Goal: Task Accomplishment & Management: Use online tool/utility

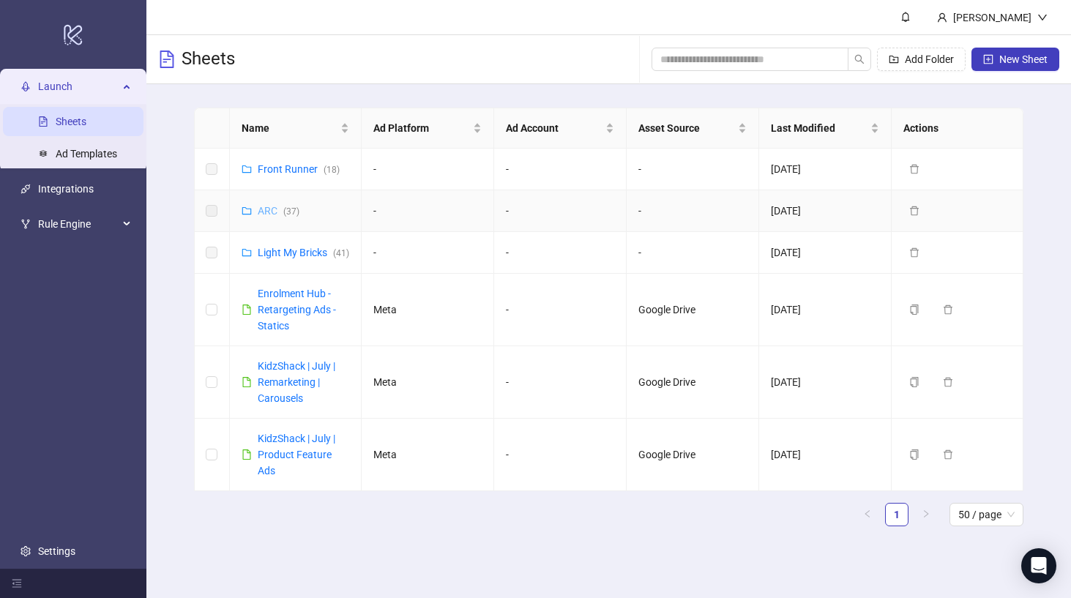
click at [267, 208] on link "ARC ( 37 )" at bounding box center [279, 211] width 42 height 12
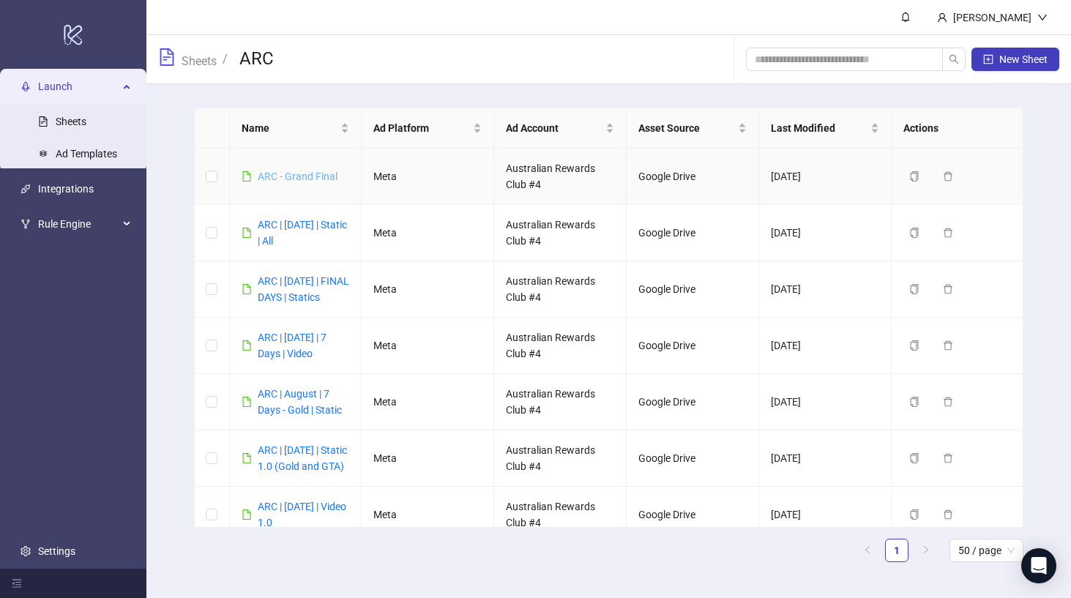
click at [300, 176] on link "ARC - Grand Final" at bounding box center [298, 177] width 80 height 12
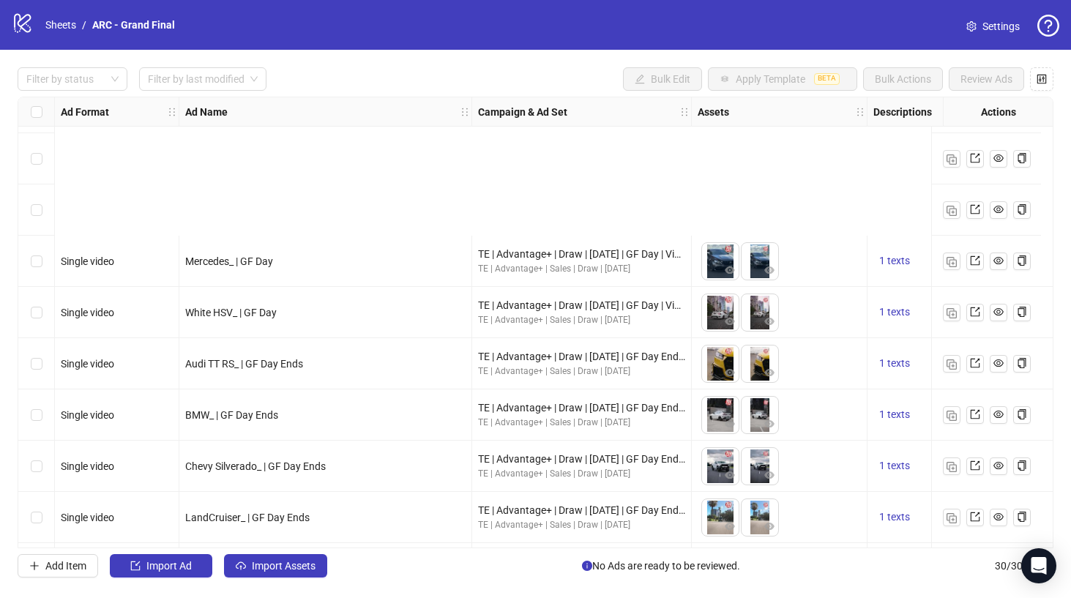
scroll to position [1123, 0]
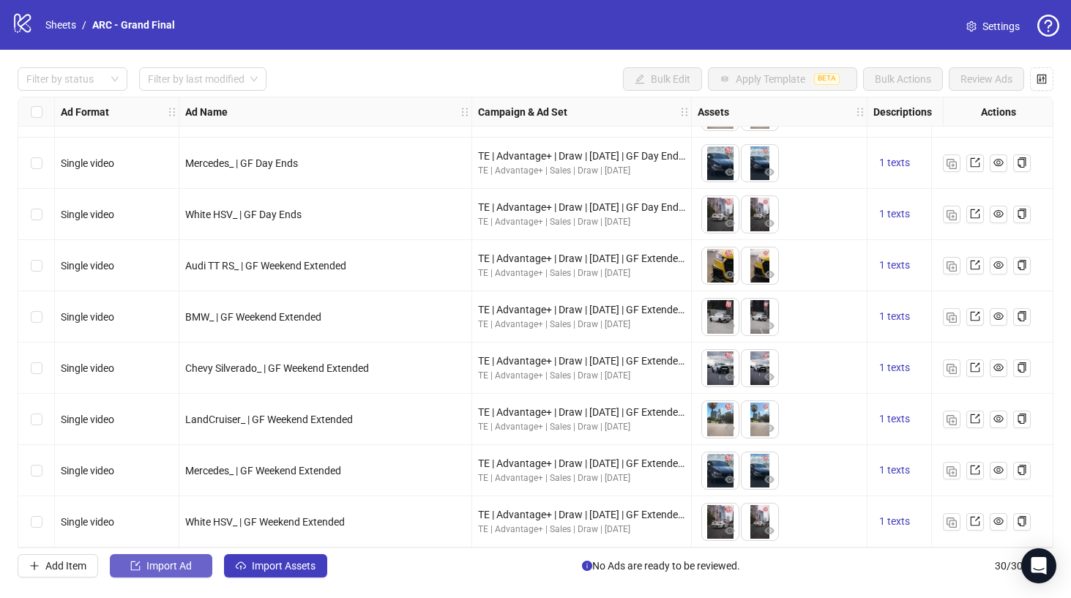
click at [170, 564] on span "Import Ad" at bounding box center [168, 566] width 45 height 12
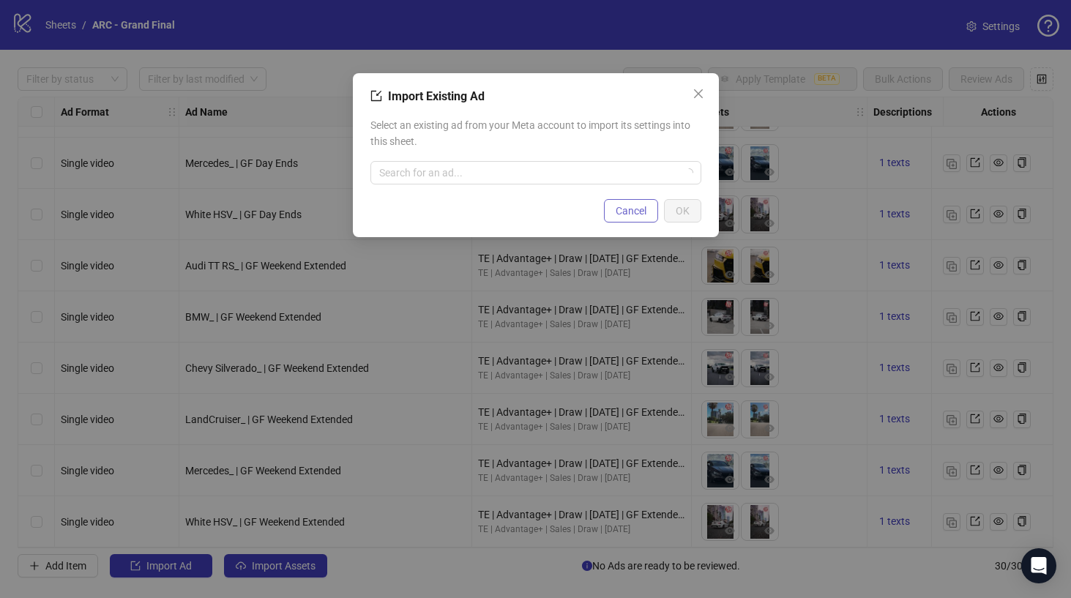
click at [628, 208] on span "Cancel" at bounding box center [631, 211] width 31 height 12
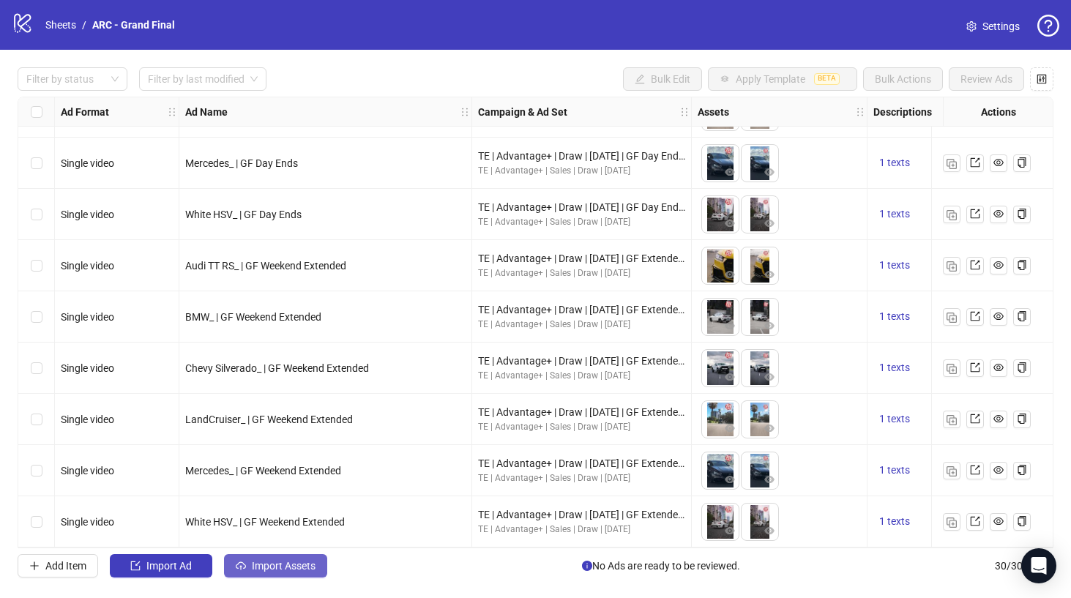
click at [281, 571] on span "Import Assets" at bounding box center [284, 566] width 64 height 12
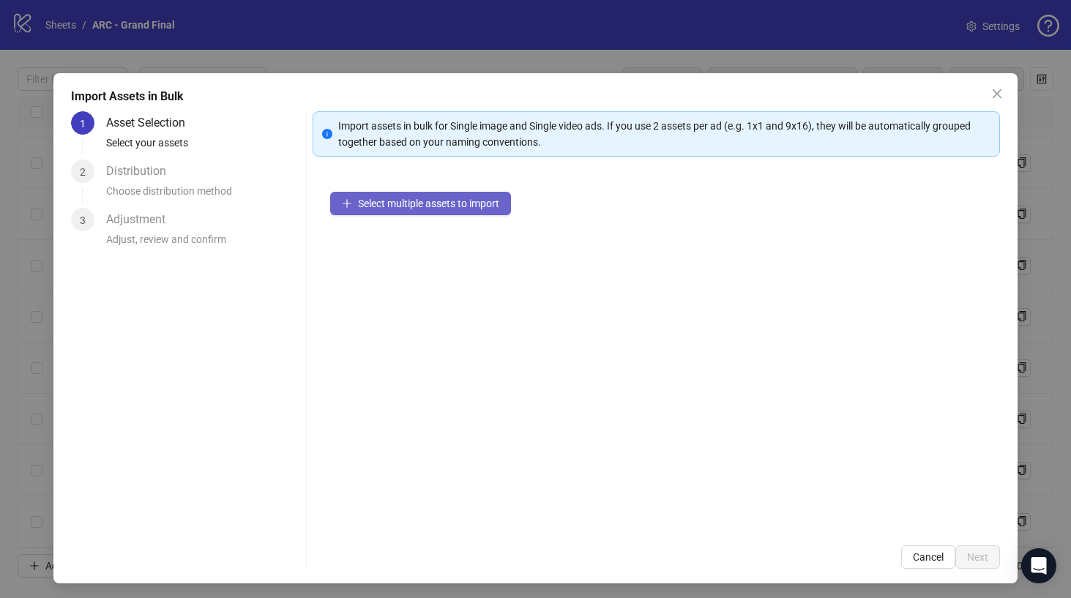
click at [436, 205] on span "Select multiple assets to import" at bounding box center [428, 204] width 141 height 12
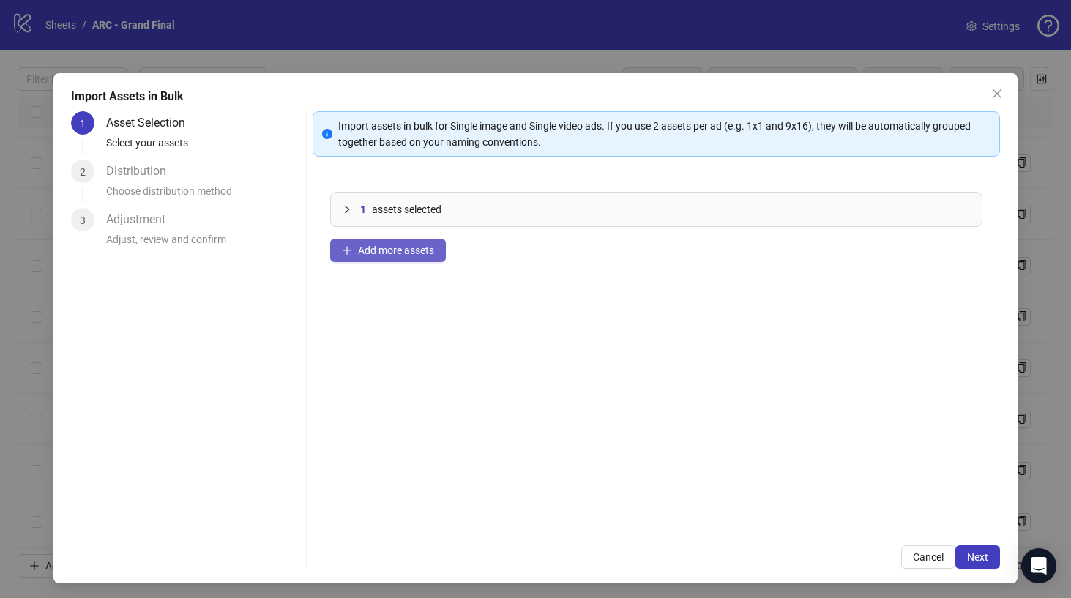
click at [374, 251] on span "Add more assets" at bounding box center [396, 251] width 76 height 12
click at [981, 555] on span "Next" at bounding box center [977, 557] width 21 height 12
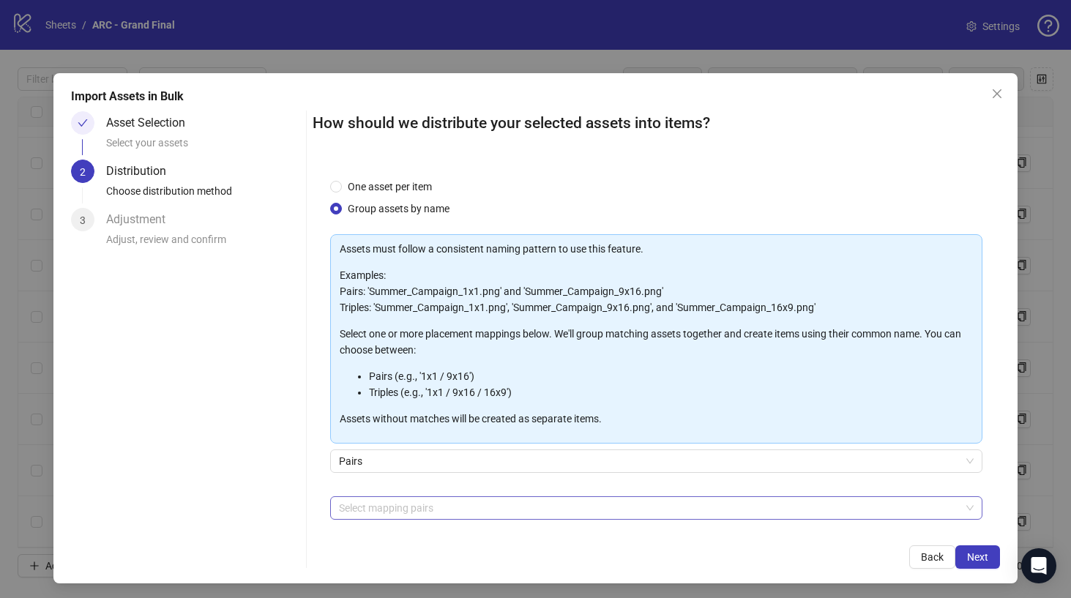
click at [386, 507] on div at bounding box center [648, 508] width 631 height 21
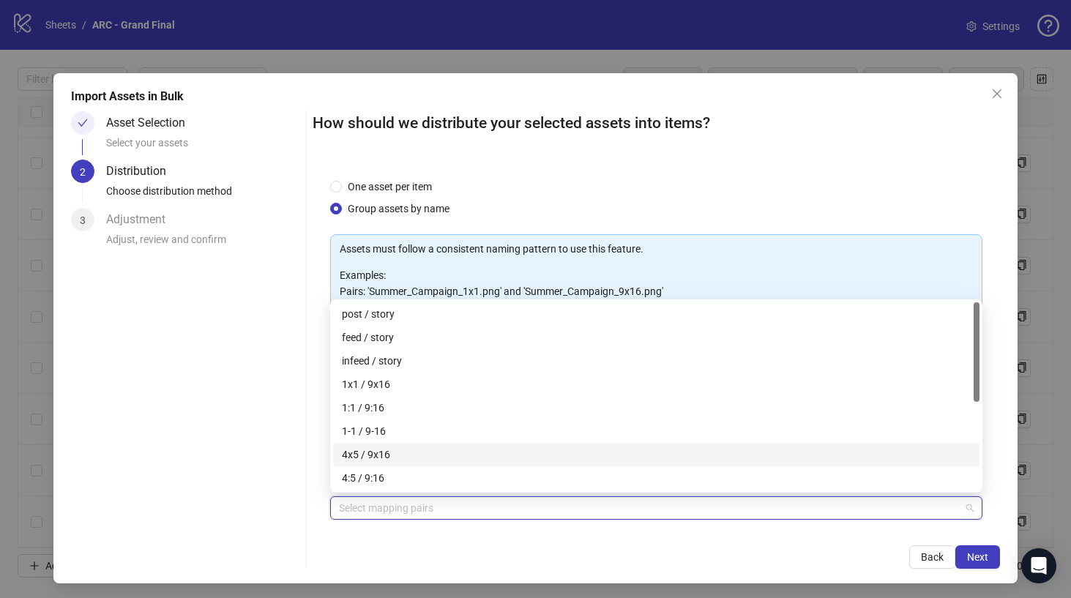
click at [382, 455] on div "4x5 / 9x16" at bounding box center [656, 455] width 629 height 16
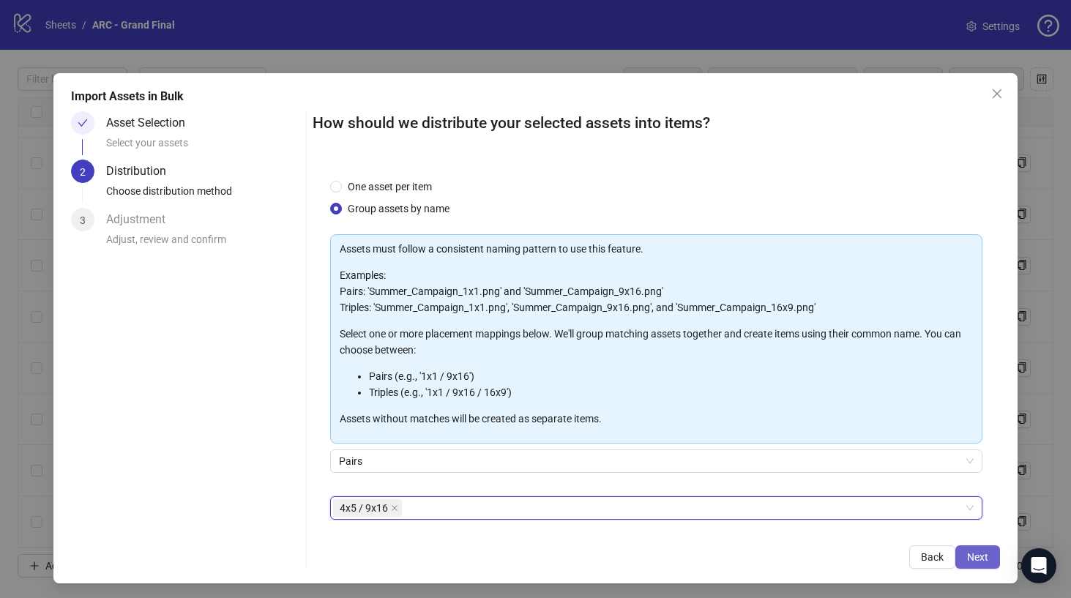
click at [967, 558] on button "Next" at bounding box center [978, 557] width 45 height 23
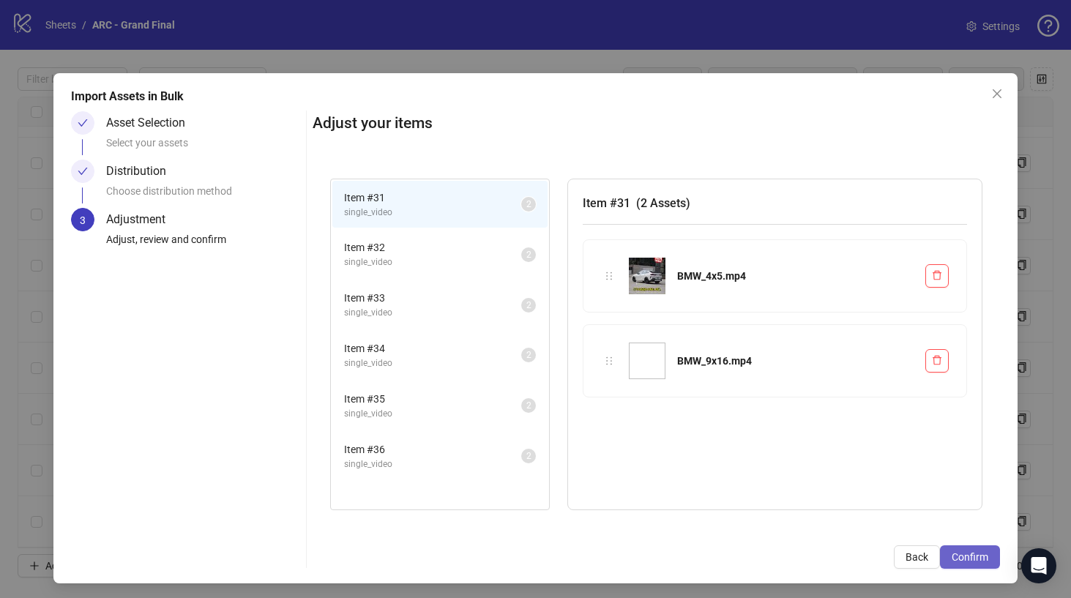
click at [978, 559] on span "Confirm" at bounding box center [970, 557] width 37 height 12
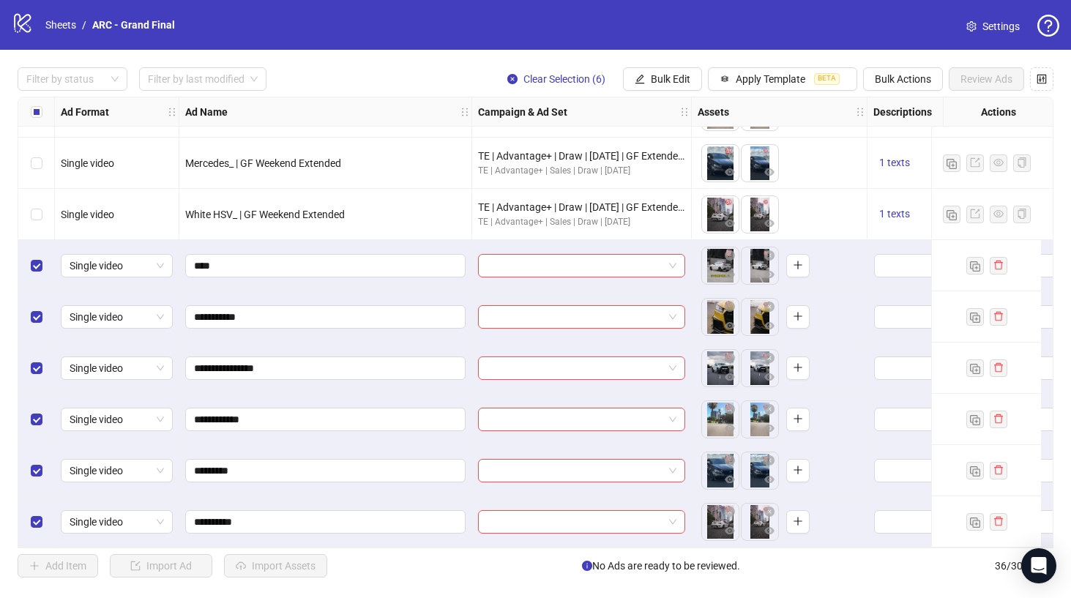
scroll to position [1430, 0]
click at [42, 111] on div "Select all rows" at bounding box center [36, 111] width 37 height 29
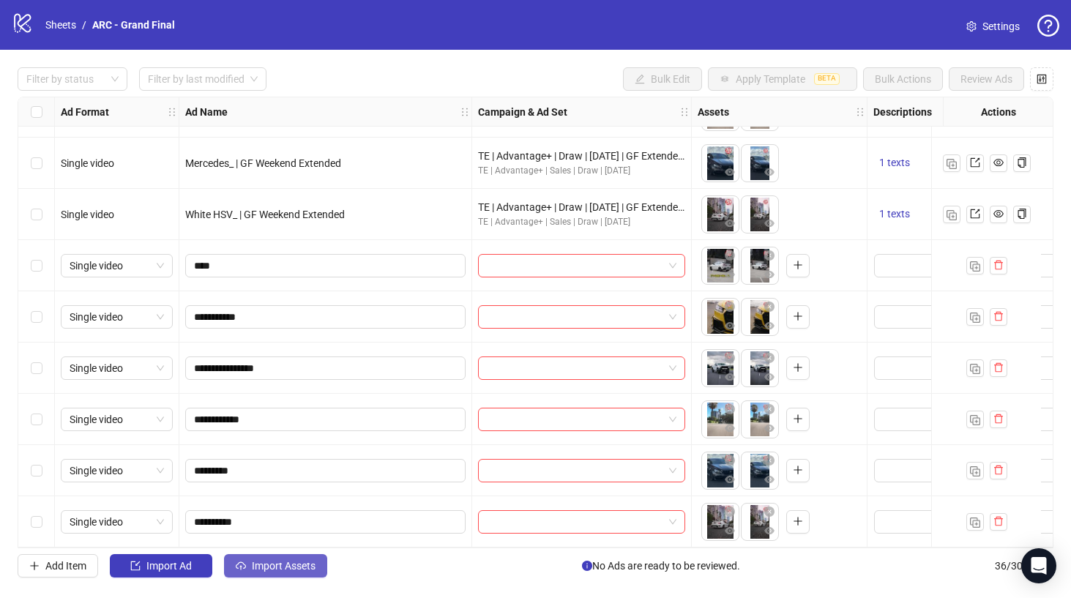
click at [259, 566] on span "Import Assets" at bounding box center [284, 566] width 64 height 12
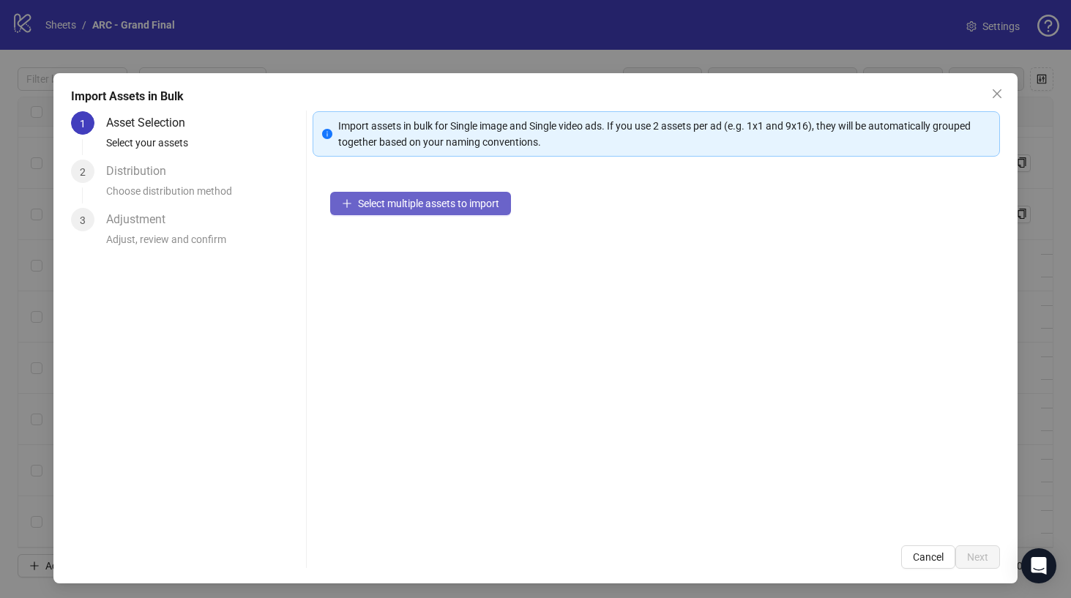
click at [407, 201] on span "Select multiple assets to import" at bounding box center [428, 204] width 141 height 12
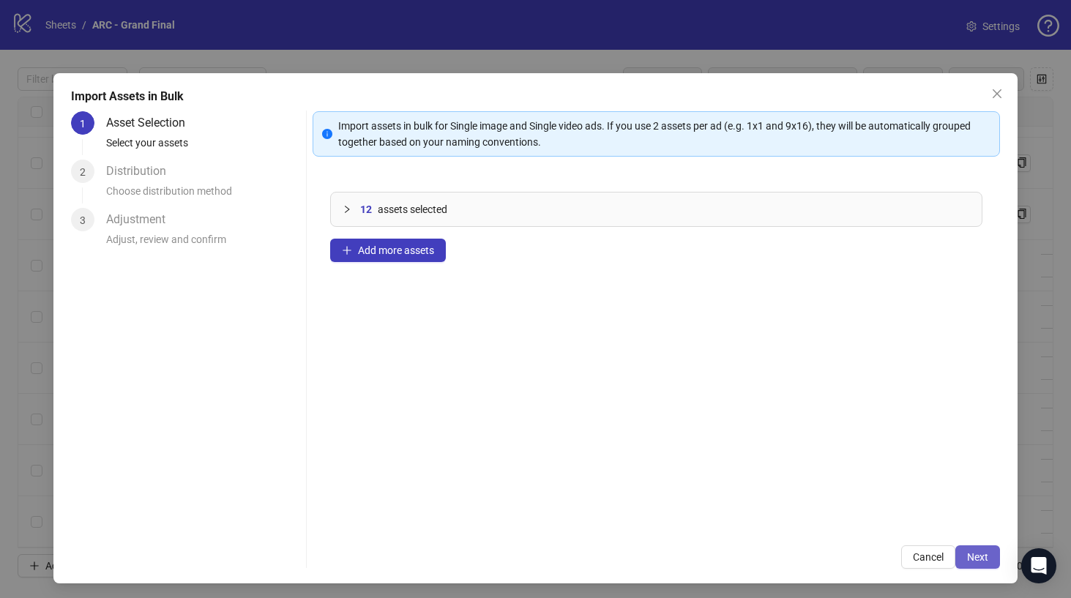
click at [978, 559] on span "Next" at bounding box center [977, 557] width 21 height 12
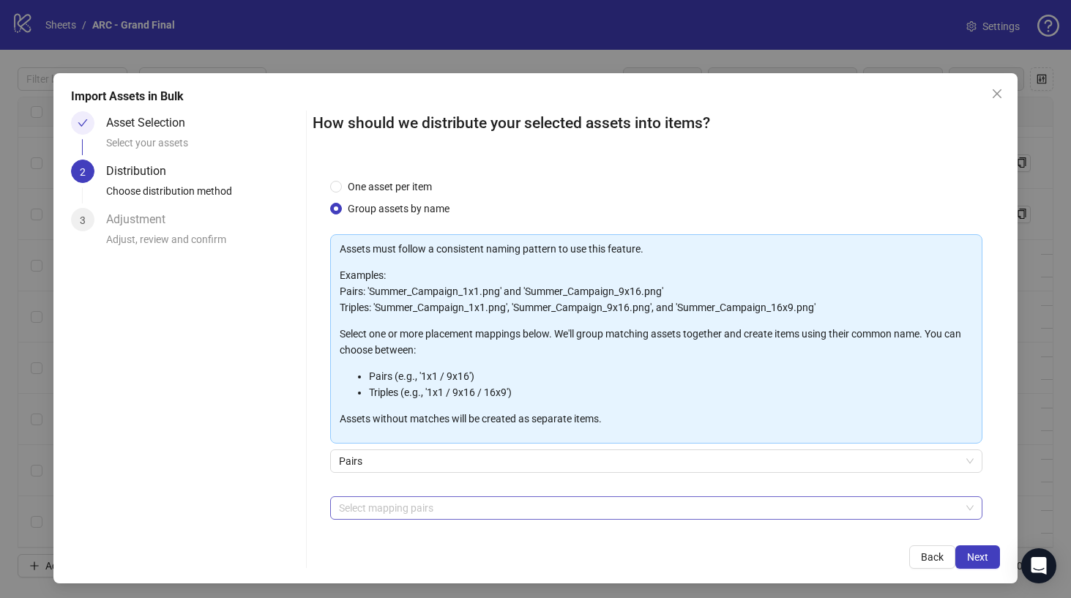
click at [404, 513] on div at bounding box center [648, 508] width 631 height 21
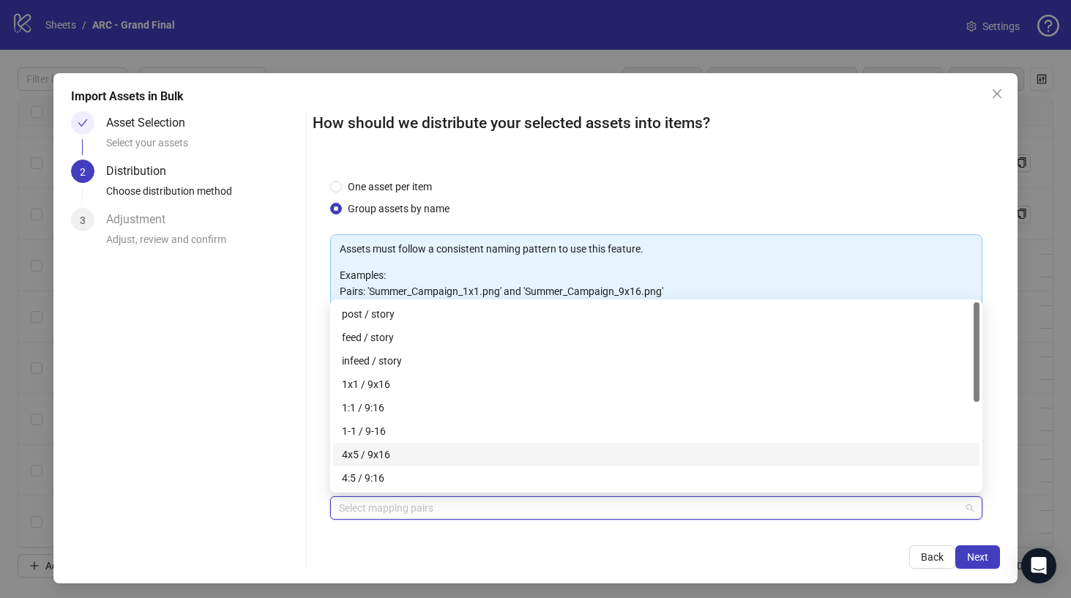
click at [402, 461] on div "4x5 / 9x16" at bounding box center [656, 455] width 629 height 16
click at [990, 556] on button "Next" at bounding box center [978, 557] width 45 height 23
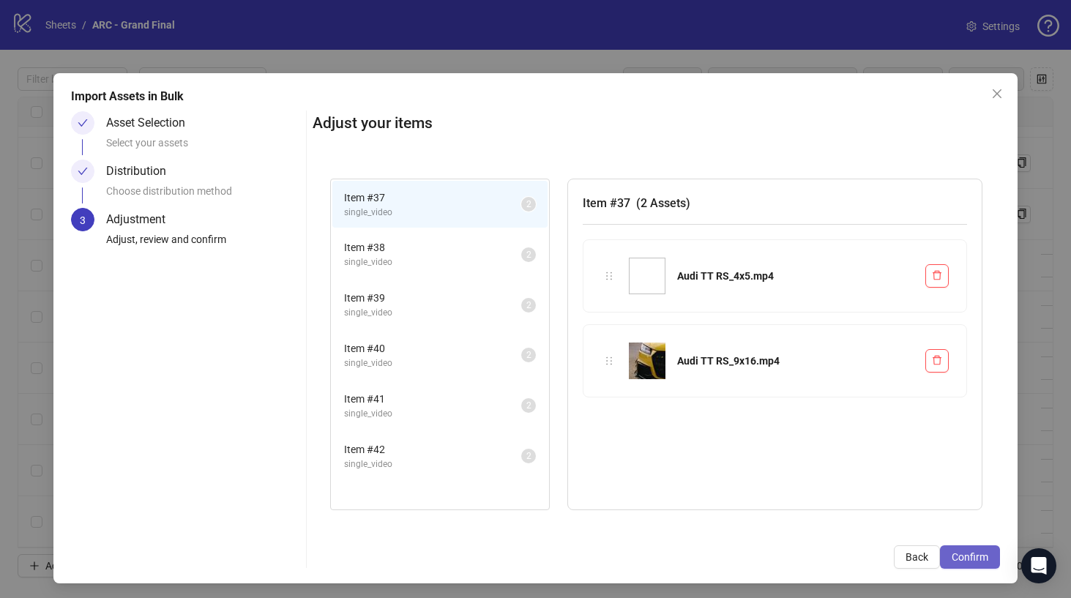
click at [979, 559] on span "Confirm" at bounding box center [970, 557] width 37 height 12
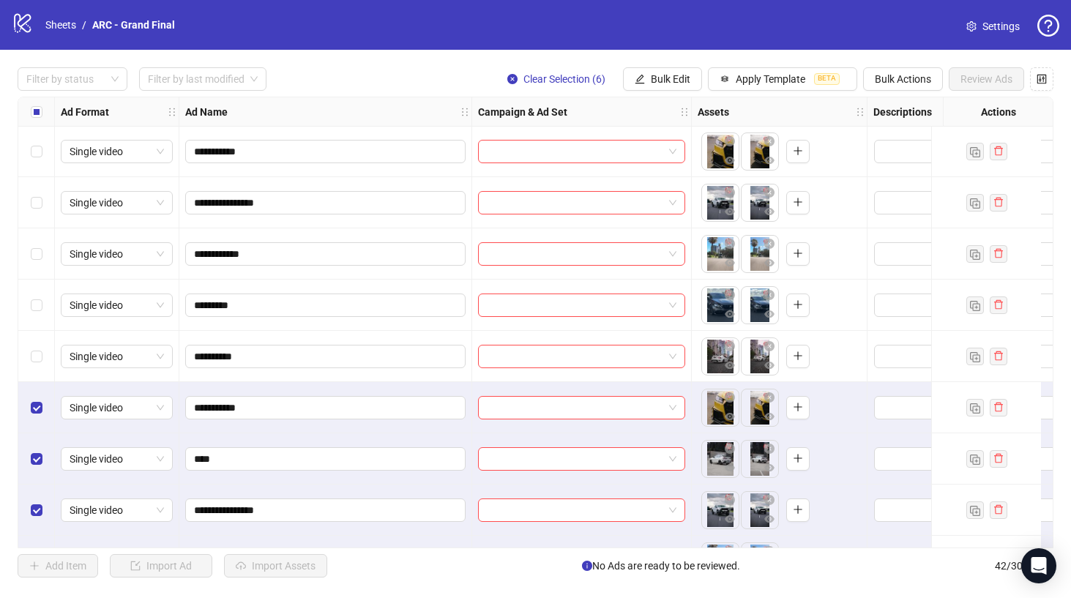
scroll to position [1738, 0]
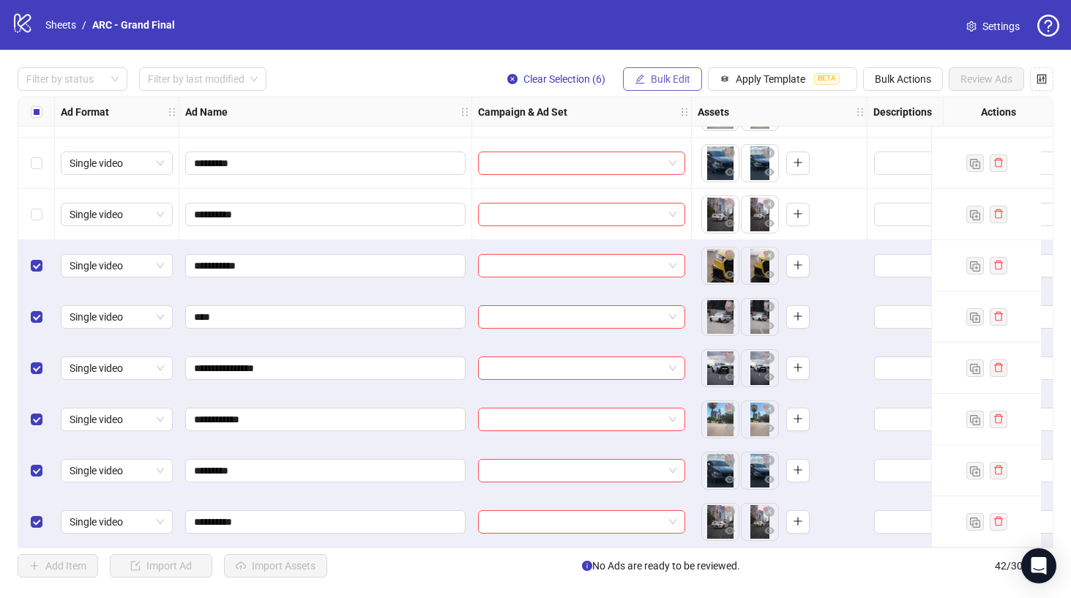
click at [672, 75] on span "Bulk Edit" at bounding box center [671, 79] width 40 height 12
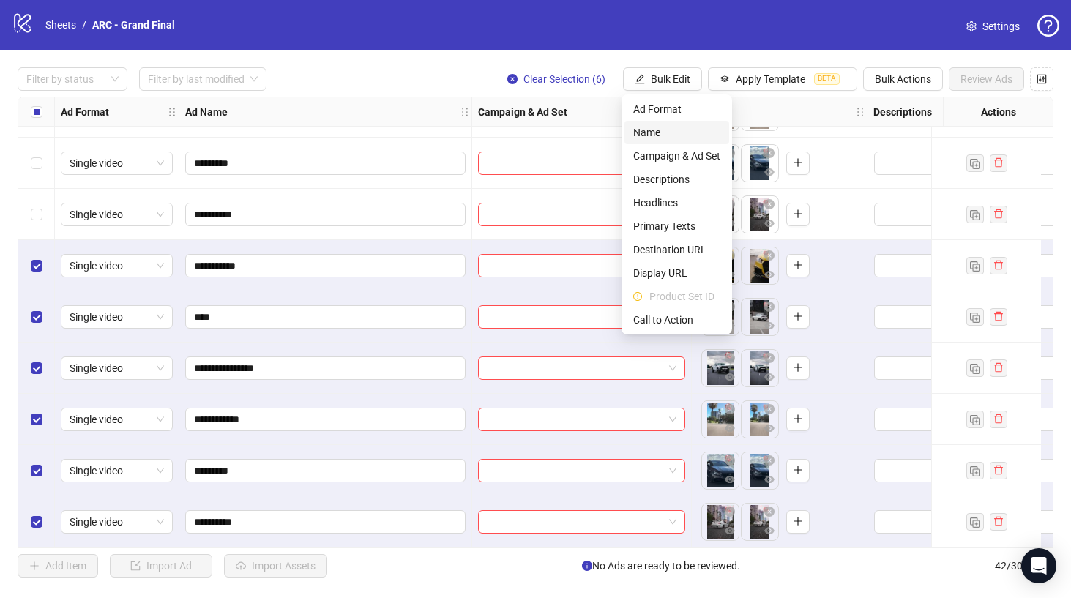
click at [676, 132] on span "Name" at bounding box center [676, 132] width 87 height 16
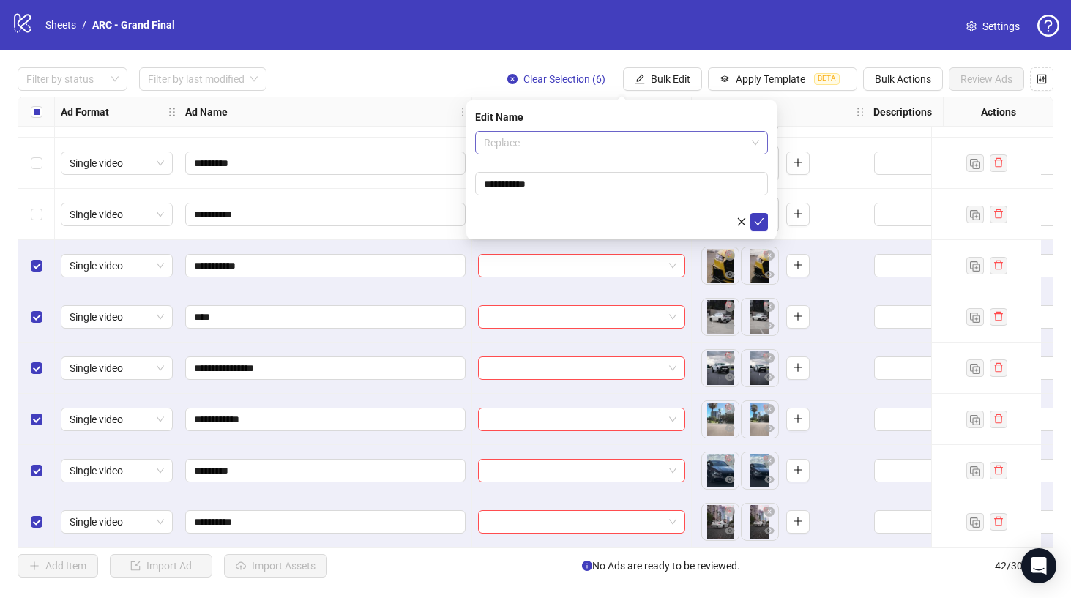
click at [639, 141] on span "Replace" at bounding box center [621, 143] width 275 height 22
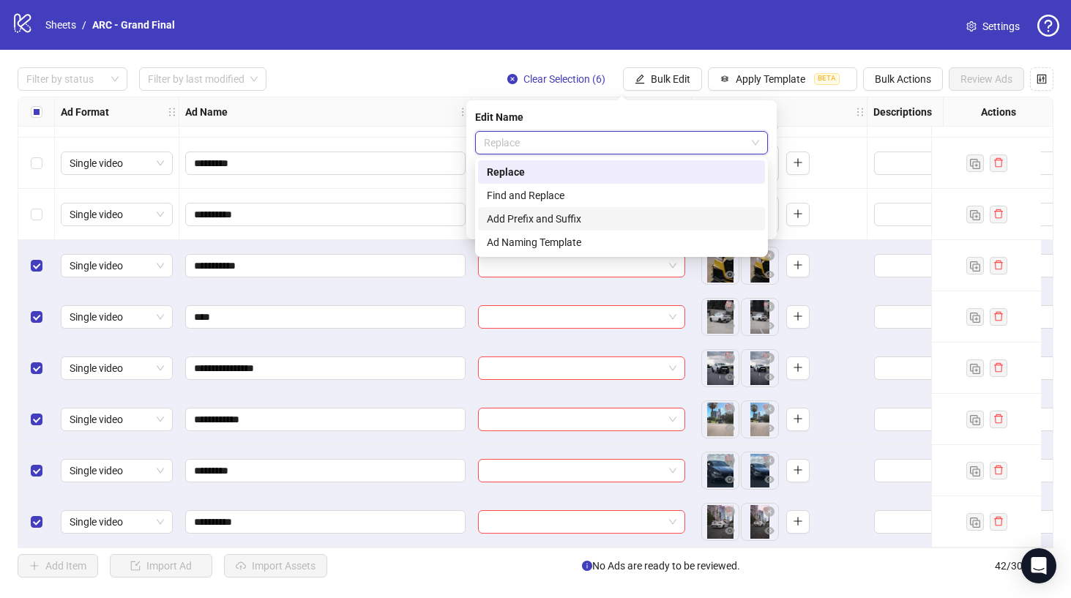
click at [583, 217] on div "Add Prefix and Suffix" at bounding box center [621, 219] width 269 height 16
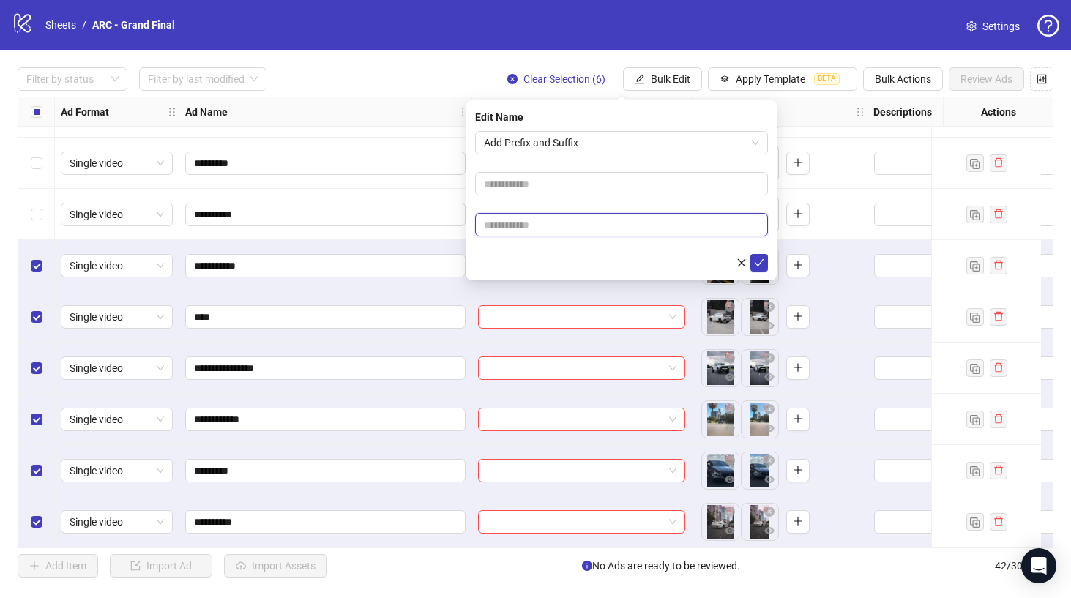
click at [555, 232] on input "text" at bounding box center [621, 224] width 293 height 23
type input "*"
type input "**********"
click at [765, 260] on button "submit" at bounding box center [760, 263] width 18 height 18
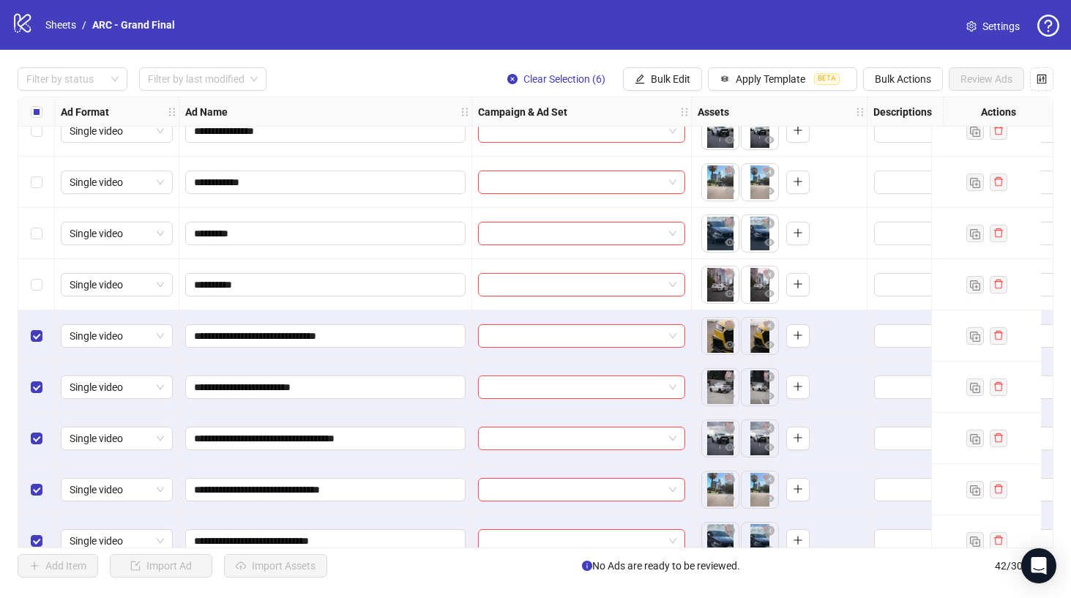
scroll to position [1658, 0]
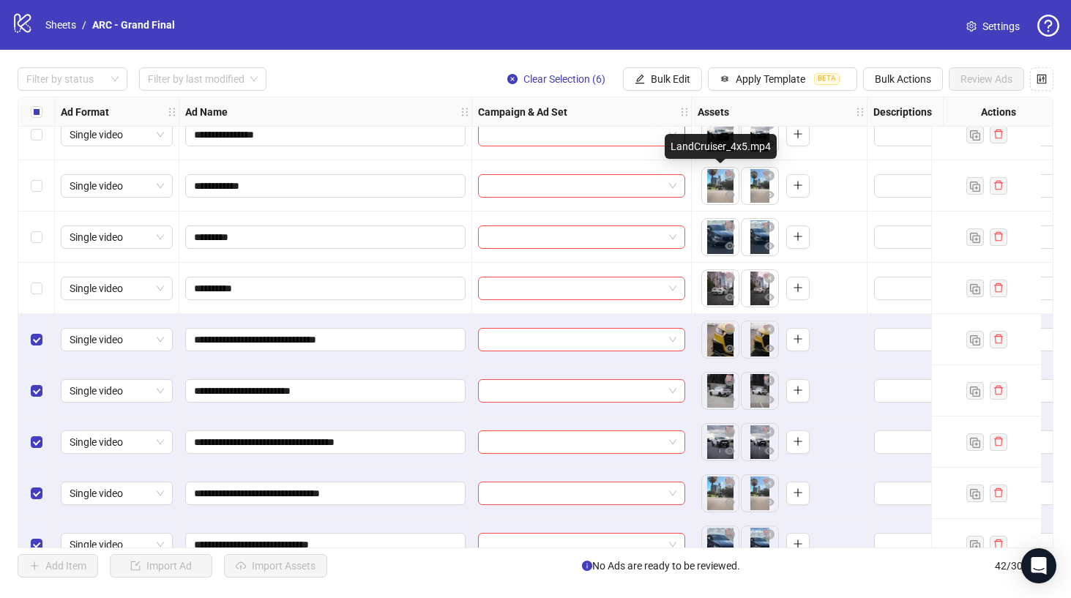
click at [720, 188] on body "**********" at bounding box center [535, 299] width 1071 height 598
click at [732, 196] on icon "eye" at bounding box center [730, 194] width 10 height 7
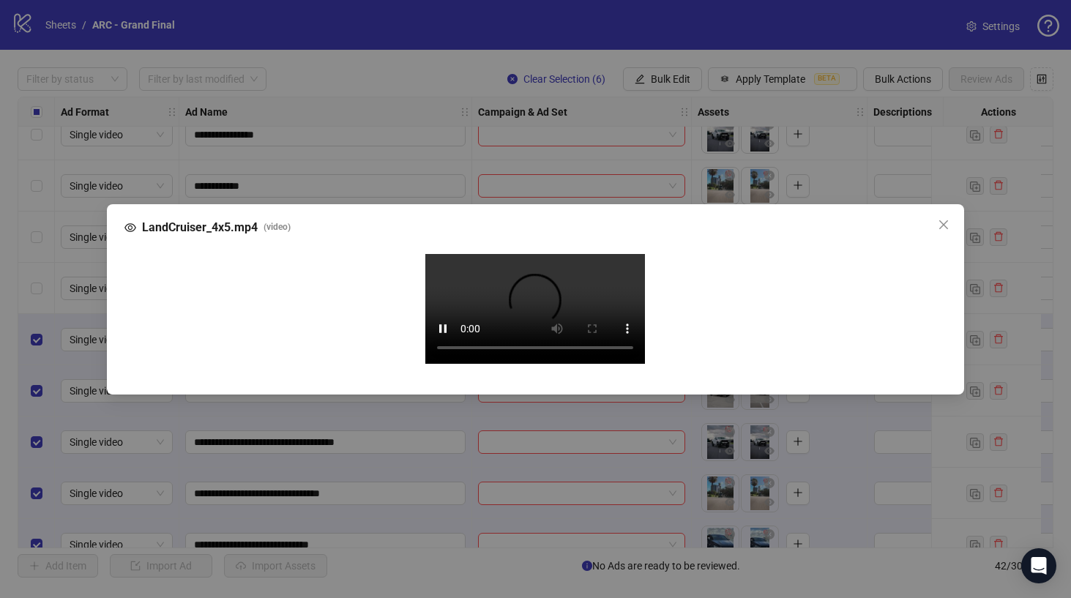
click at [425, 364] on video "Your browser does not support the video tag." at bounding box center [535, 309] width 220 height 110
click at [475, 364] on video "Your browser does not support the video tag." at bounding box center [535, 309] width 220 height 110
click at [947, 220] on icon "close" at bounding box center [944, 224] width 9 height 9
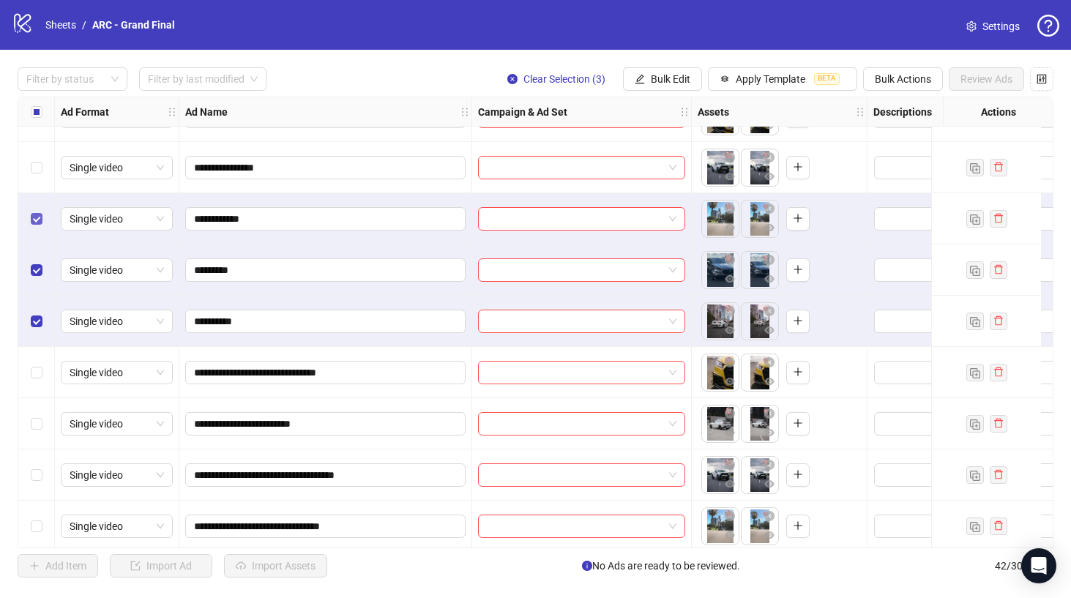
scroll to position [1542, 0]
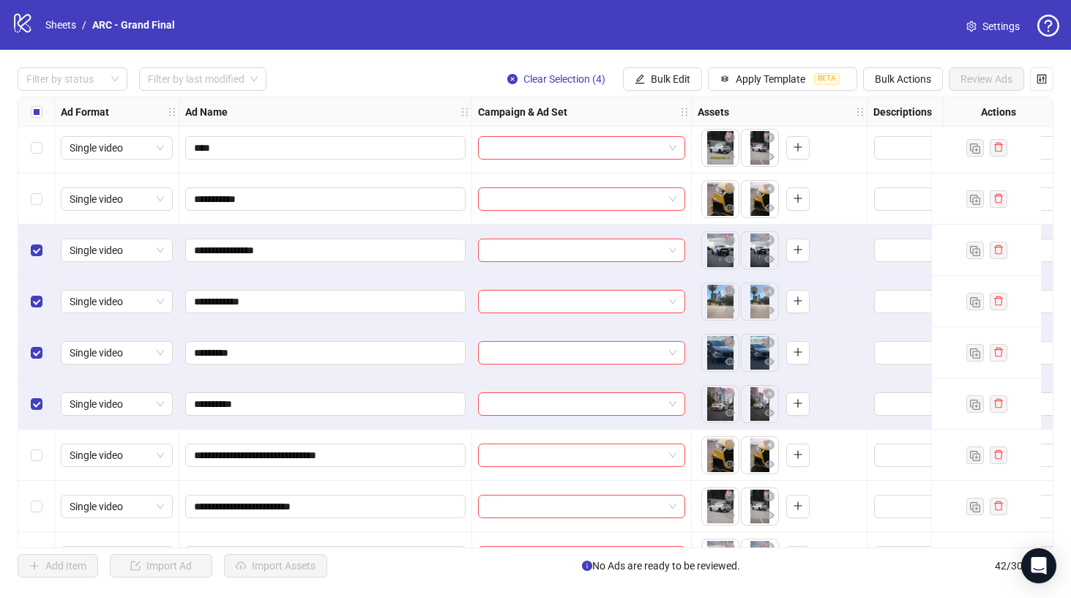
click at [36, 207] on div "Select row 32" at bounding box center [36, 199] width 37 height 51
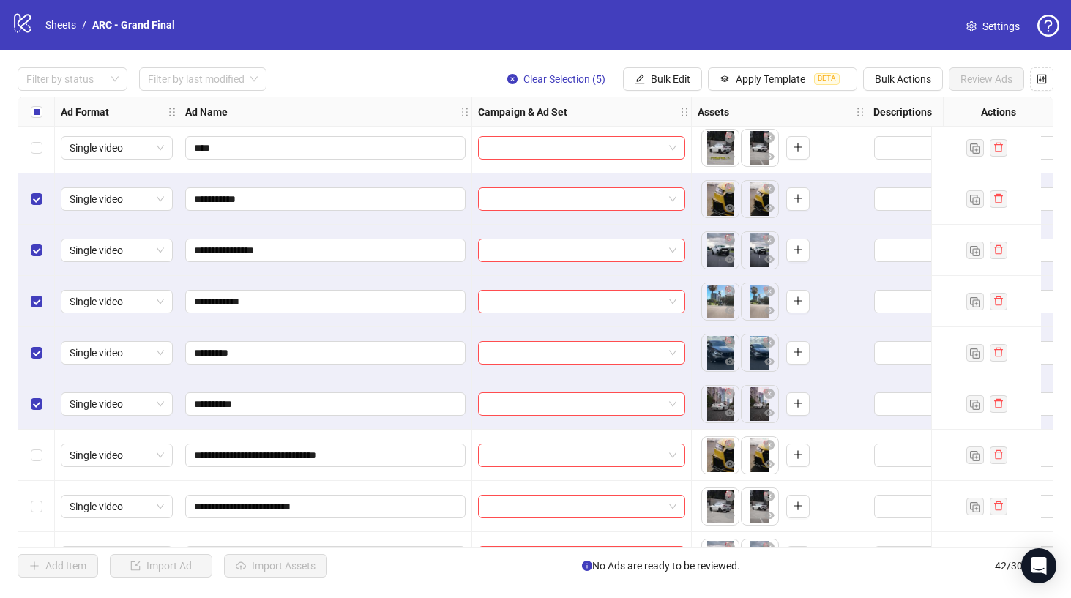
click at [39, 157] on div "Select row 31" at bounding box center [36, 147] width 37 height 51
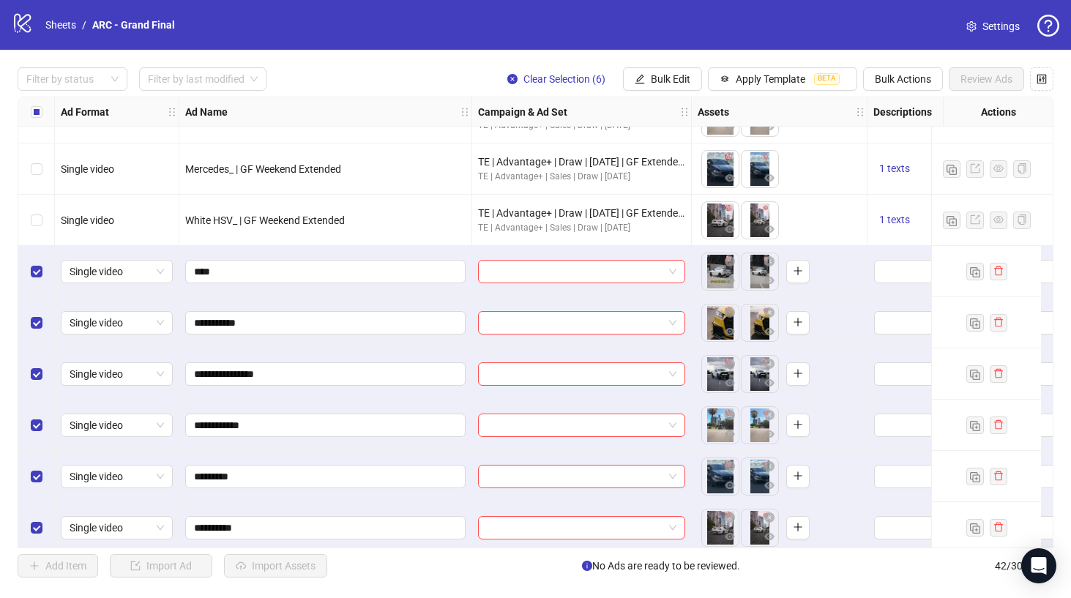
scroll to position [1416, 0]
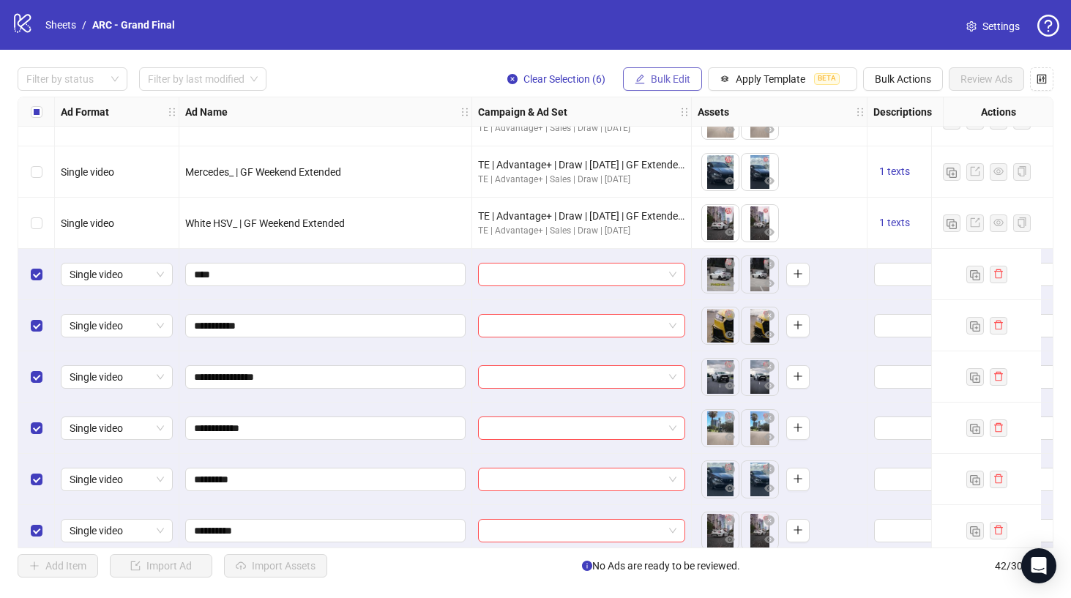
click at [655, 70] on button "Bulk Edit" at bounding box center [662, 78] width 79 height 23
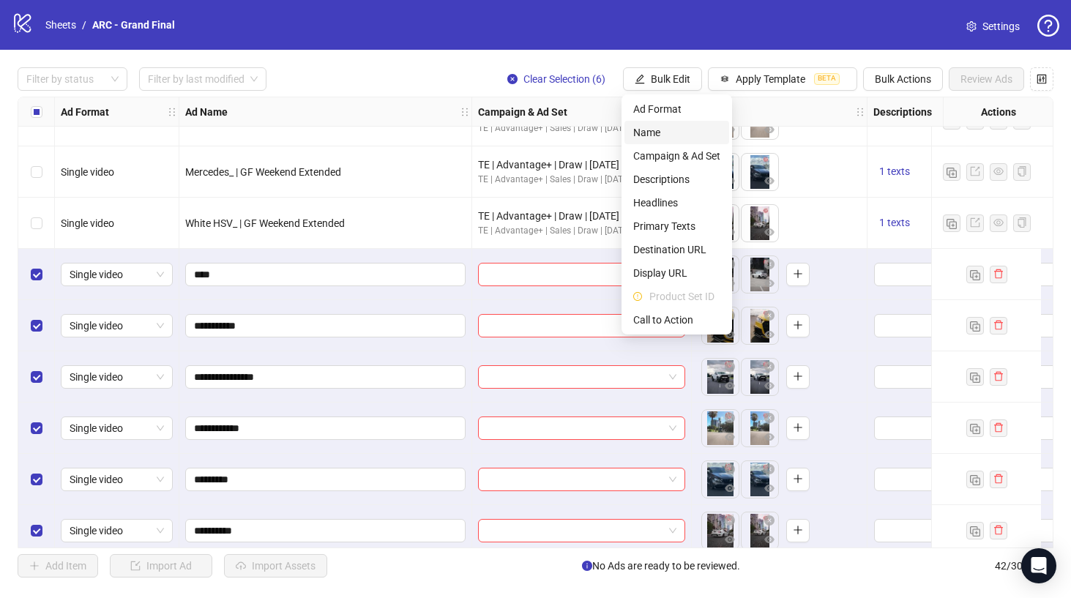
click at [665, 131] on span "Name" at bounding box center [676, 132] width 87 height 16
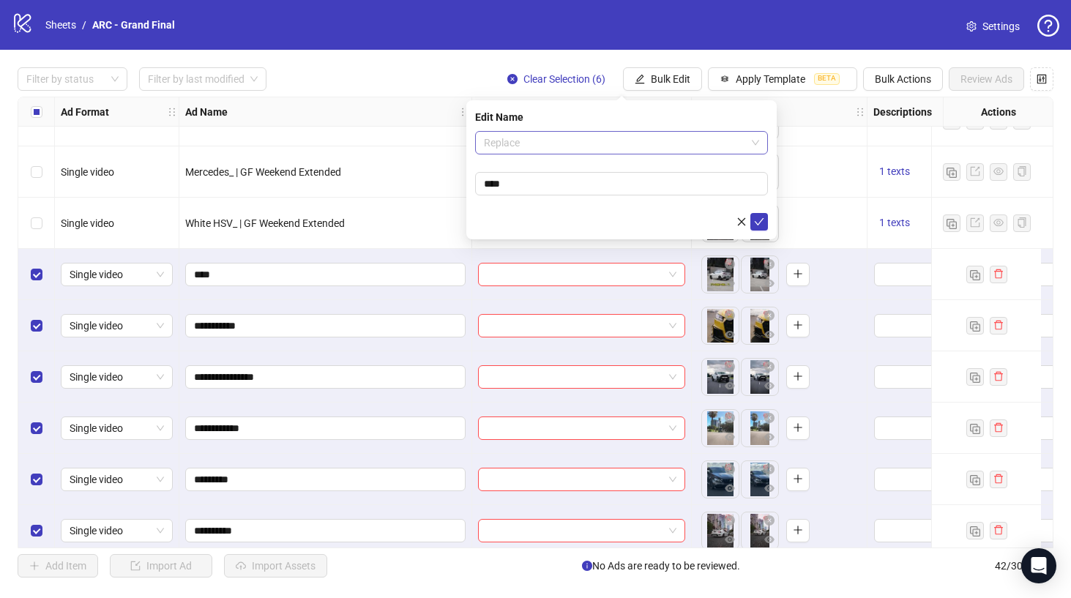
click at [620, 144] on span "Replace" at bounding box center [621, 143] width 275 height 22
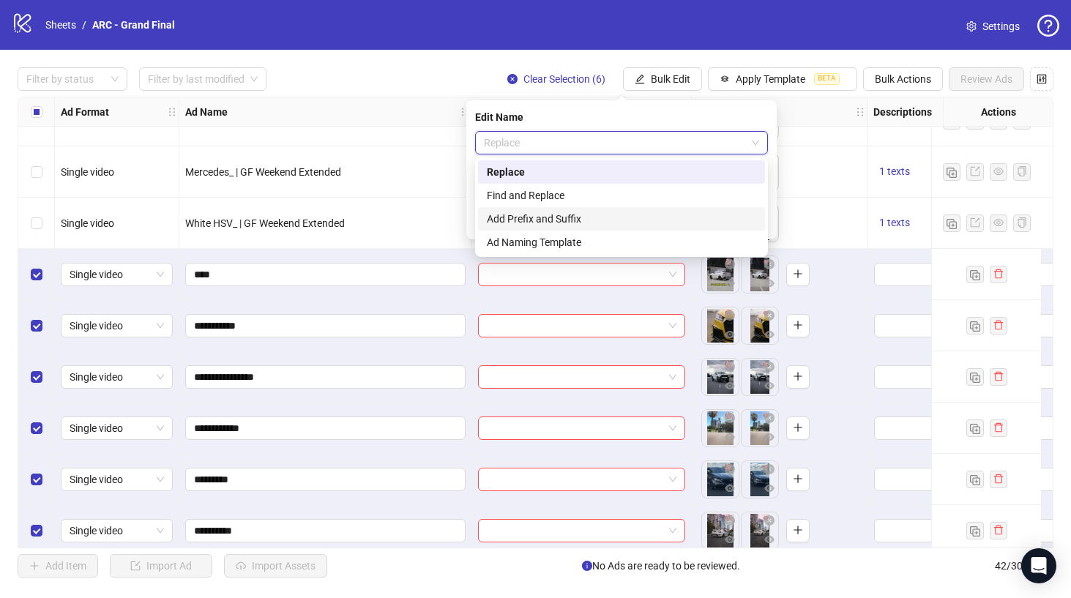
click at [576, 219] on div "Add Prefix and Suffix" at bounding box center [621, 219] width 269 height 16
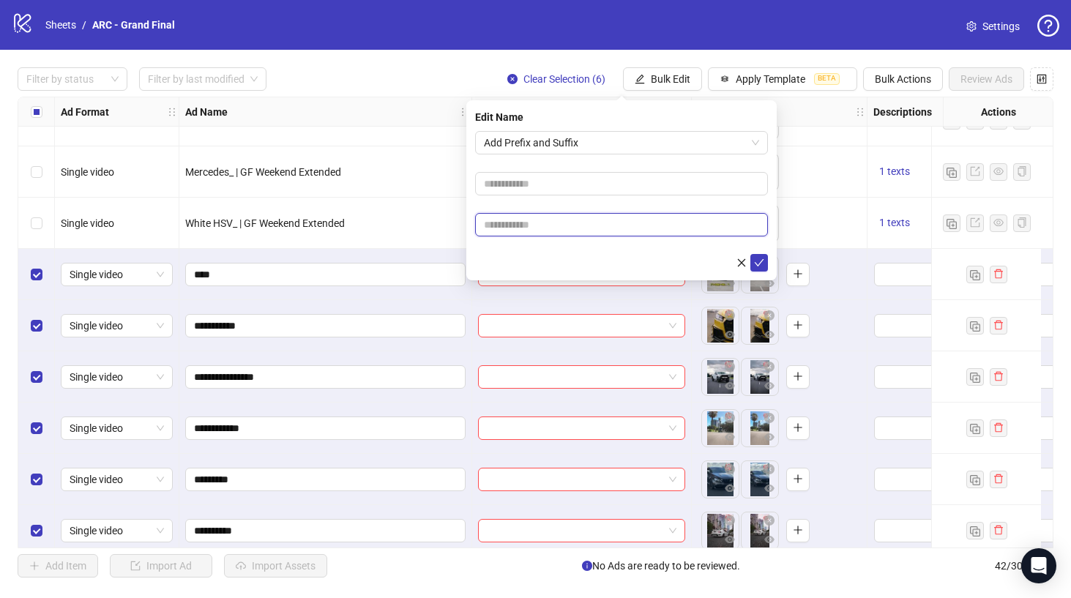
click at [546, 227] on input "text" at bounding box center [621, 224] width 293 height 23
type input "********"
click at [756, 261] on icon "check" at bounding box center [759, 263] width 10 height 10
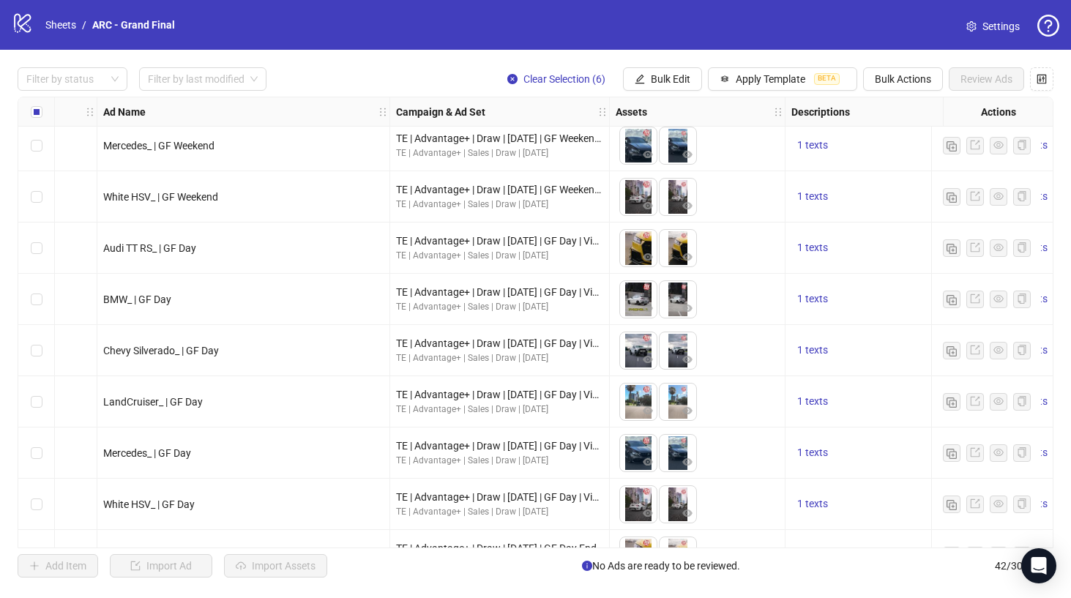
scroll to position [524, 82]
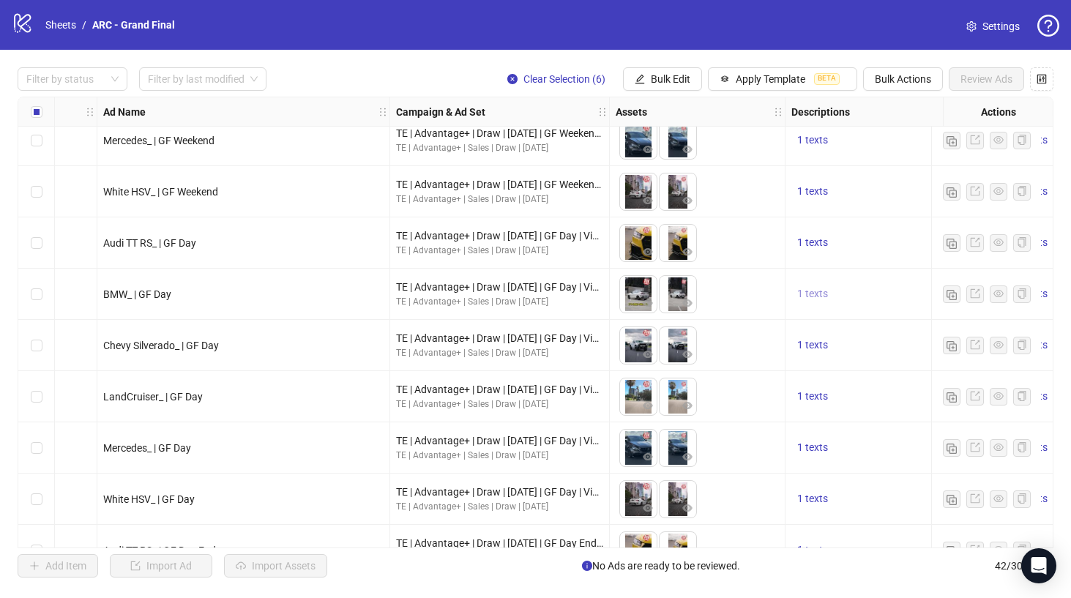
click at [815, 293] on span "1 texts" at bounding box center [812, 294] width 31 height 12
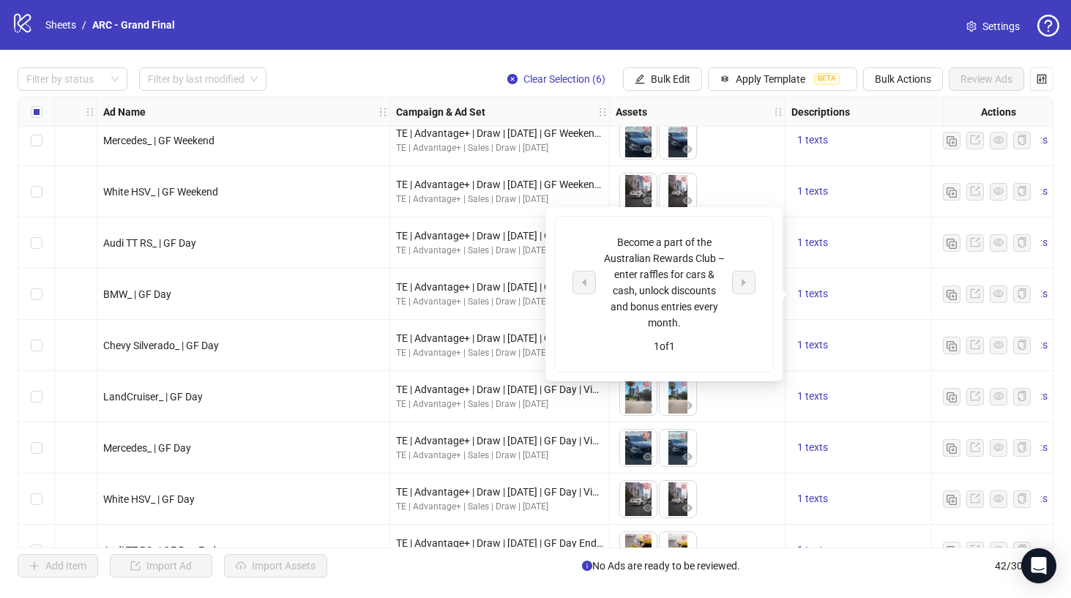
click at [860, 289] on div "1 texts" at bounding box center [895, 295] width 207 height 18
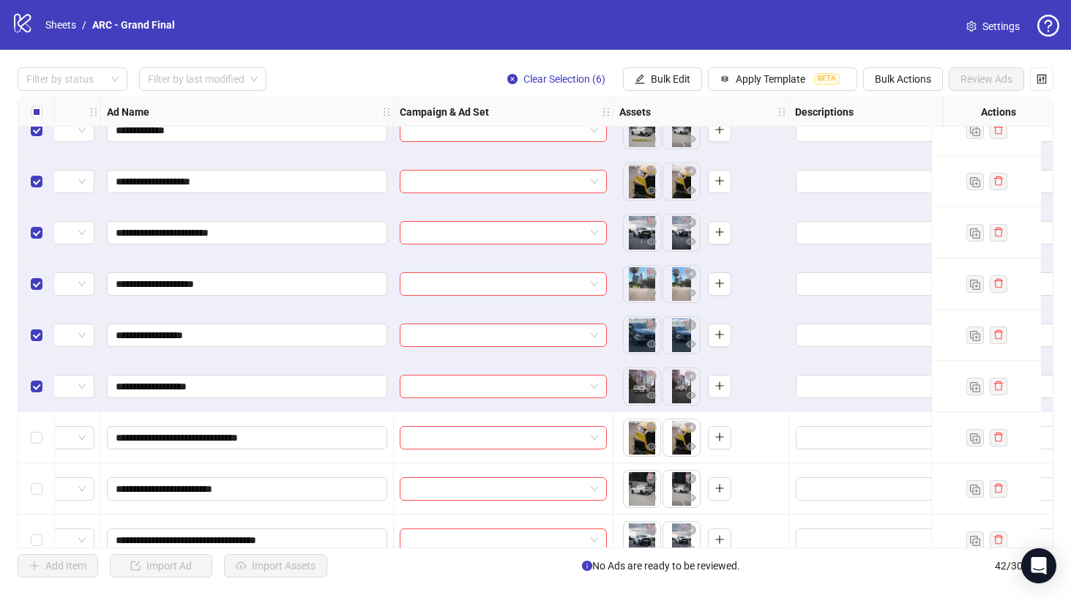
scroll to position [1560, 0]
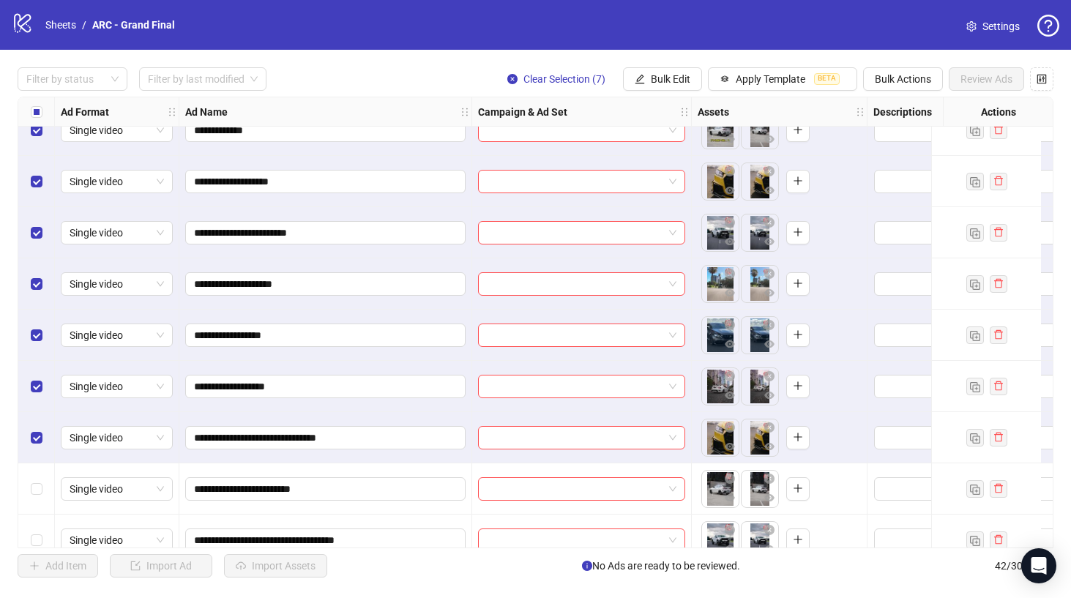
click at [41, 480] on div "Select row 38" at bounding box center [36, 489] width 37 height 51
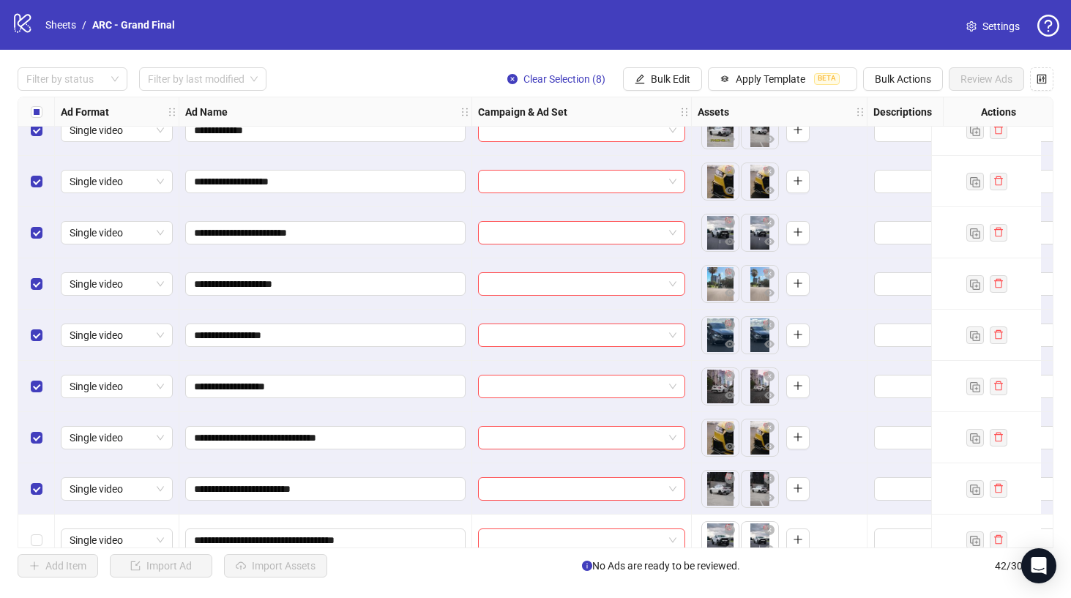
scroll to position [1662, 0]
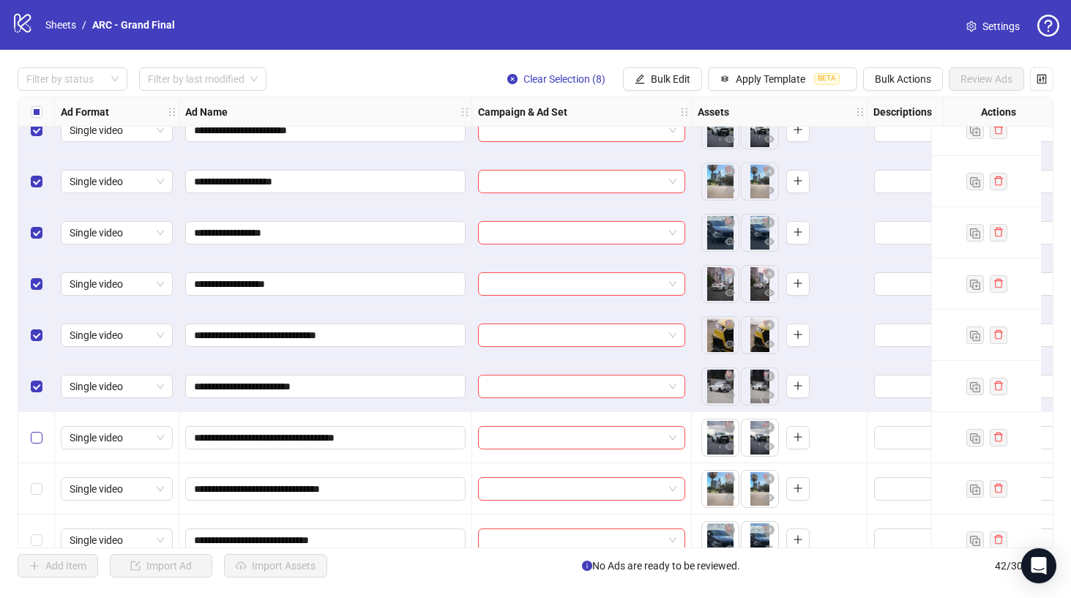
click at [36, 444] on label "Select row 39" at bounding box center [37, 438] width 12 height 16
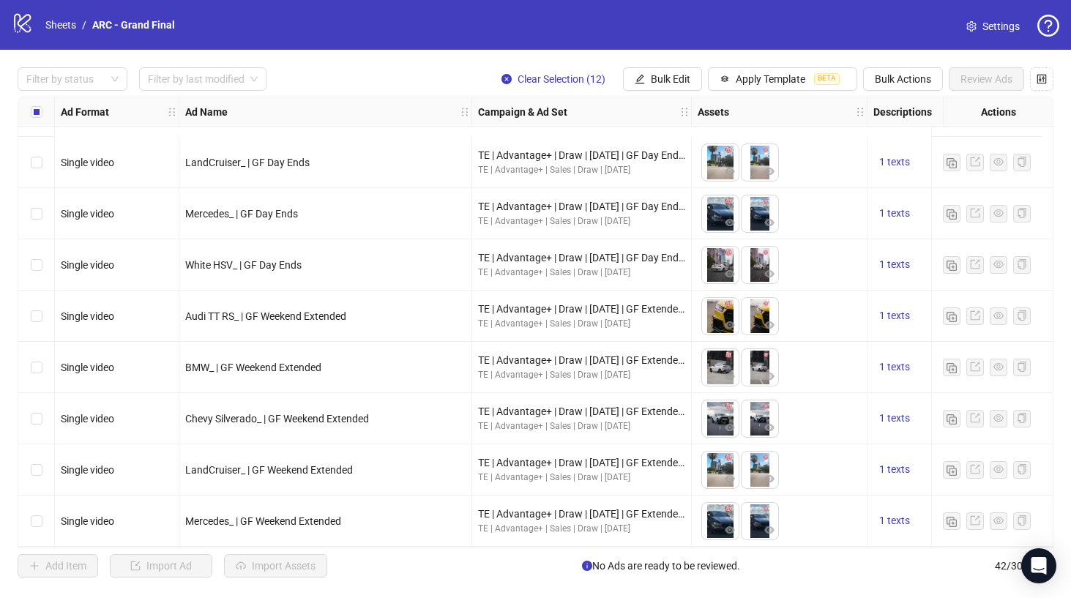
scroll to position [1018, 0]
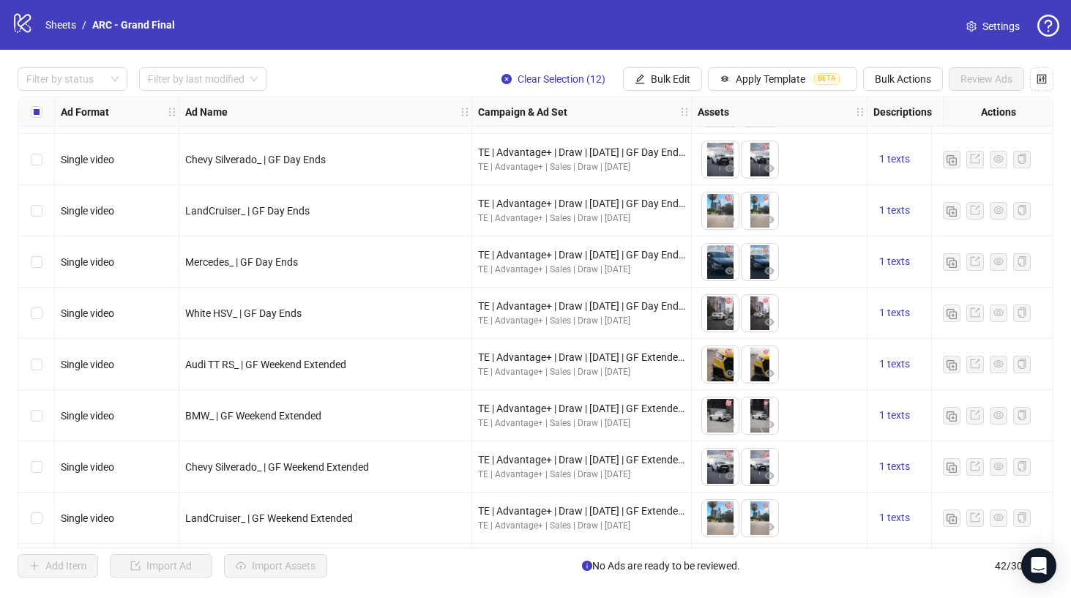
click at [794, 212] on div "To pick up a draggable item, press the space bar. While dragging, use the arrow…" at bounding box center [779, 210] width 163 height 45
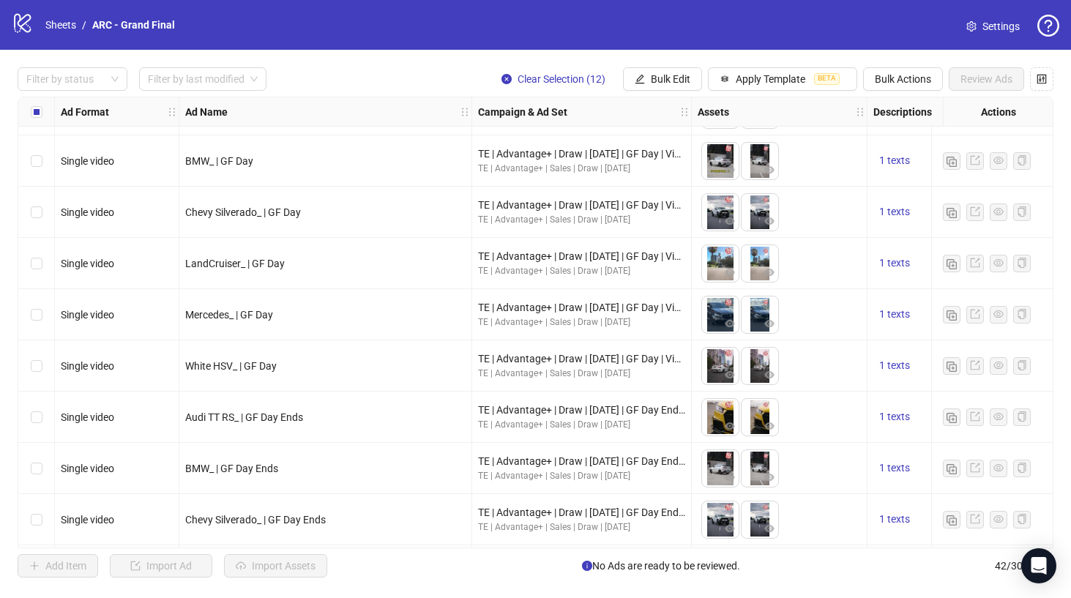
scroll to position [600, 0]
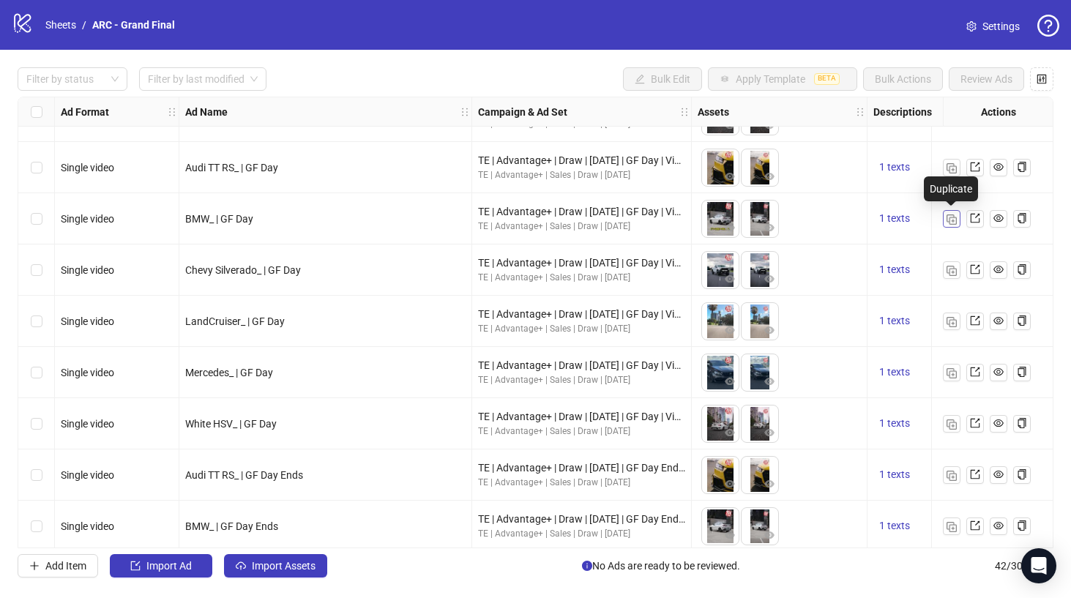
click at [951, 219] on img "button" at bounding box center [952, 220] width 10 height 10
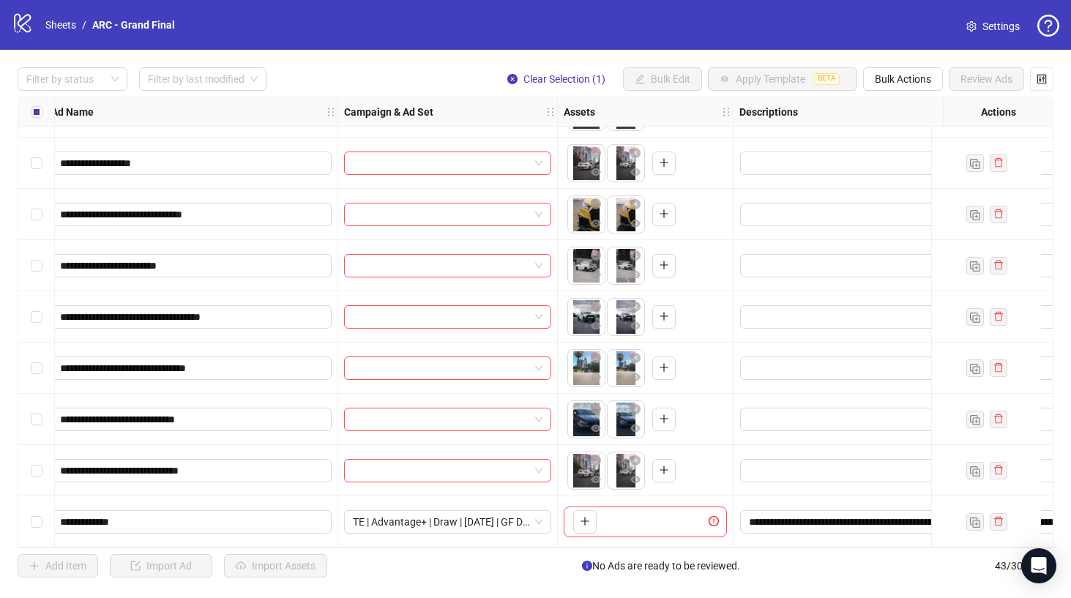
scroll to position [1789, 0]
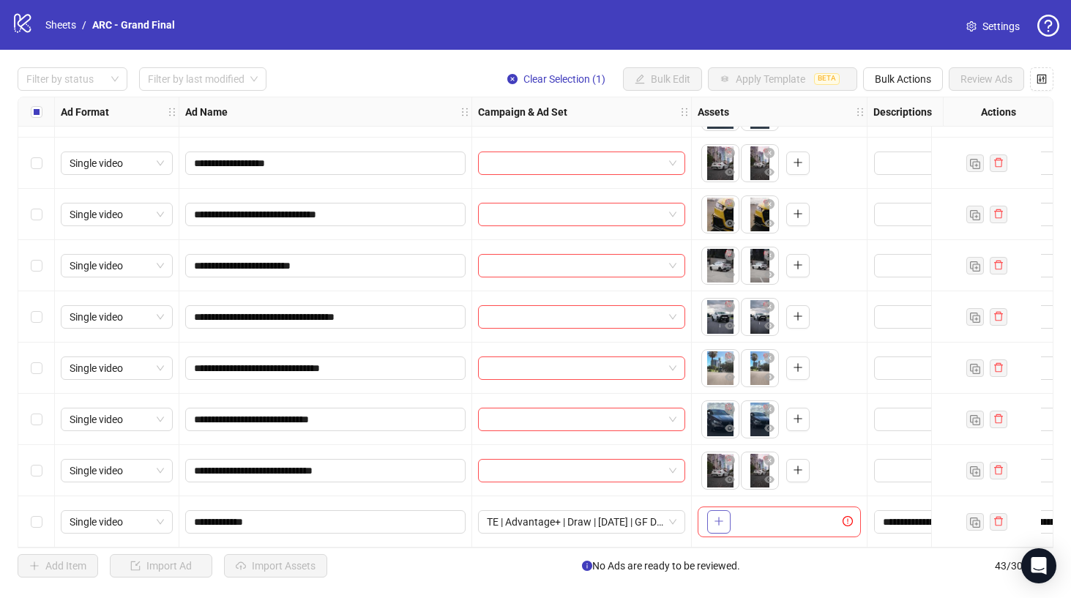
click at [723, 521] on icon "plus" at bounding box center [719, 521] width 8 height 1
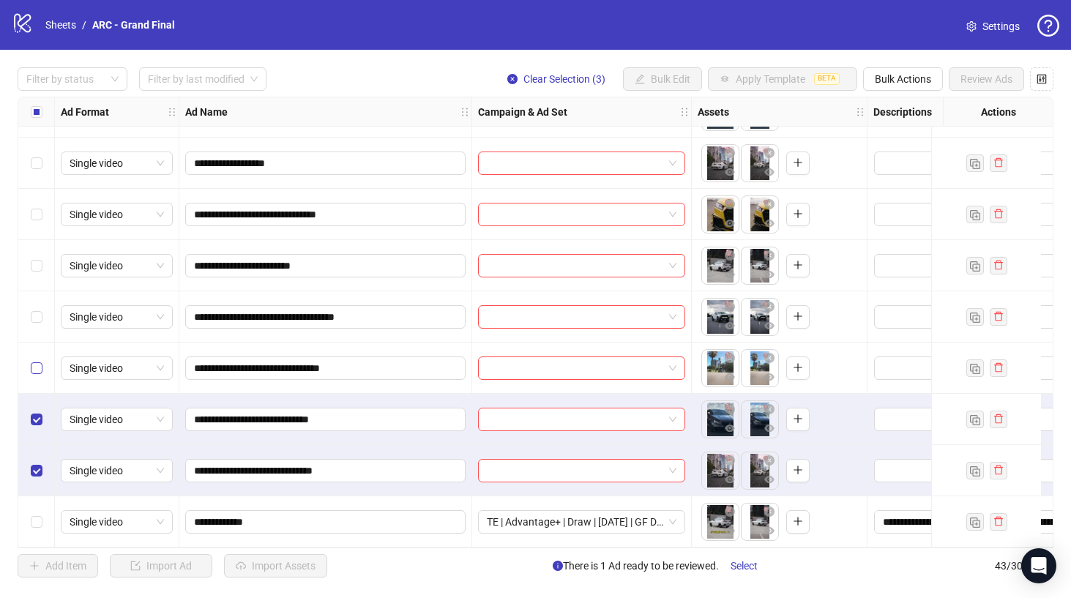
click at [39, 360] on label "Select row 40" at bounding box center [37, 368] width 12 height 16
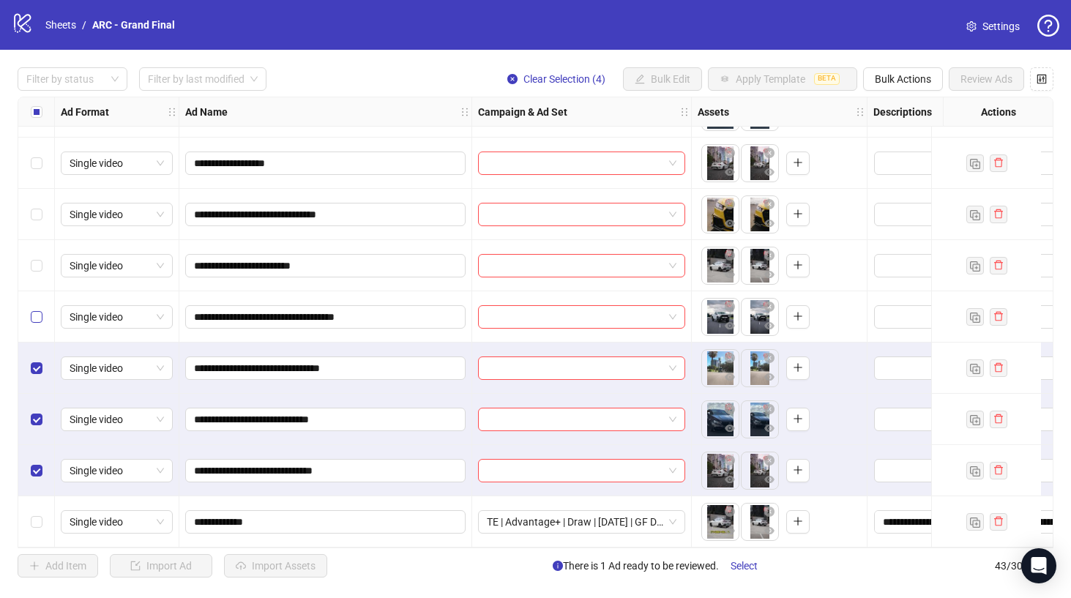
click at [36, 317] on label "Select row 39" at bounding box center [37, 317] width 12 height 16
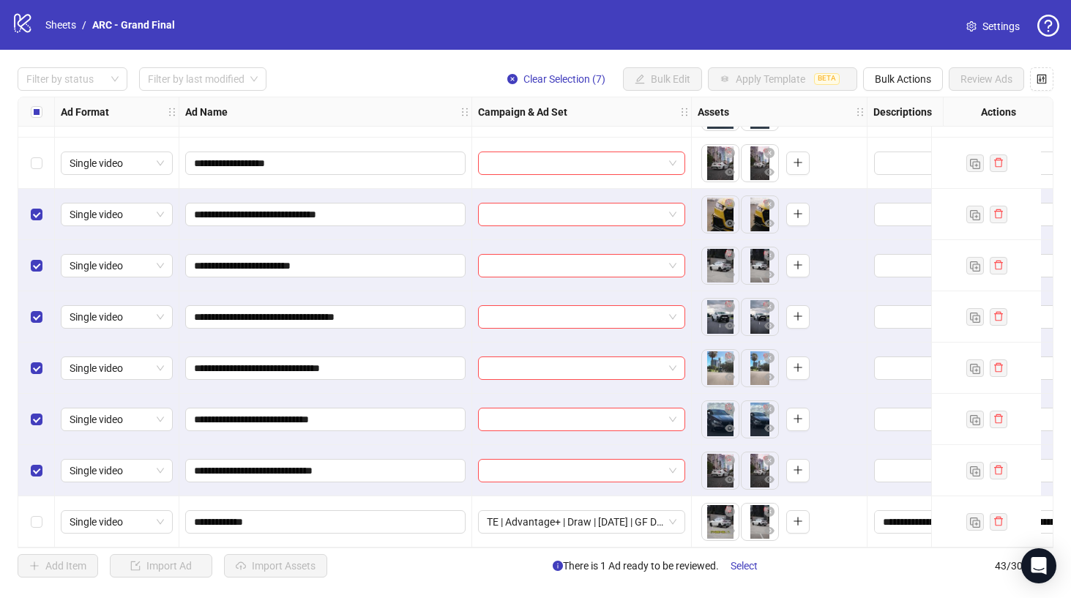
click at [36, 455] on div "Select row 42" at bounding box center [36, 470] width 37 height 51
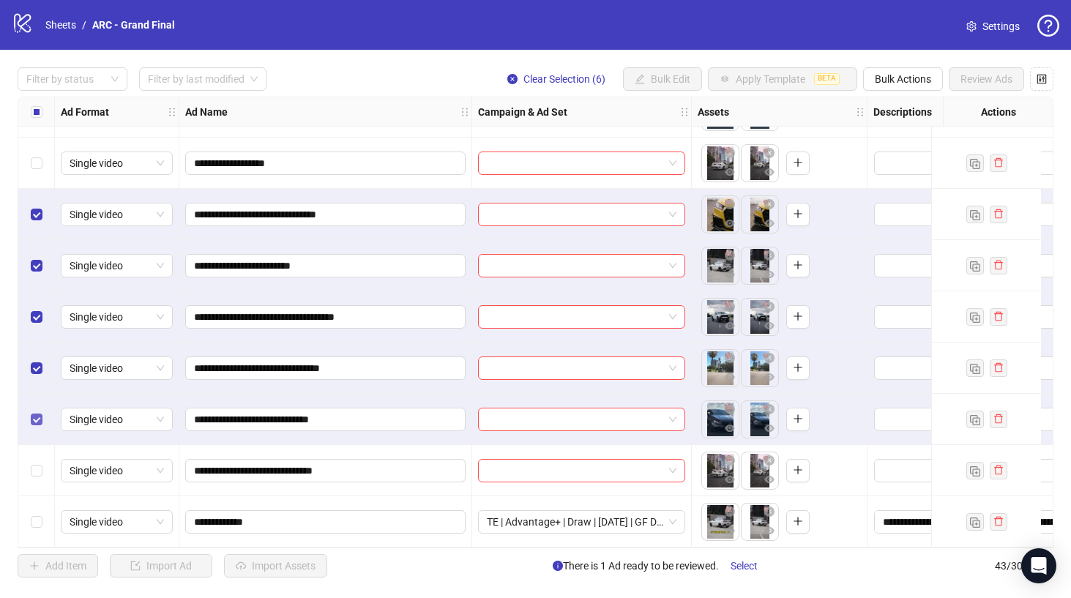
click at [38, 412] on label "Select row 41" at bounding box center [37, 420] width 12 height 16
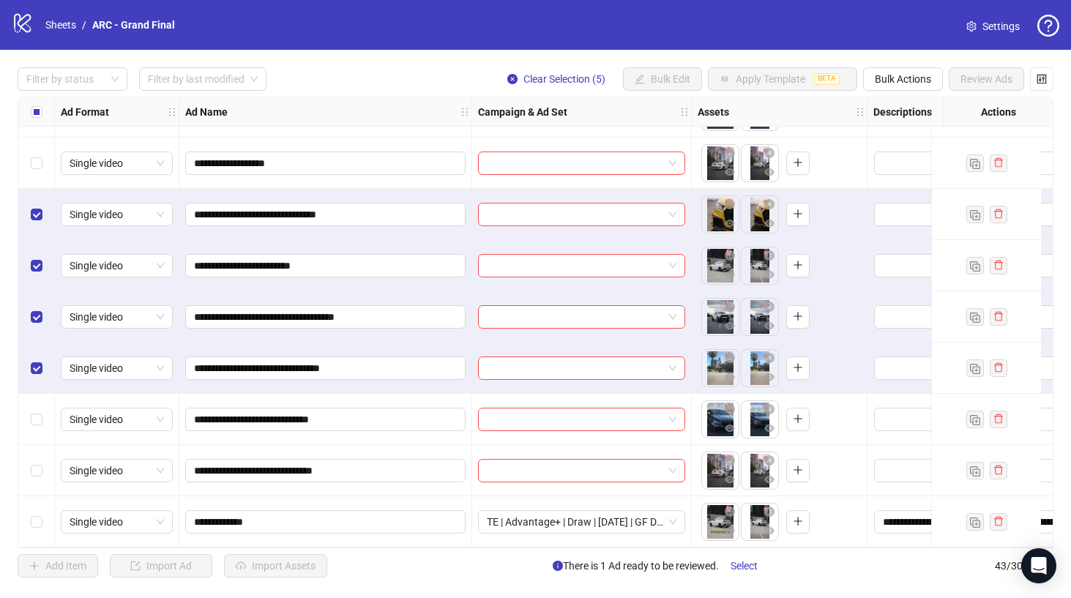
click at [38, 352] on div "Select row 40" at bounding box center [36, 368] width 37 height 51
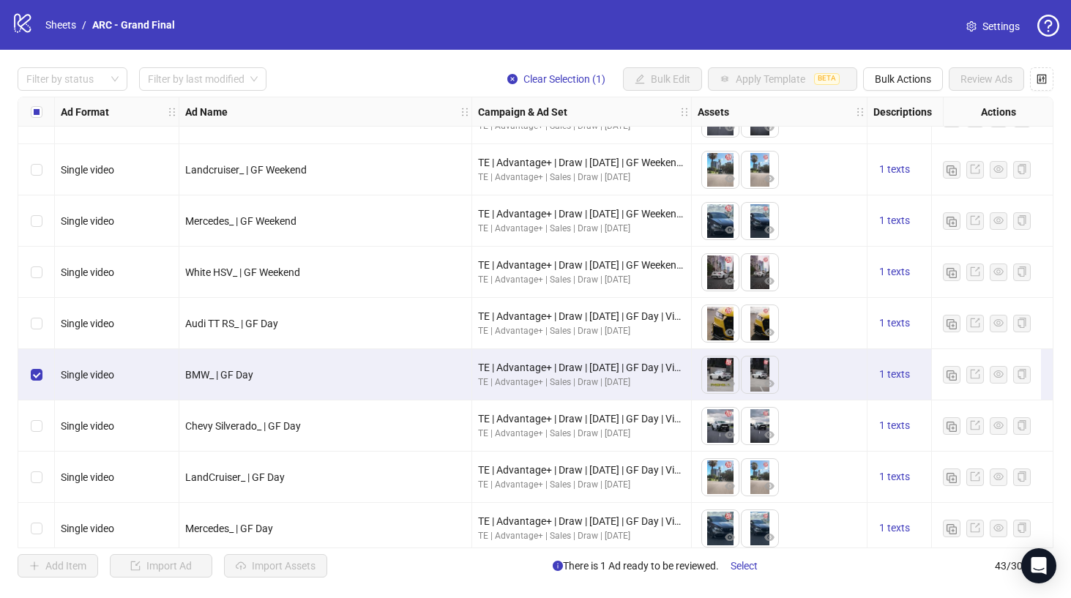
scroll to position [442, 0]
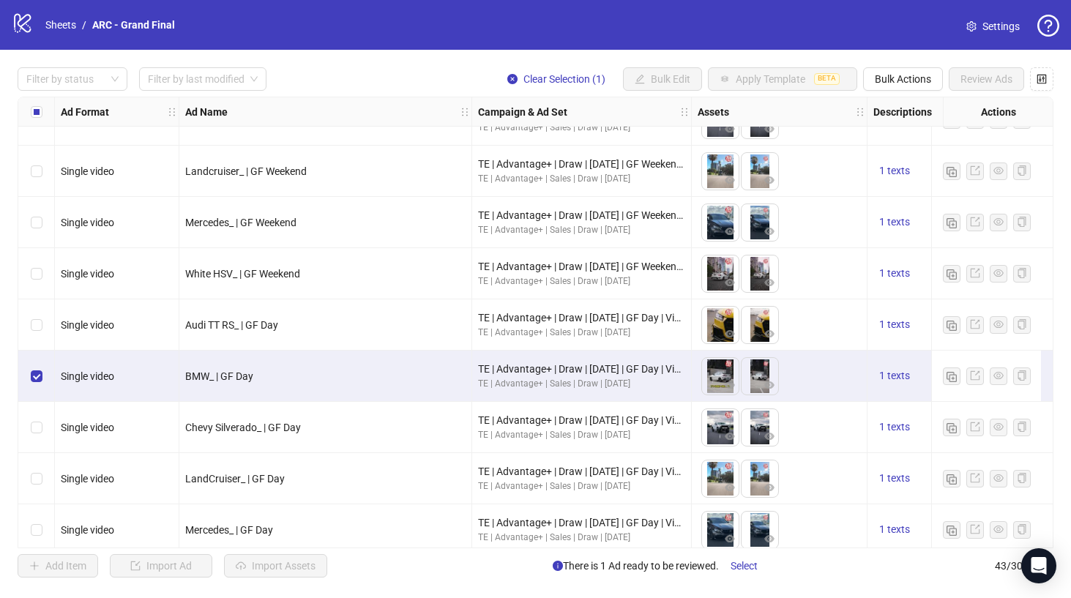
click at [42, 371] on div "Select row 14" at bounding box center [36, 376] width 37 height 51
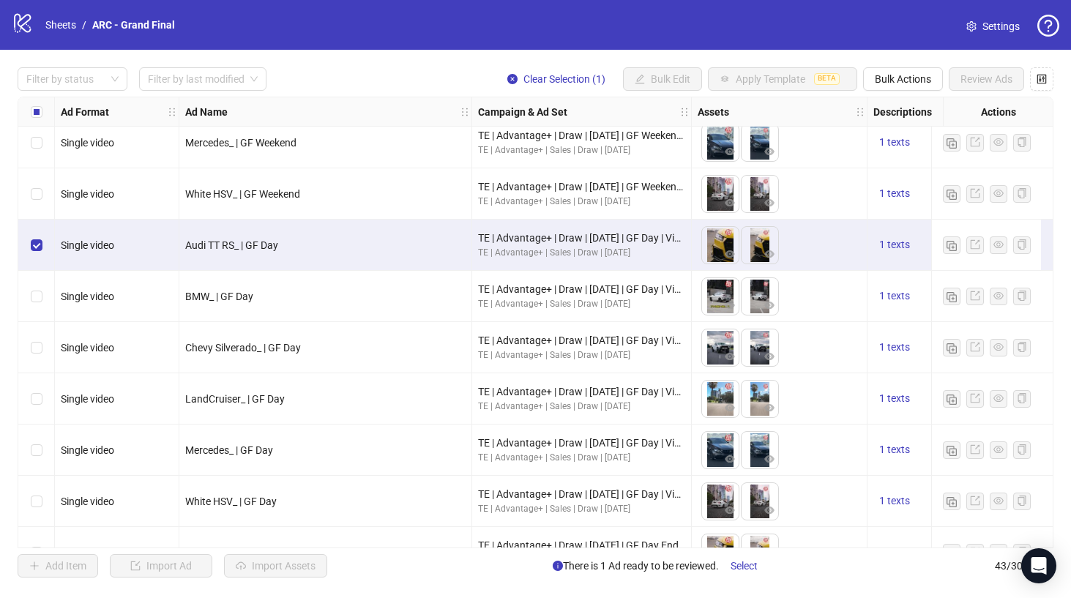
scroll to position [378, 0]
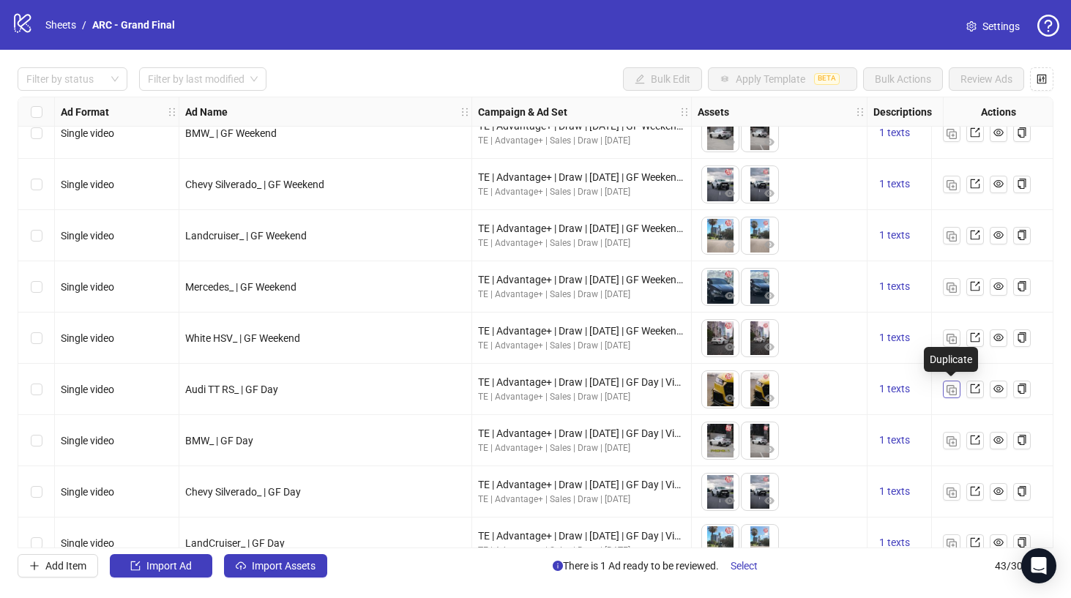
click at [953, 387] on img "button" at bounding box center [952, 390] width 10 height 10
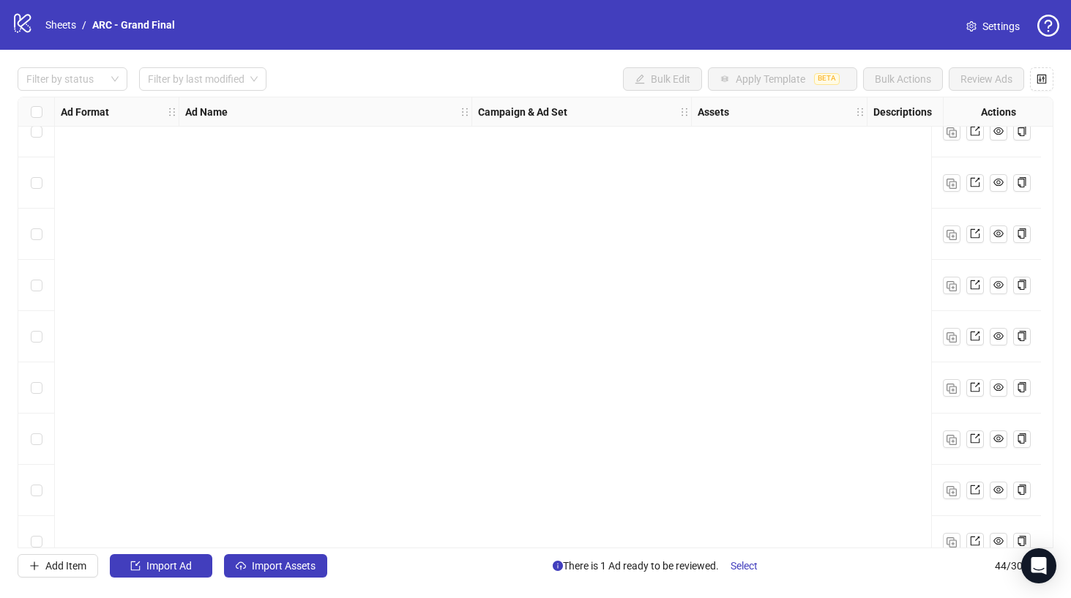
scroll to position [1840, 0]
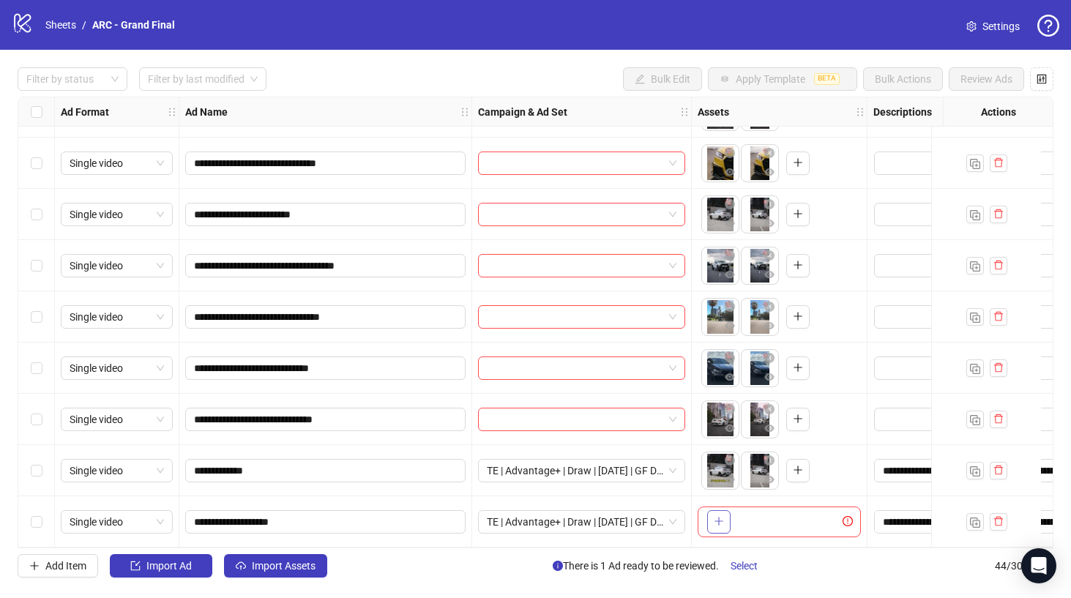
click at [718, 518] on icon "plus" at bounding box center [718, 522] width 1 height 8
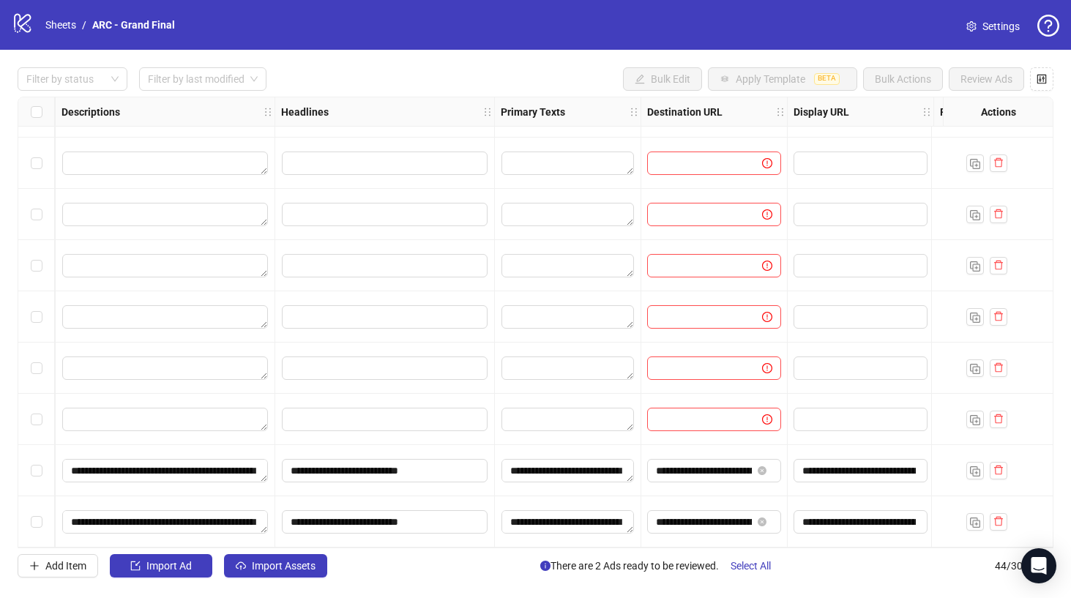
scroll to position [1840, 813]
click at [684, 521] on input "**********" at bounding box center [703, 522] width 96 height 16
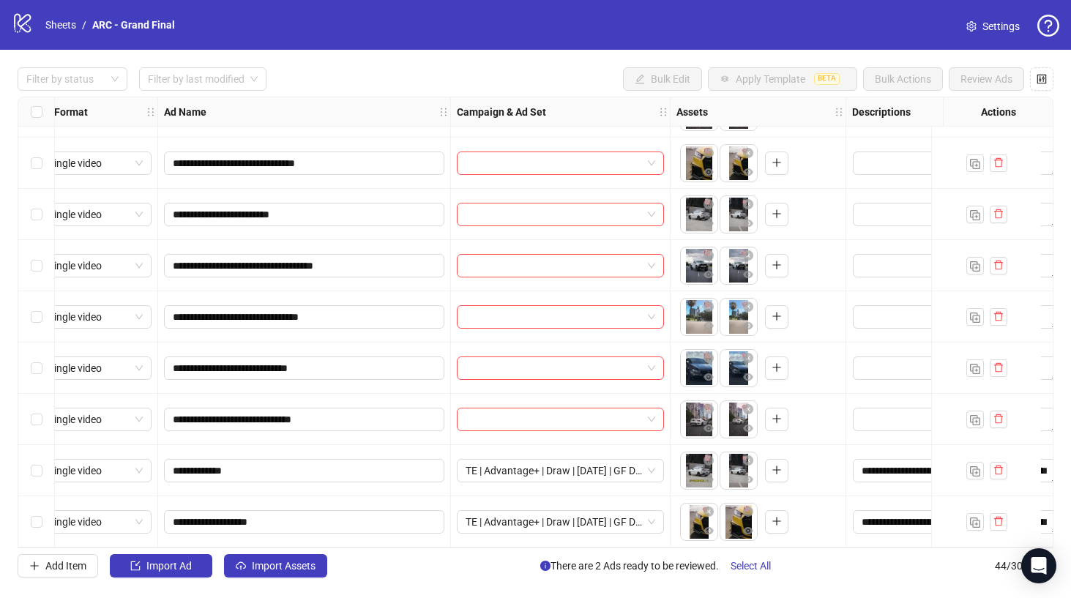
scroll to position [1840, 0]
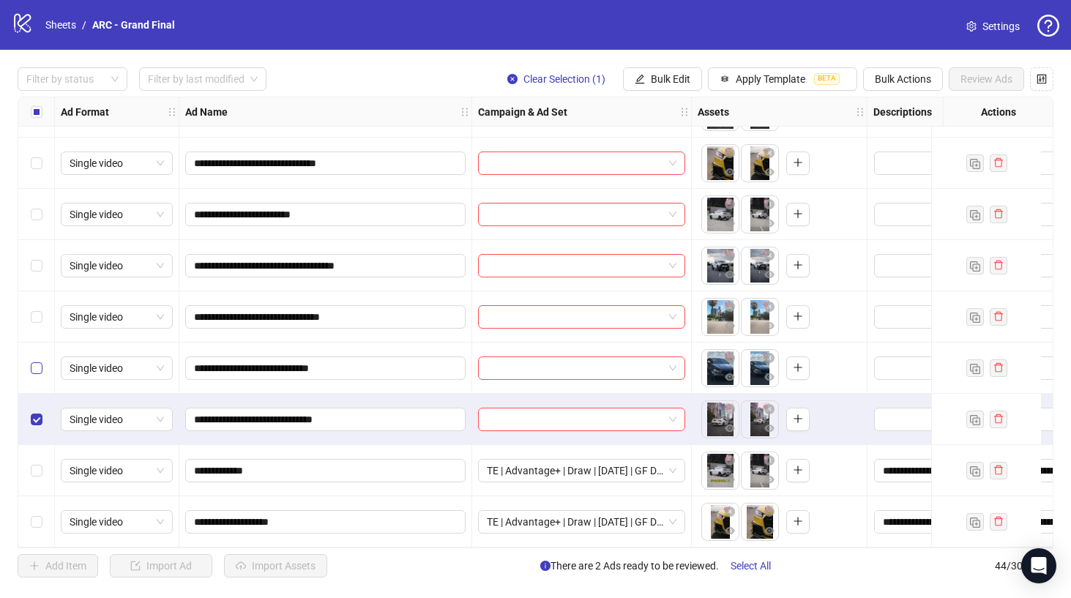
click at [37, 368] on label "Select row 41" at bounding box center [37, 368] width 12 height 16
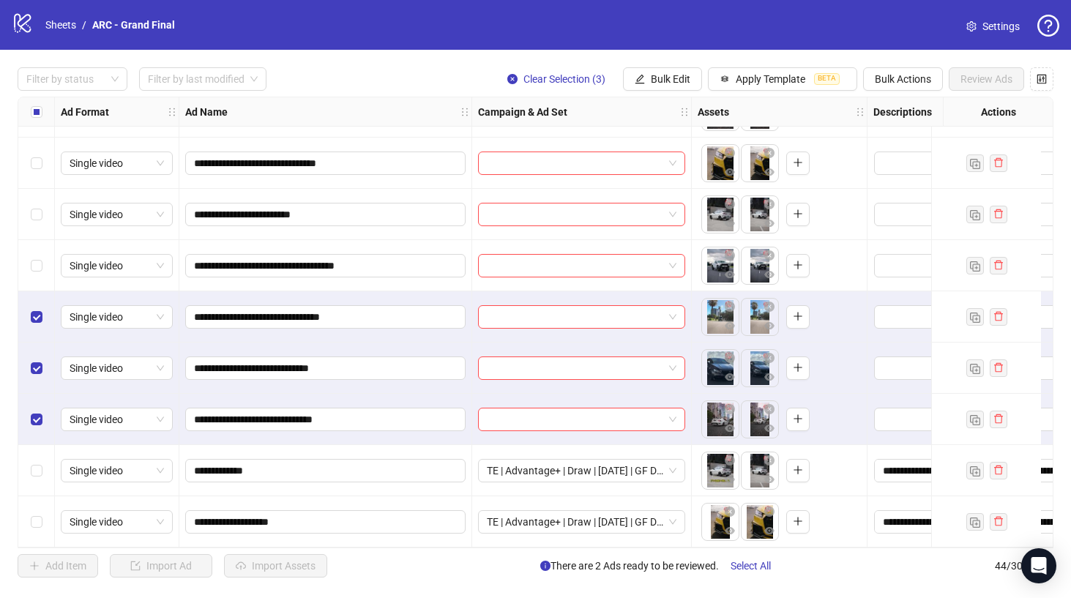
click at [40, 240] on div "Select row 39" at bounding box center [36, 265] width 37 height 51
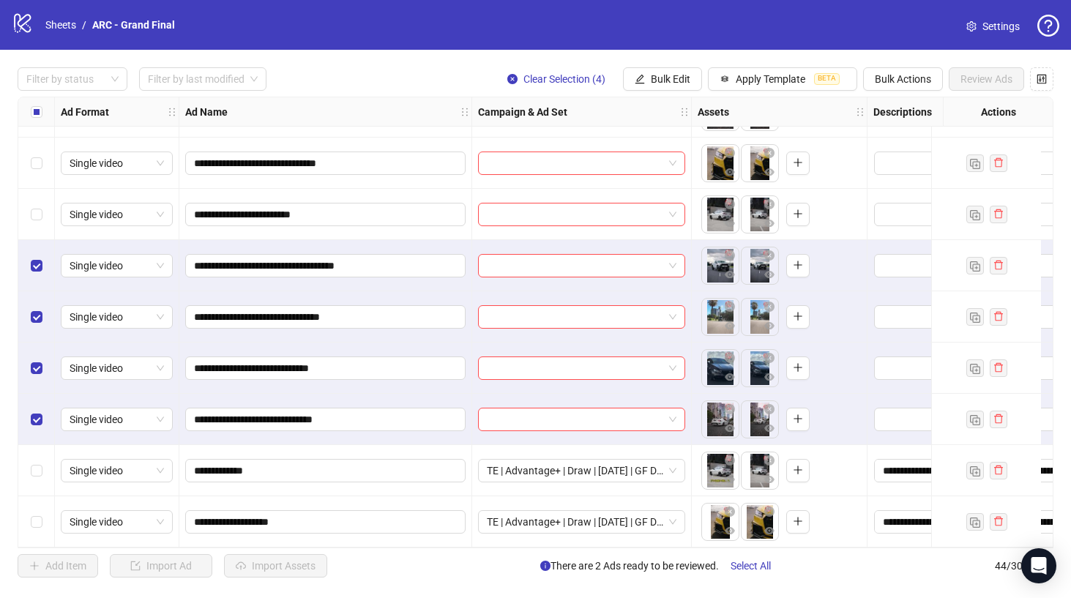
scroll to position [1787, 0]
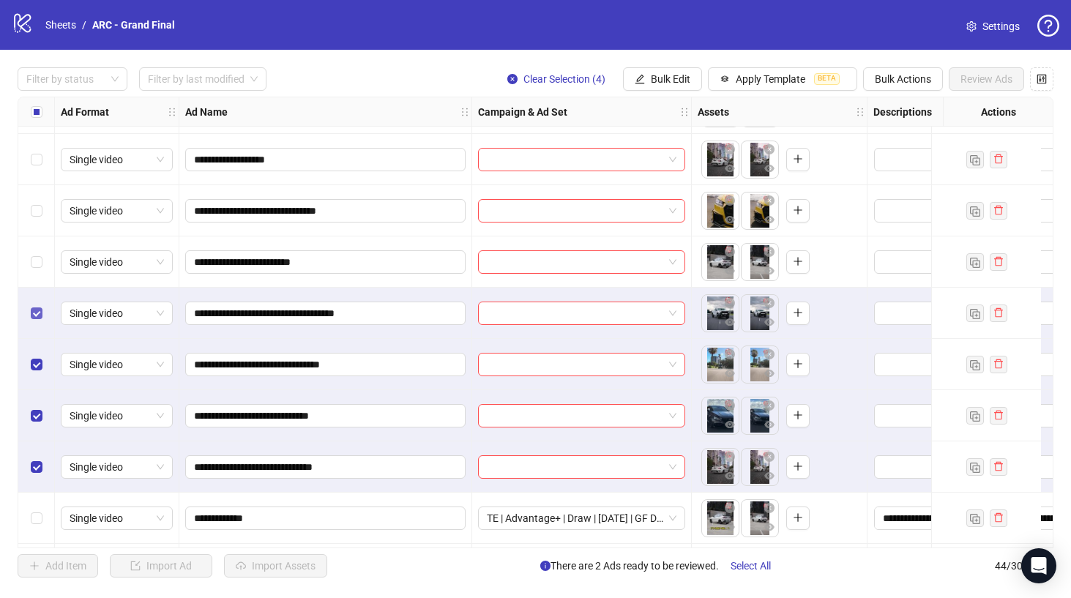
click at [32, 320] on label "Select row 39" at bounding box center [37, 313] width 12 height 16
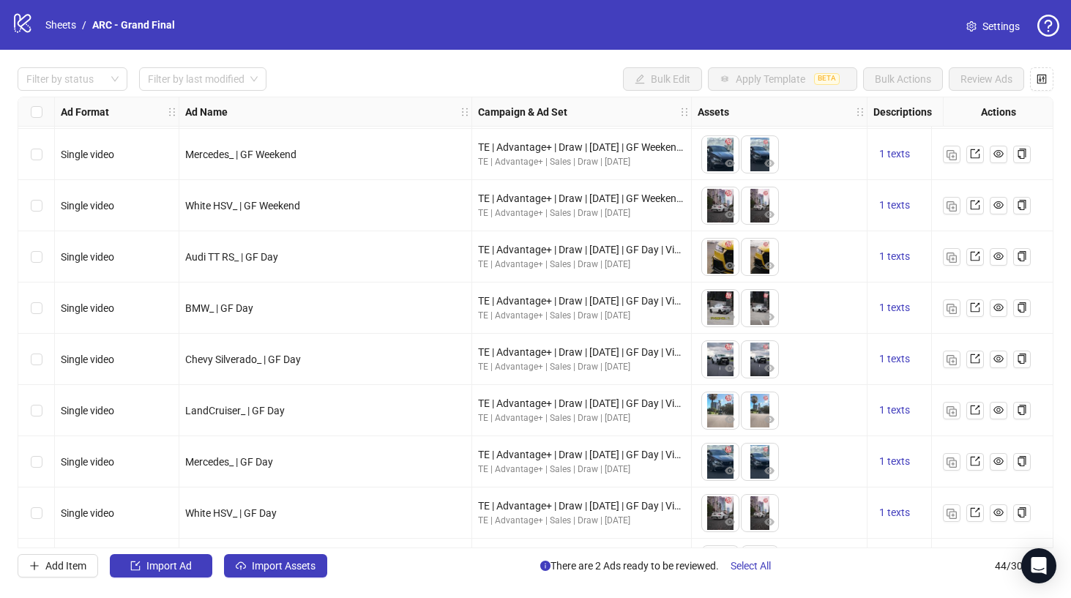
scroll to position [500, 0]
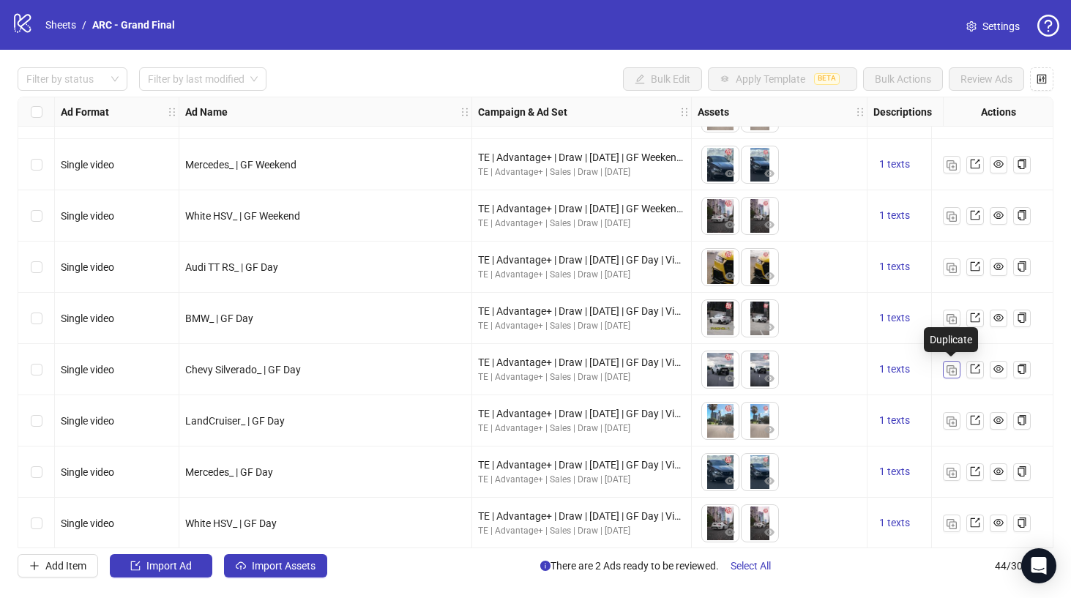
click at [951, 369] on img "button" at bounding box center [952, 370] width 10 height 10
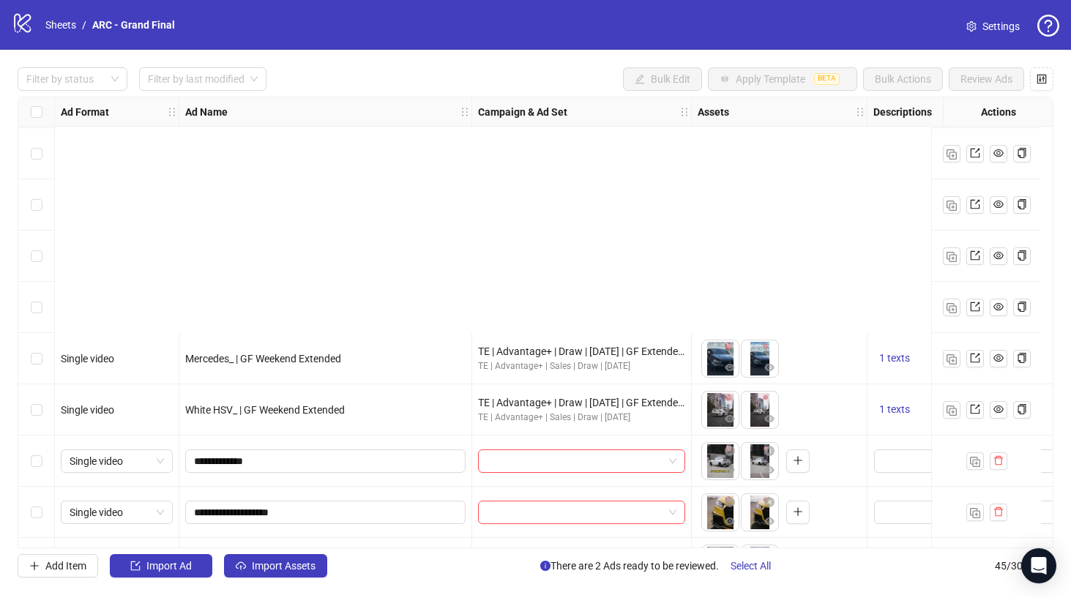
scroll to position [1892, 0]
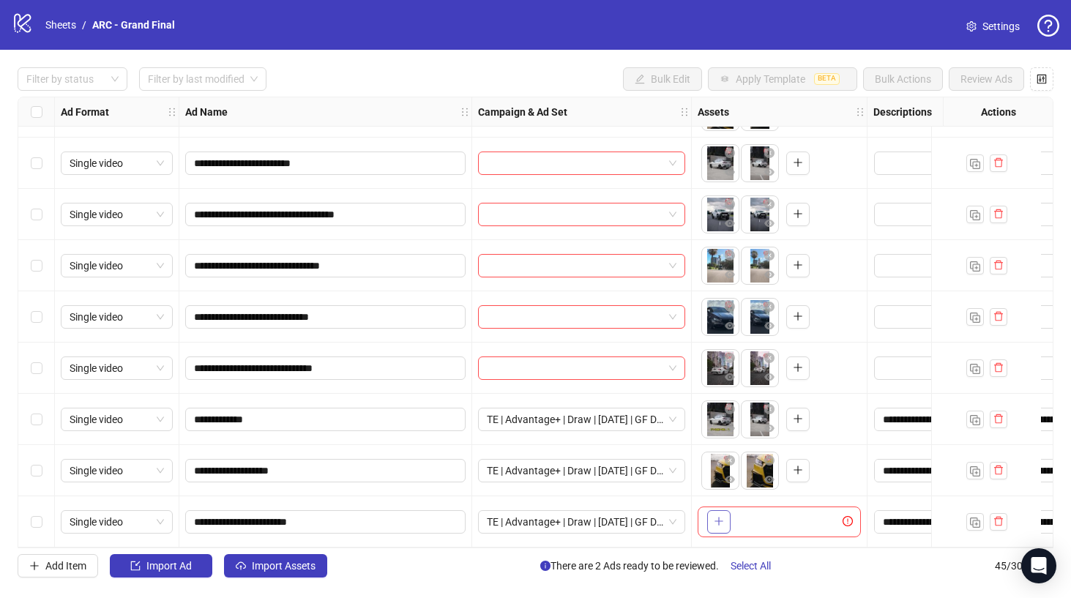
click at [721, 519] on icon "plus" at bounding box center [719, 521] width 10 height 10
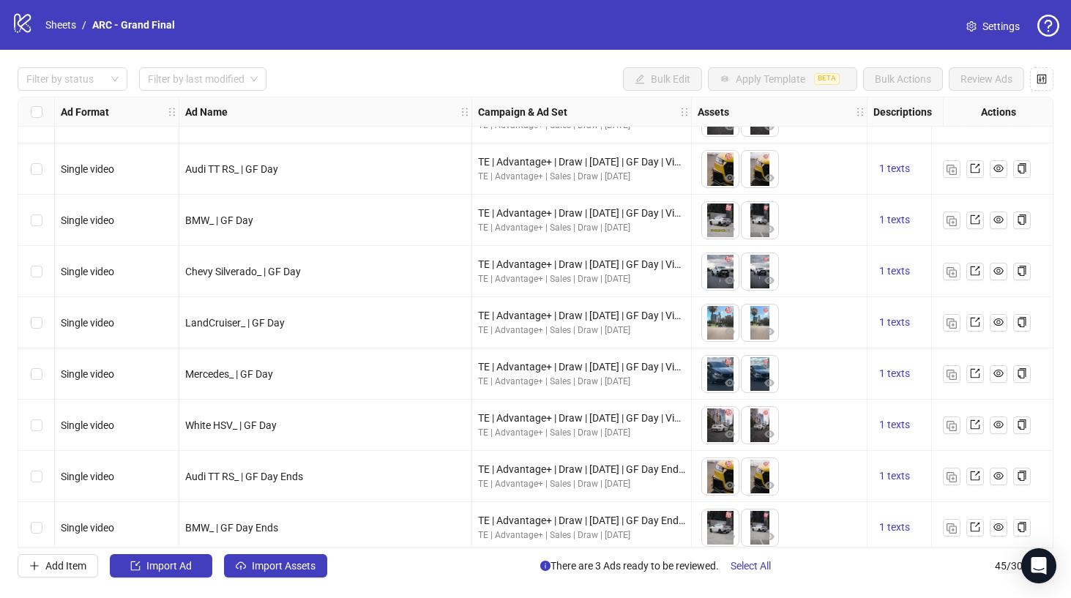
scroll to position [609, 0]
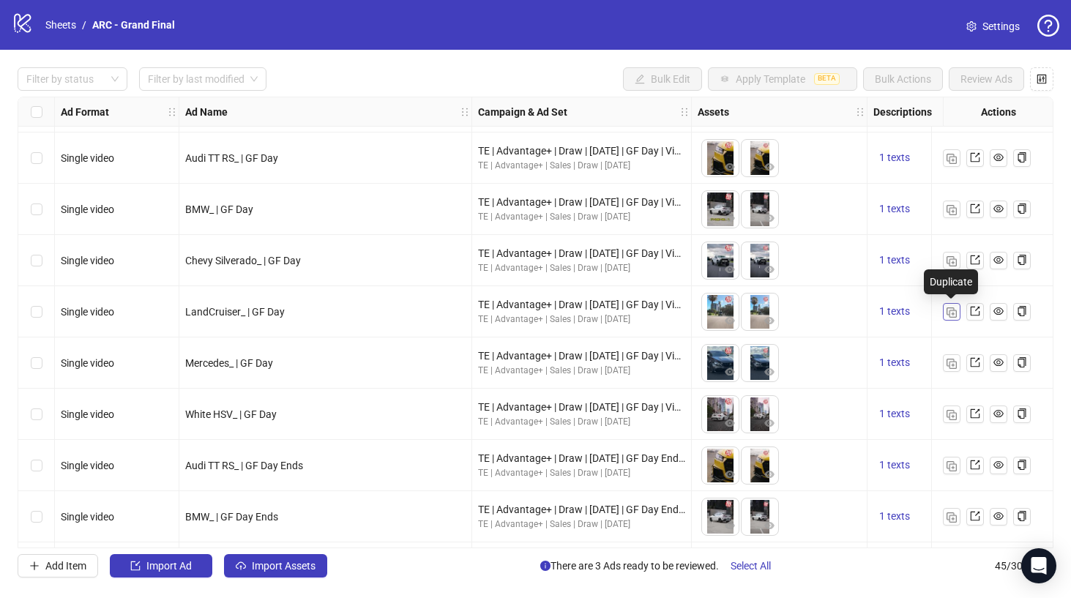
click at [958, 312] on button "button" at bounding box center [952, 312] width 18 height 18
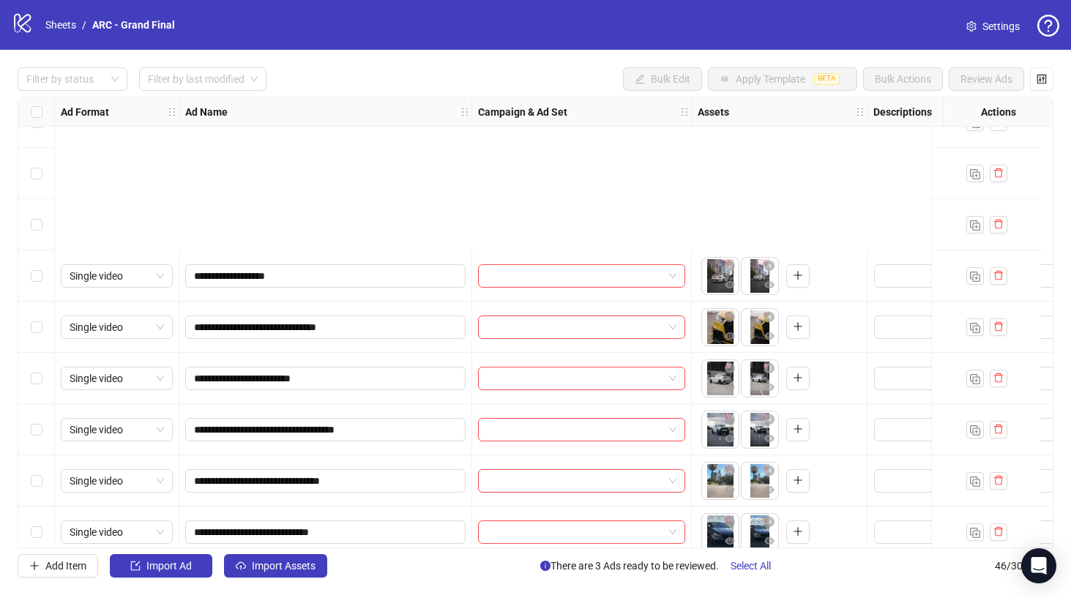
scroll to position [1943, 0]
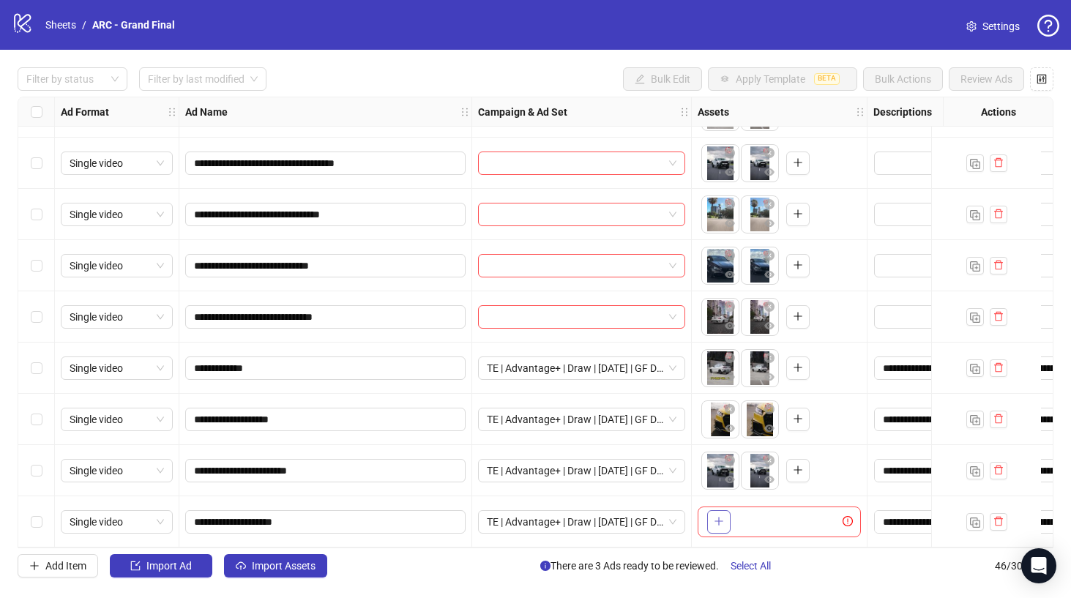
click at [720, 517] on icon "plus" at bounding box center [719, 521] width 10 height 10
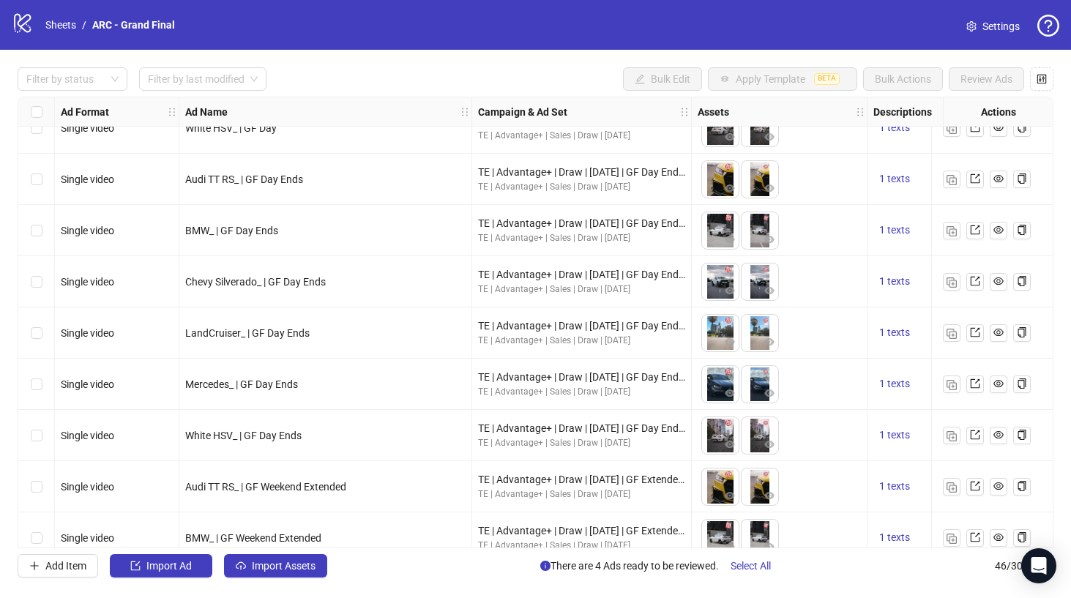
scroll to position [900, 0]
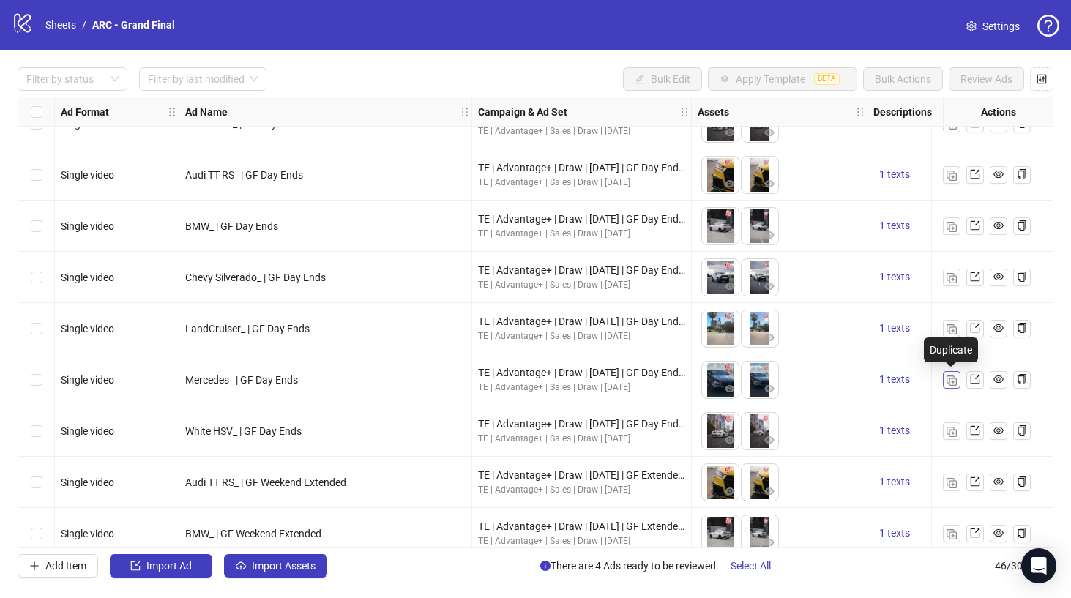
click at [956, 379] on button "button" at bounding box center [952, 380] width 18 height 18
click at [956, 431] on img "button" at bounding box center [952, 432] width 10 height 10
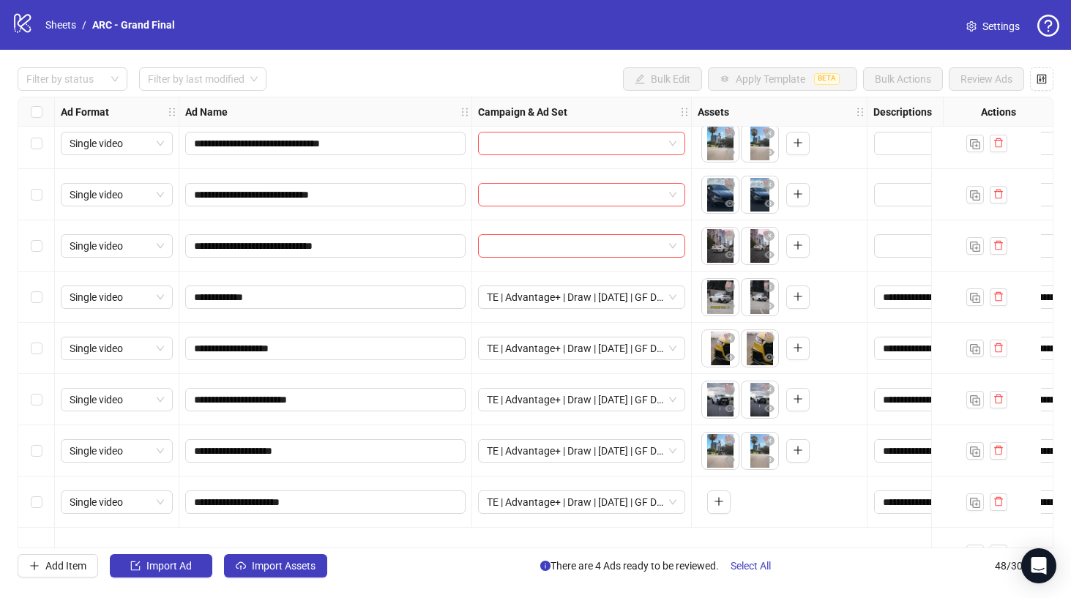
scroll to position [2045, 0]
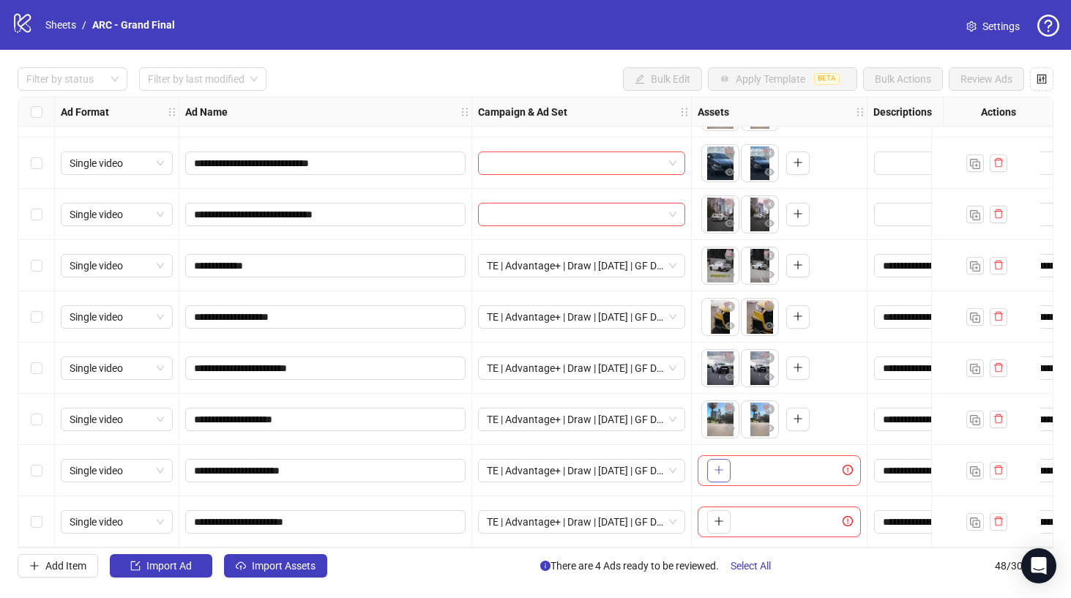
click at [718, 466] on icon "plus" at bounding box center [718, 470] width 1 height 8
click at [720, 516] on icon "plus" at bounding box center [719, 521] width 10 height 10
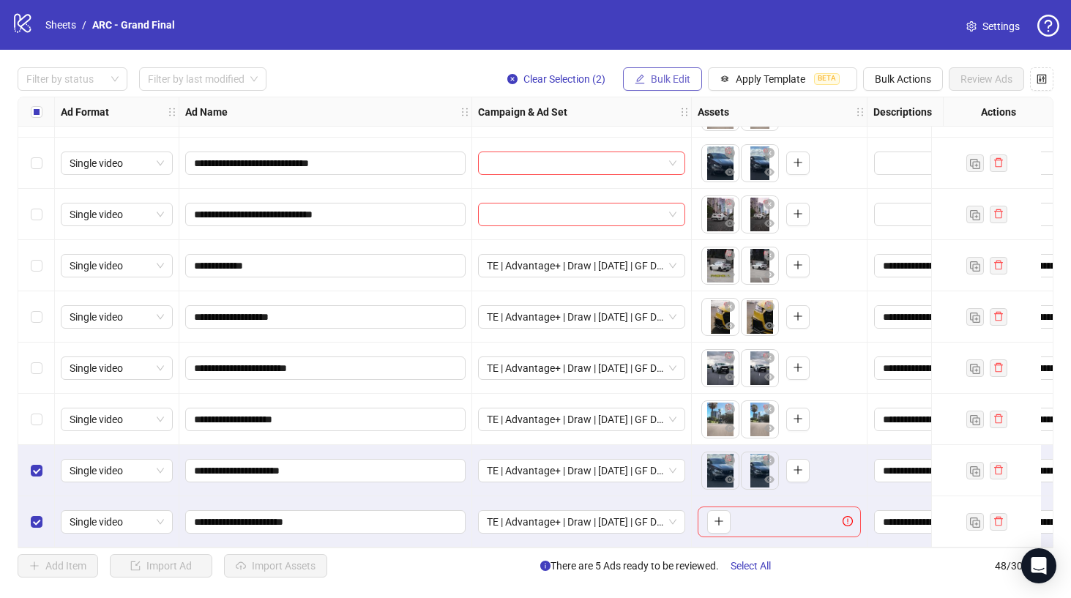
click at [672, 85] on span "Bulk Edit" at bounding box center [671, 79] width 40 height 12
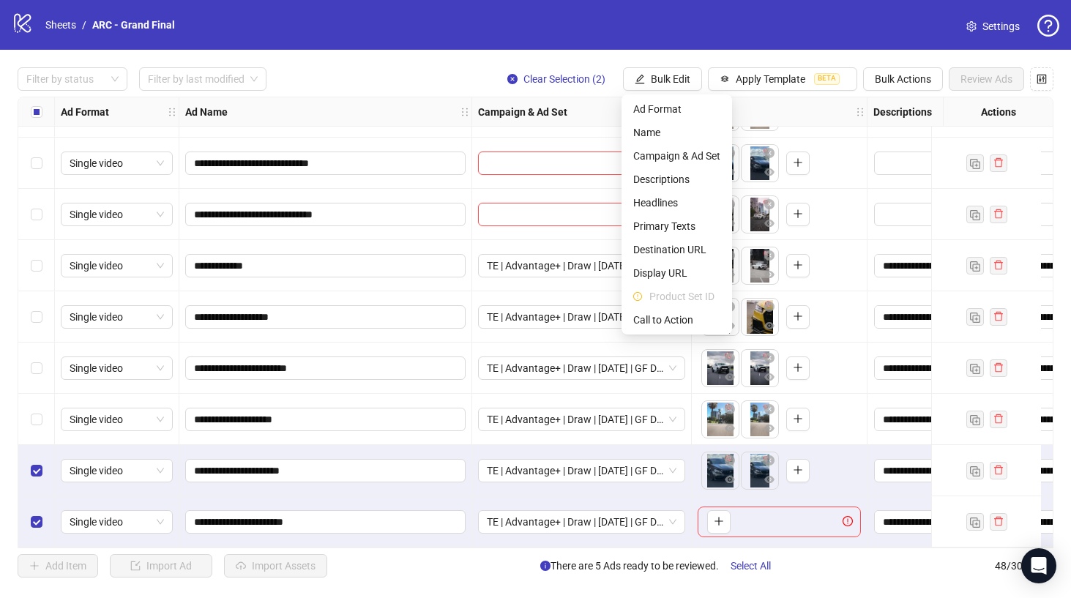
click at [647, 49] on div "logo/logo-mobile Sheets / ARC - Grand Final Settings" at bounding box center [535, 25] width 1071 height 50
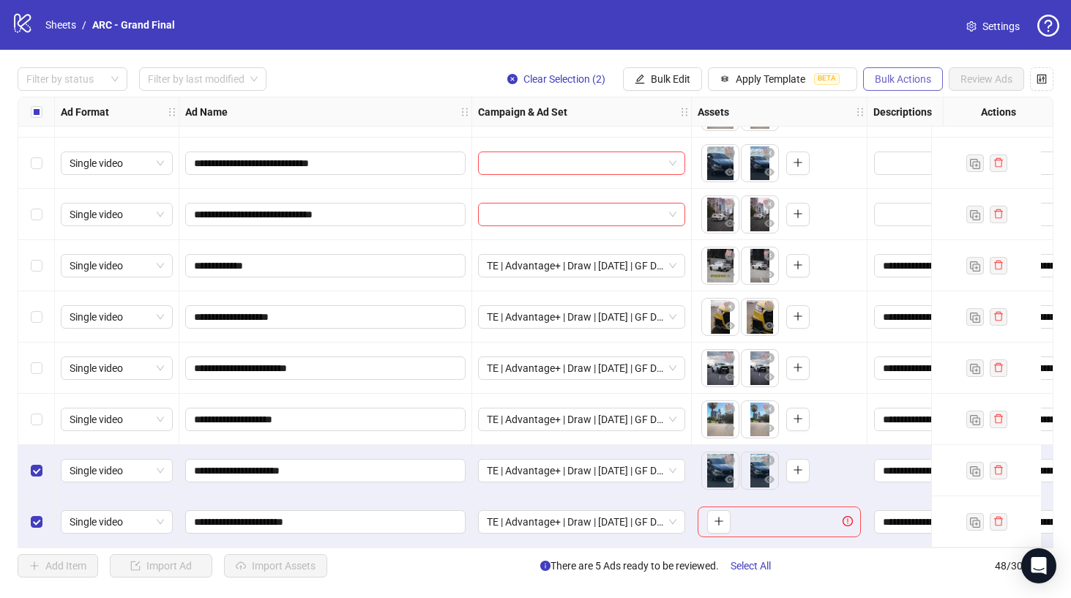
click at [922, 81] on span "Bulk Actions" at bounding box center [903, 79] width 56 height 12
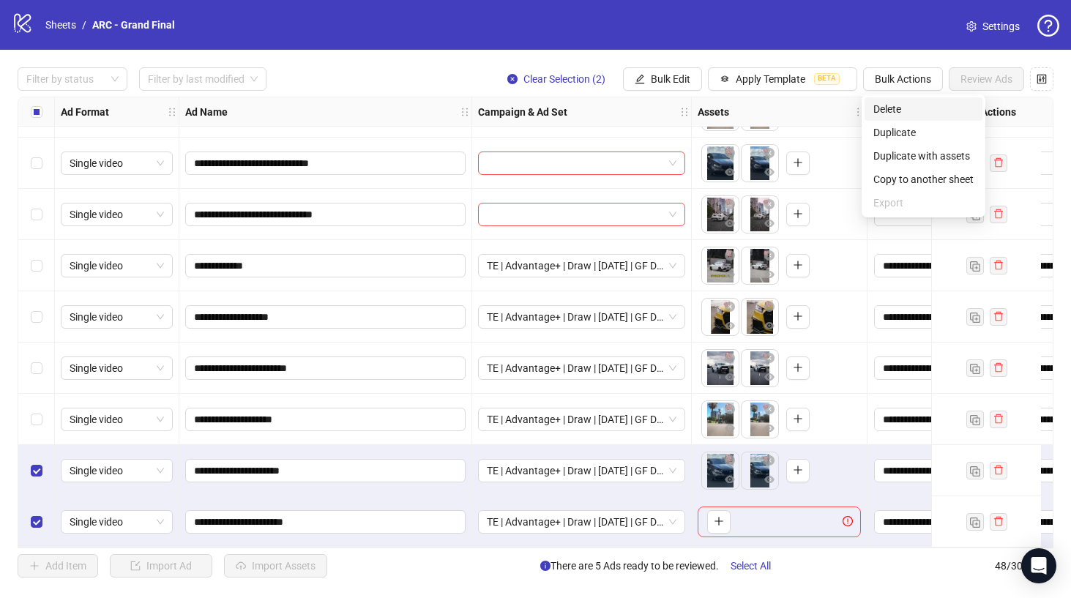
click at [906, 110] on span "Delete" at bounding box center [924, 109] width 100 height 16
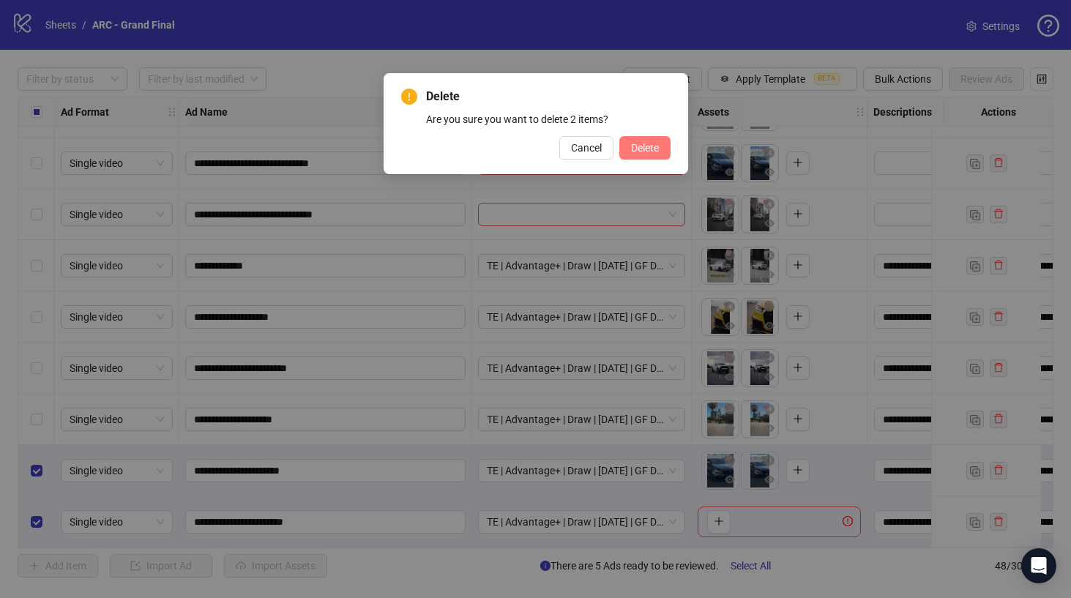
click at [642, 145] on span "Delete" at bounding box center [645, 148] width 28 height 12
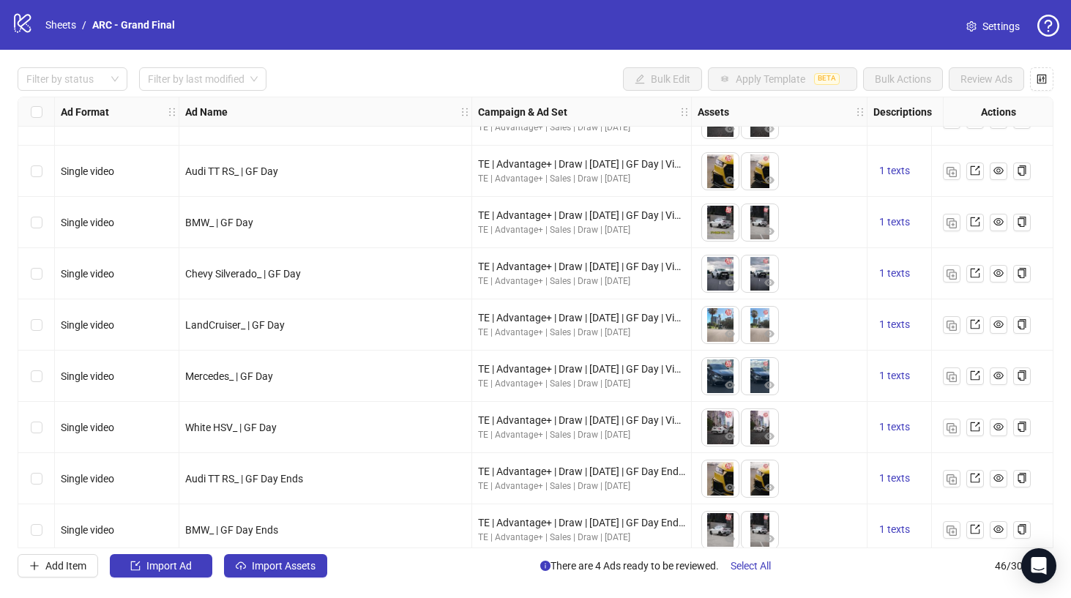
scroll to position [636, 0]
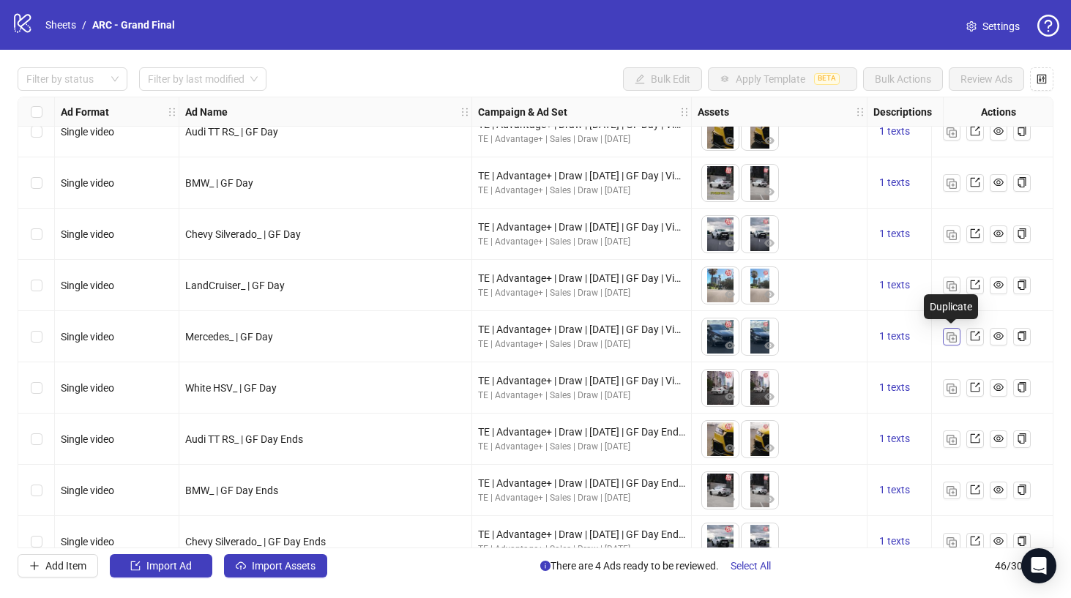
click at [952, 338] on img "button" at bounding box center [952, 337] width 10 height 10
click at [953, 388] on img "button" at bounding box center [952, 389] width 10 height 10
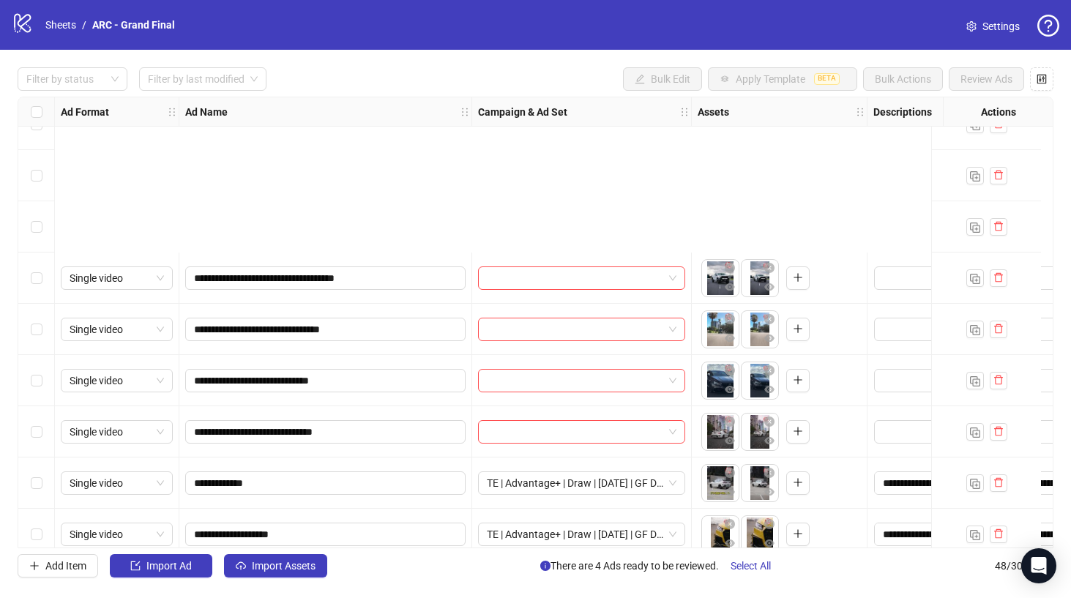
scroll to position [2045, 0]
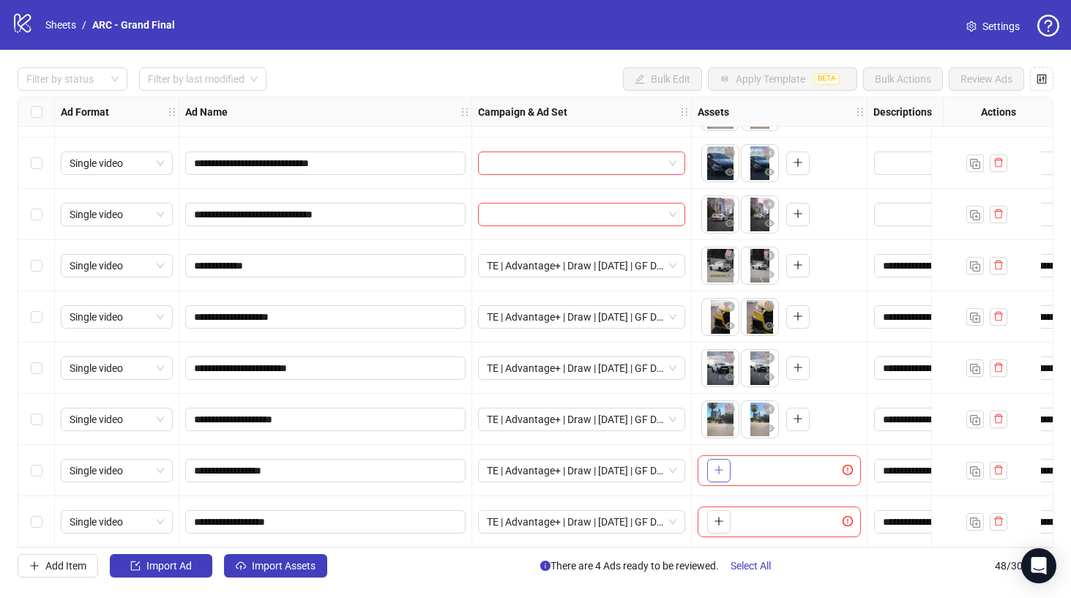
click at [722, 465] on icon "plus" at bounding box center [719, 470] width 10 height 10
click at [719, 518] on icon "plus" at bounding box center [718, 522] width 1 height 8
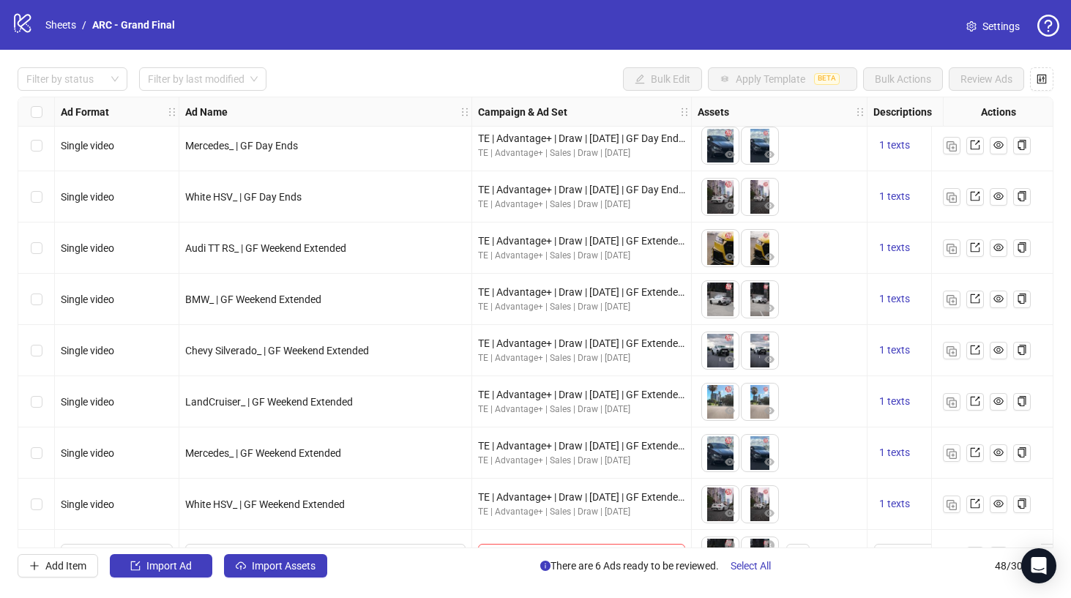
scroll to position [1079, 0]
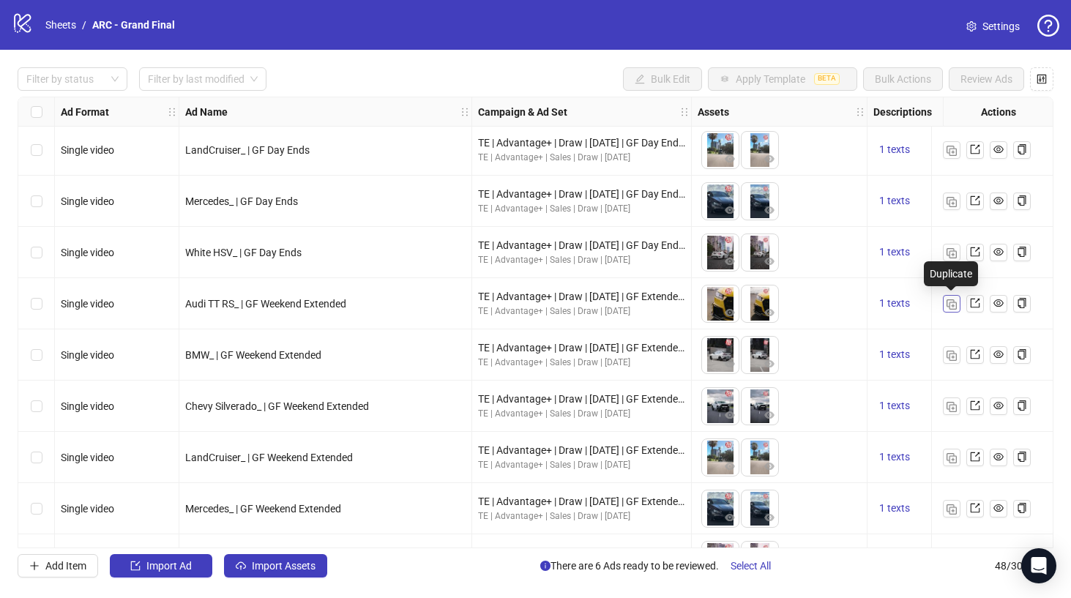
click at [954, 305] on img "button" at bounding box center [952, 305] width 10 height 10
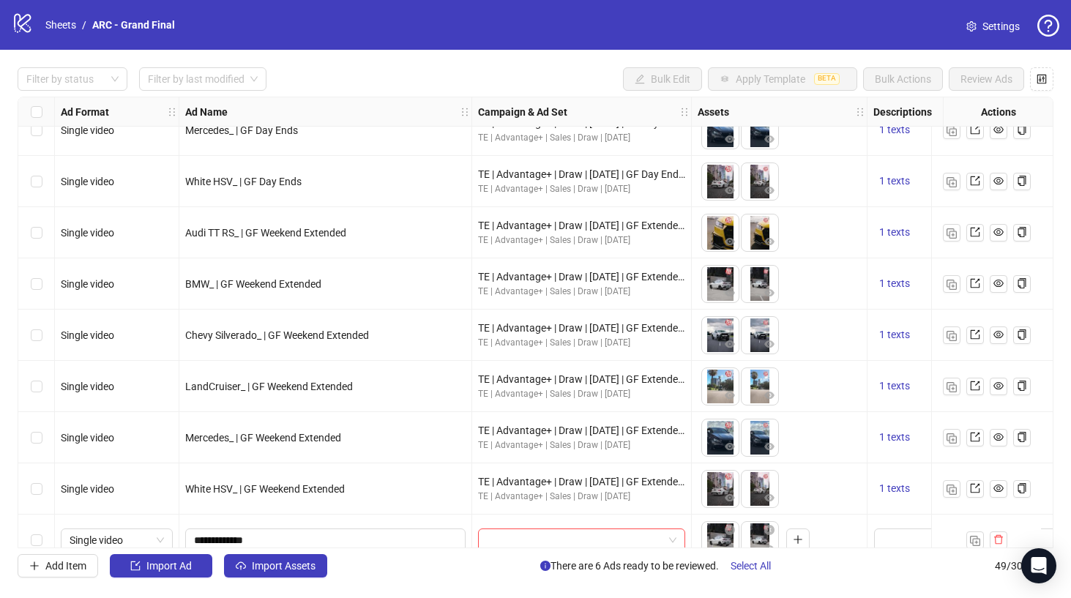
scroll to position [1165, 0]
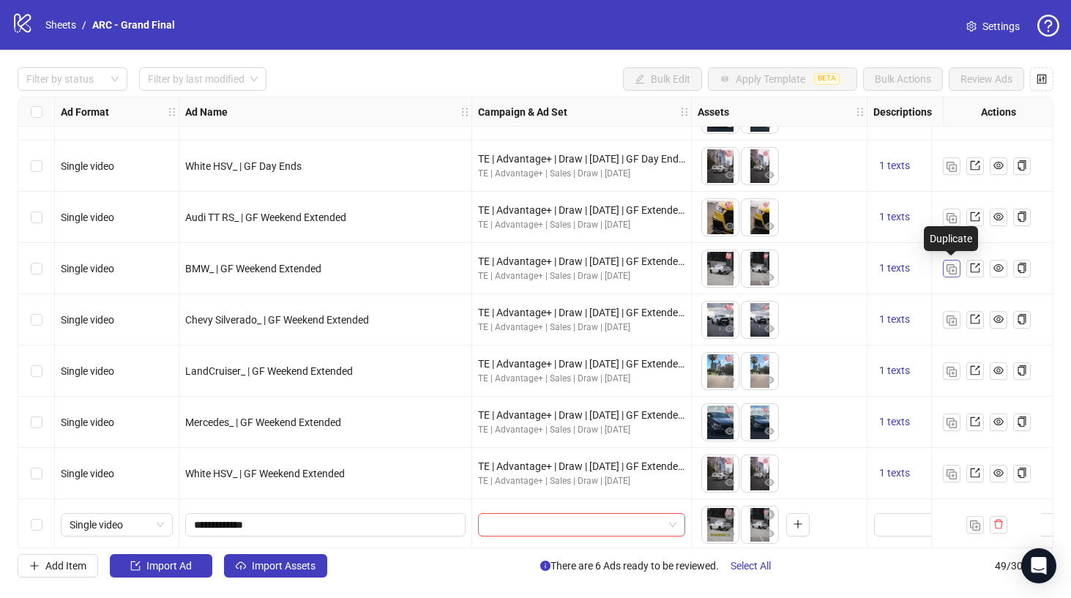
click at [953, 271] on img "button" at bounding box center [952, 269] width 10 height 10
click at [953, 320] on img "button" at bounding box center [952, 321] width 10 height 10
click at [952, 371] on img "button" at bounding box center [952, 372] width 10 height 10
click at [951, 426] on img "button" at bounding box center [952, 423] width 10 height 10
click at [953, 473] on img "button" at bounding box center [952, 474] width 10 height 10
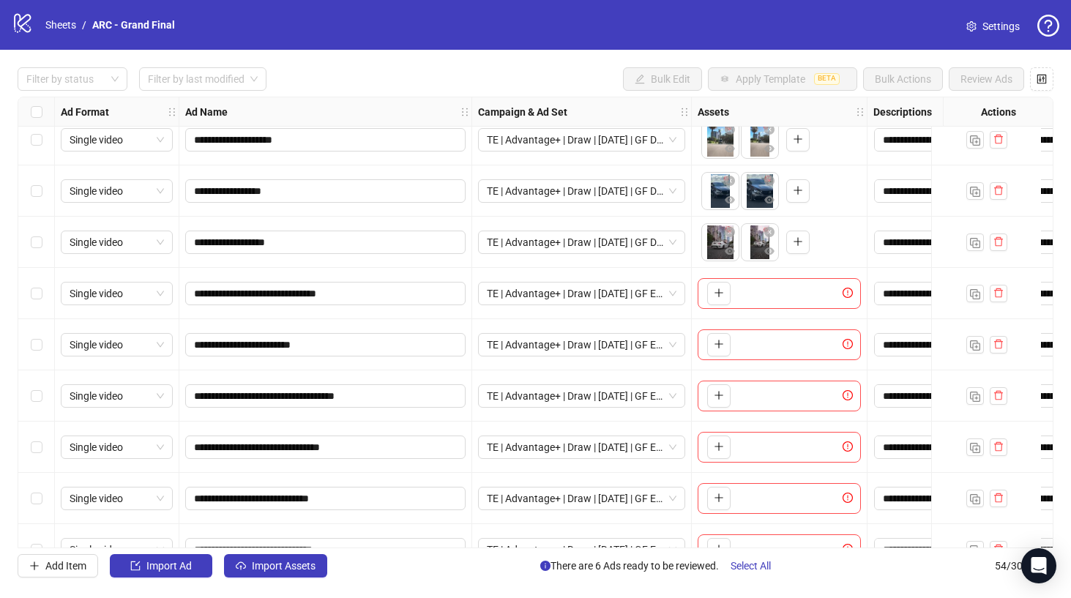
scroll to position [2353, 0]
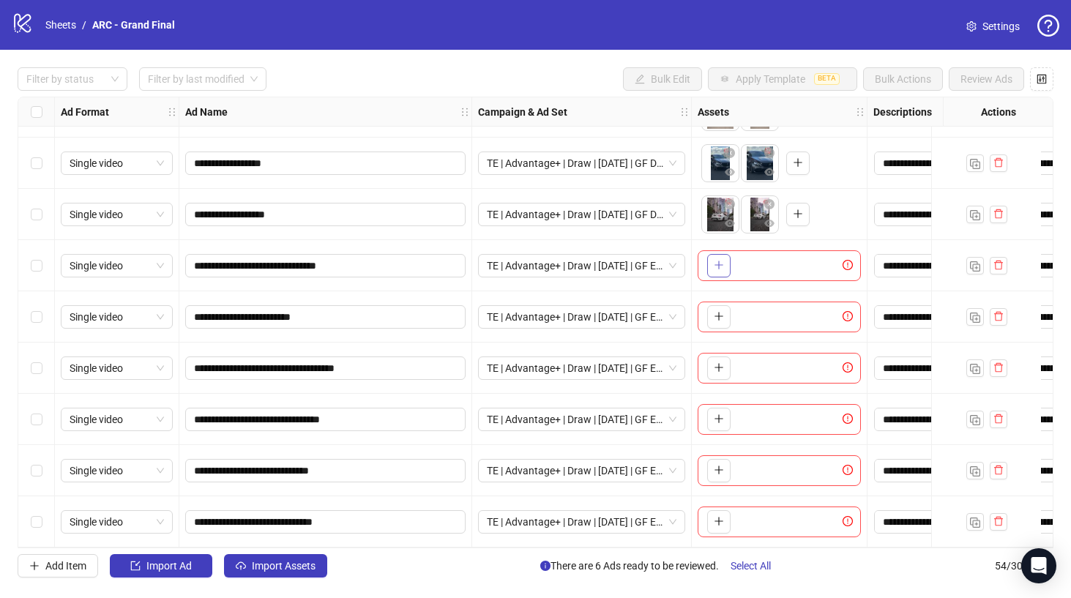
click at [719, 265] on icon "plus" at bounding box center [719, 265] width 8 height 1
click at [718, 313] on icon "plus" at bounding box center [718, 317] width 1 height 8
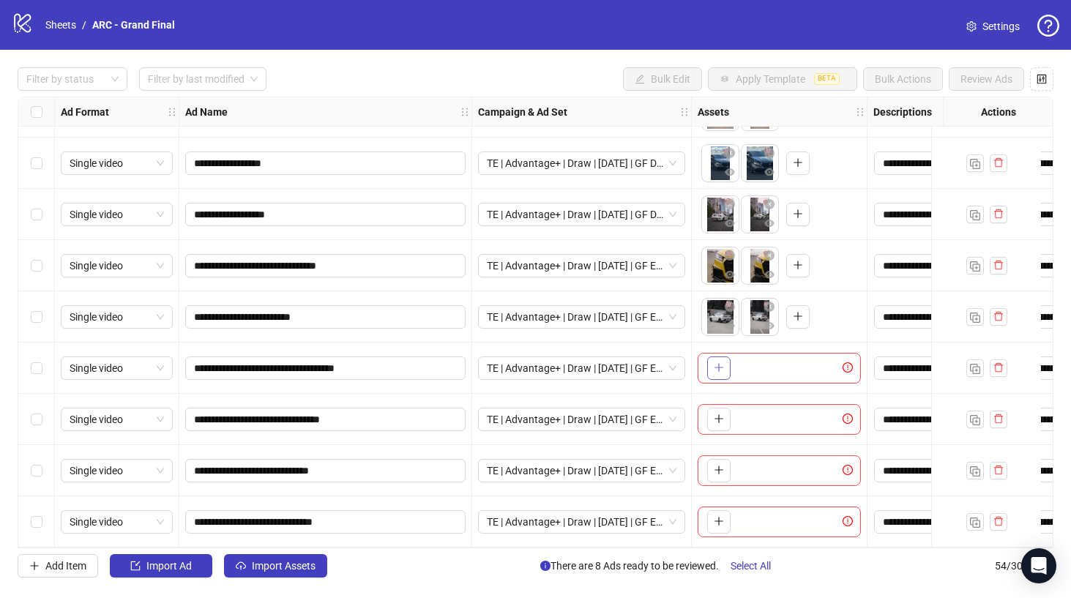
click at [718, 363] on icon "plus" at bounding box center [719, 367] width 10 height 10
click at [721, 419] on icon "plus" at bounding box center [719, 419] width 8 height 1
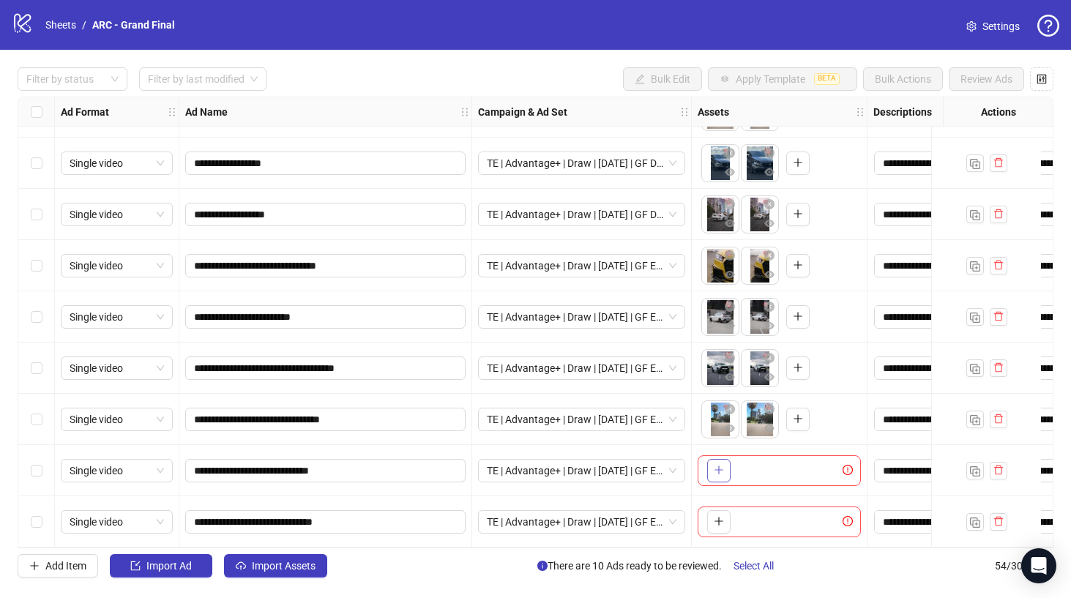
click at [717, 467] on icon "plus" at bounding box center [719, 470] width 10 height 10
click at [721, 517] on icon "plus" at bounding box center [719, 521] width 10 height 10
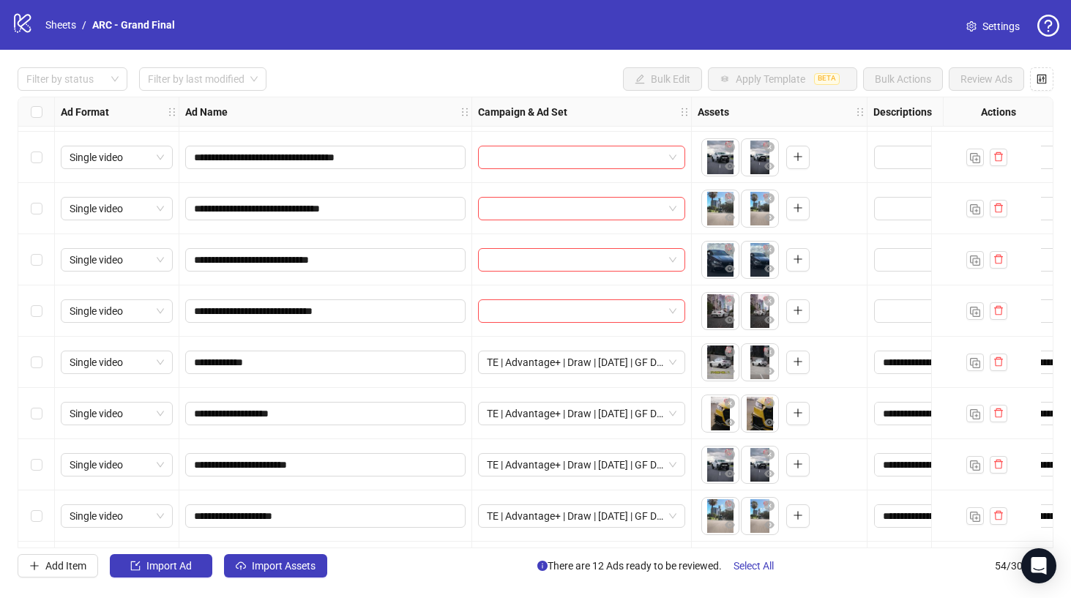
scroll to position [1942, 0]
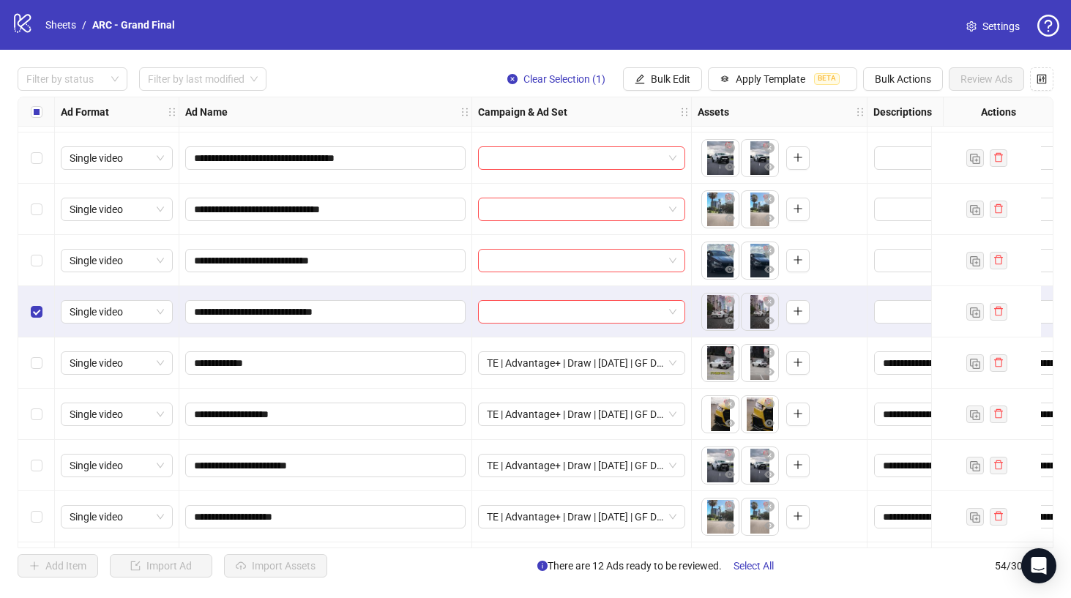
click at [40, 280] on div "Select row 41" at bounding box center [36, 260] width 37 height 51
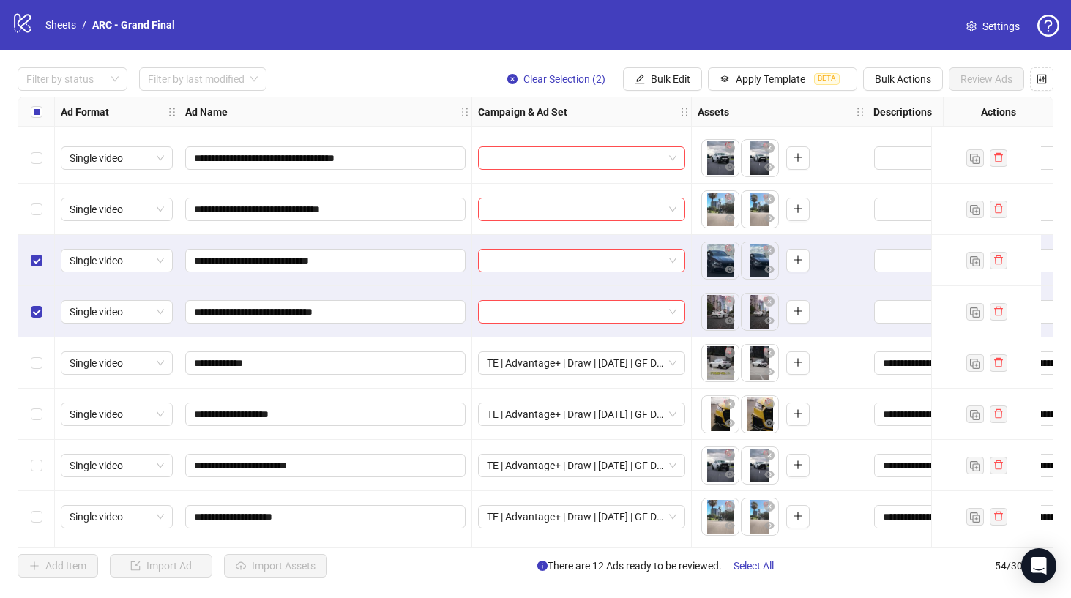
click at [37, 220] on div "Select row 40" at bounding box center [36, 209] width 37 height 51
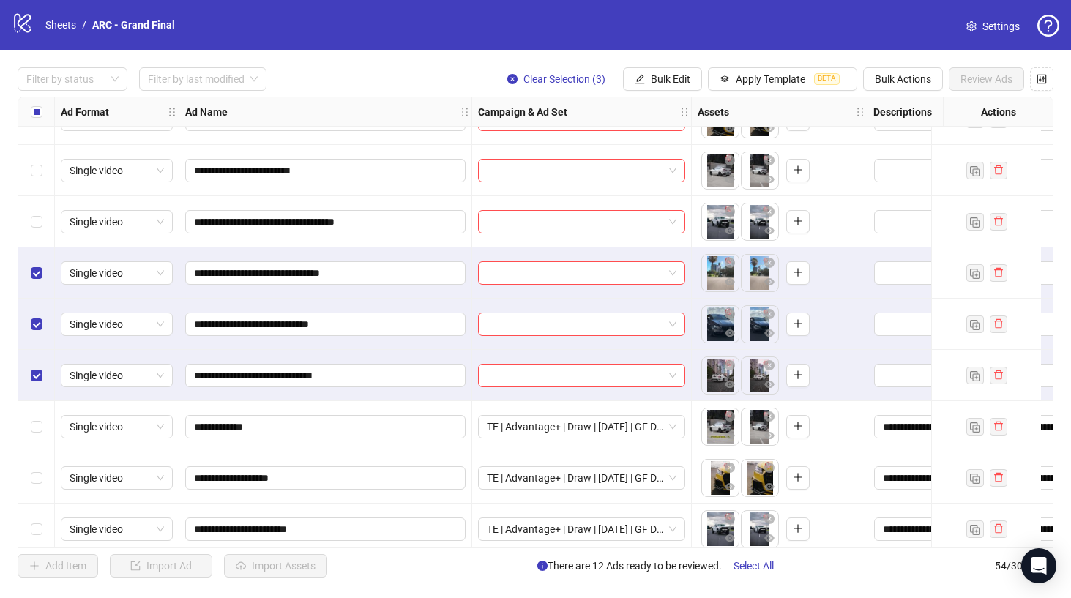
scroll to position [1878, 0]
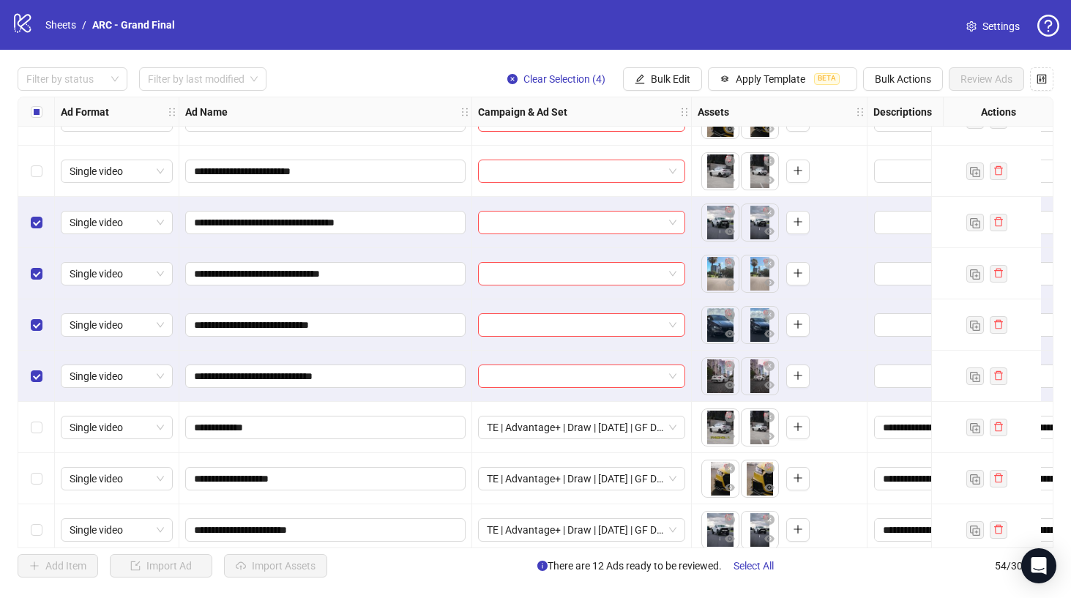
click at [44, 176] on div "Select row 38" at bounding box center [36, 171] width 37 height 51
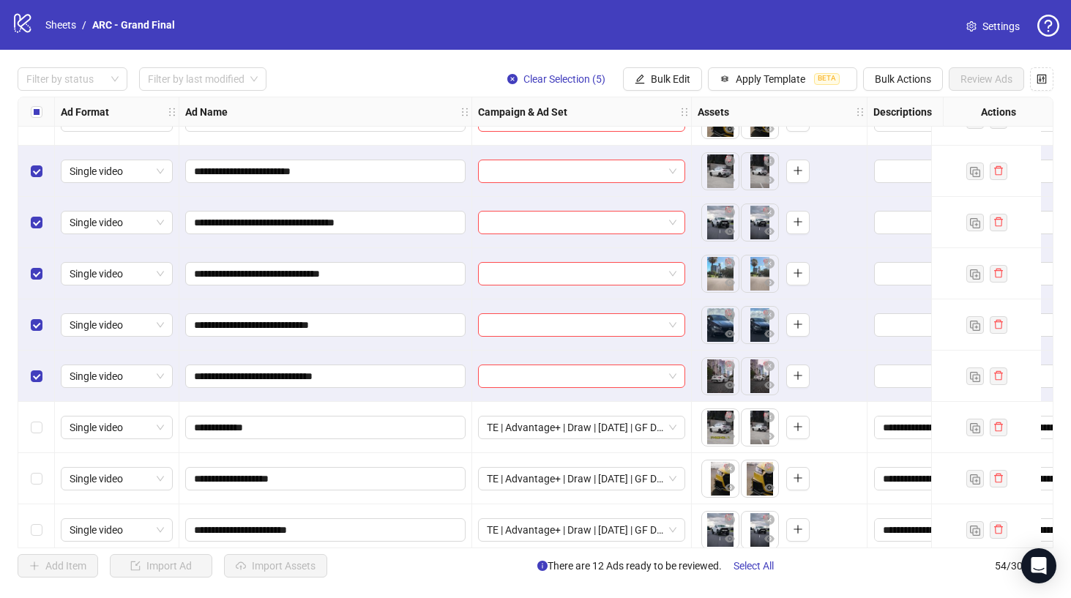
scroll to position [1790, 0]
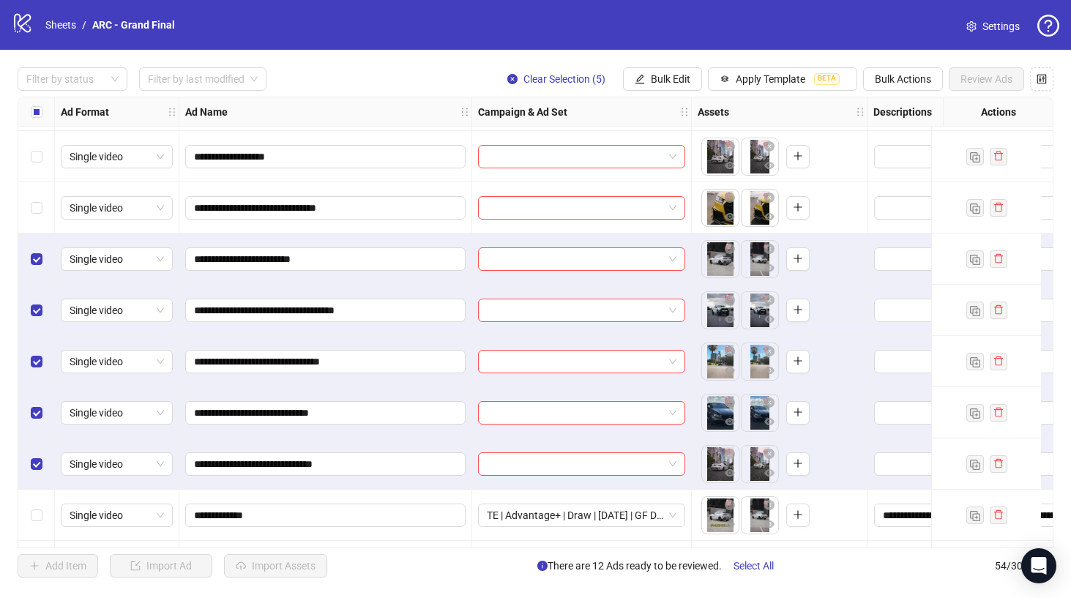
click at [35, 217] on div "Select row 37" at bounding box center [36, 207] width 37 height 51
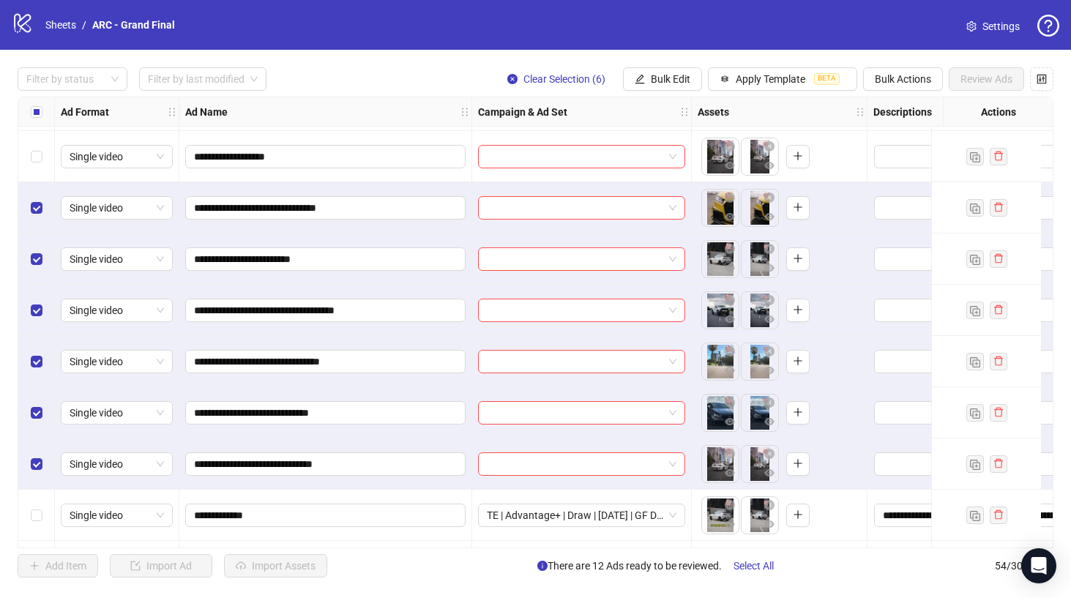
click at [35, 166] on div "Select row 36" at bounding box center [36, 156] width 37 height 51
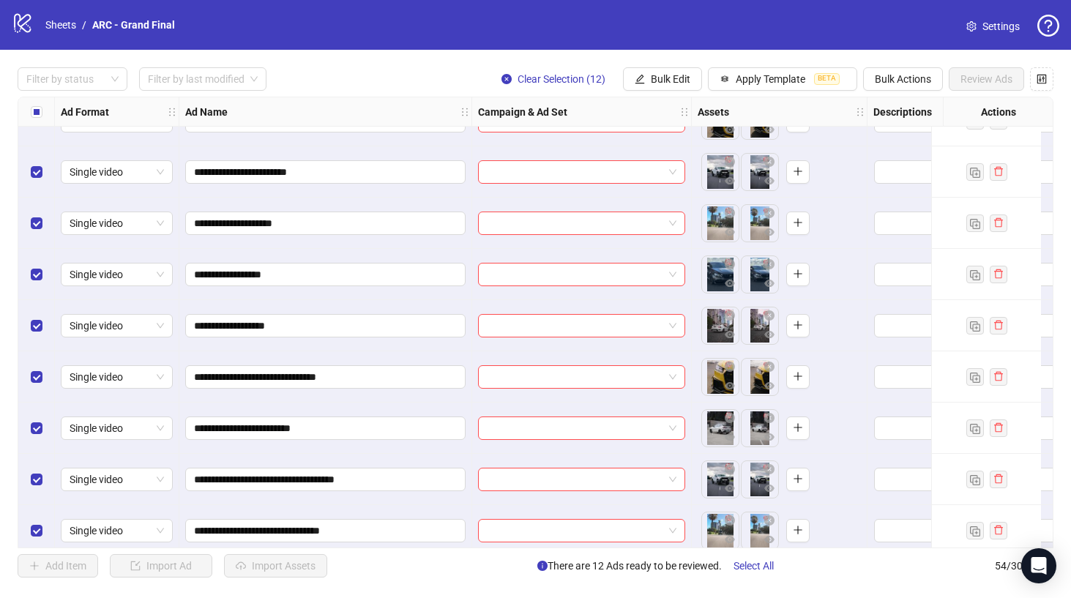
scroll to position [1618, 0]
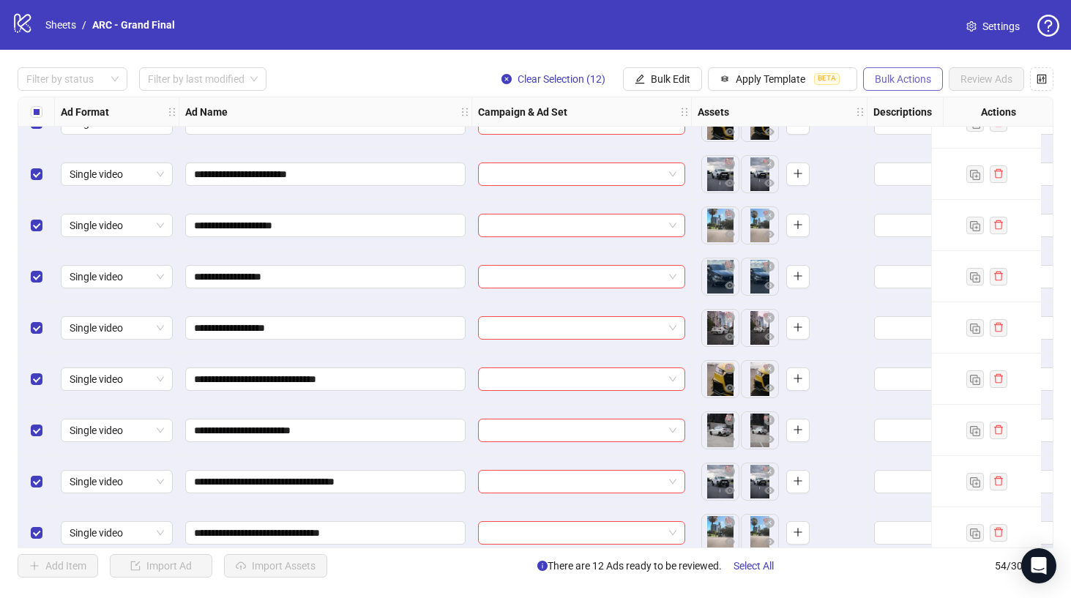
click at [901, 81] on span "Bulk Actions" at bounding box center [903, 79] width 56 height 12
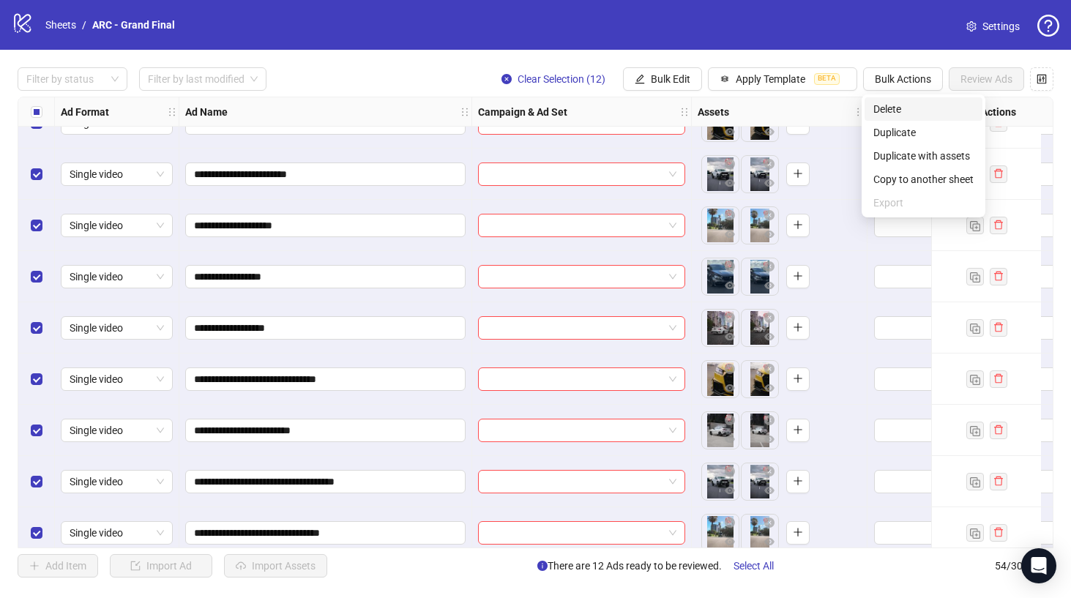
click at [904, 103] on span "Delete" at bounding box center [924, 109] width 100 height 16
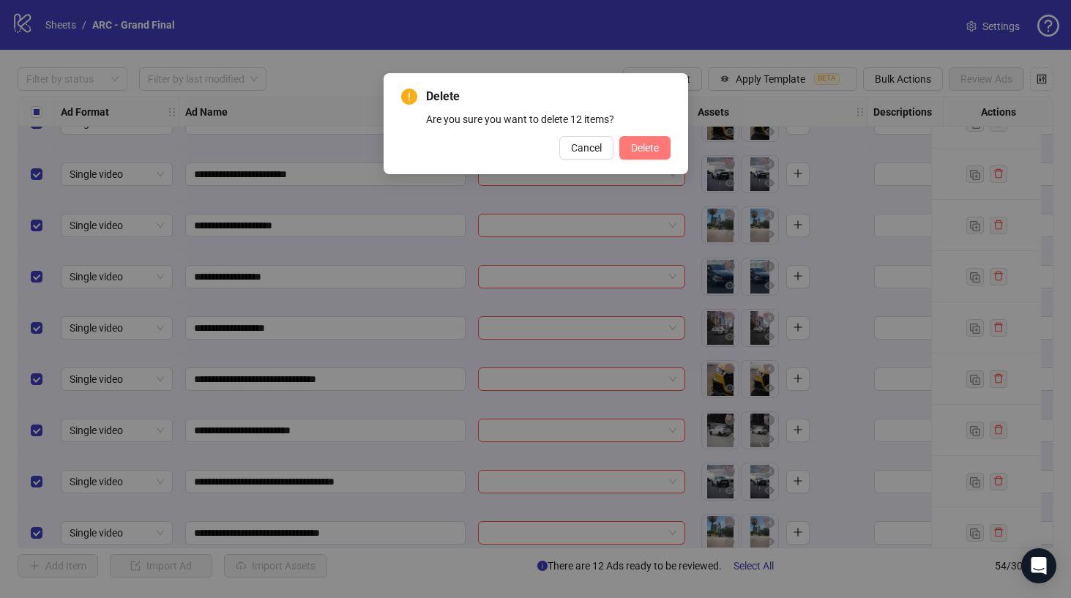
click at [660, 143] on button "Delete" at bounding box center [645, 147] width 51 height 23
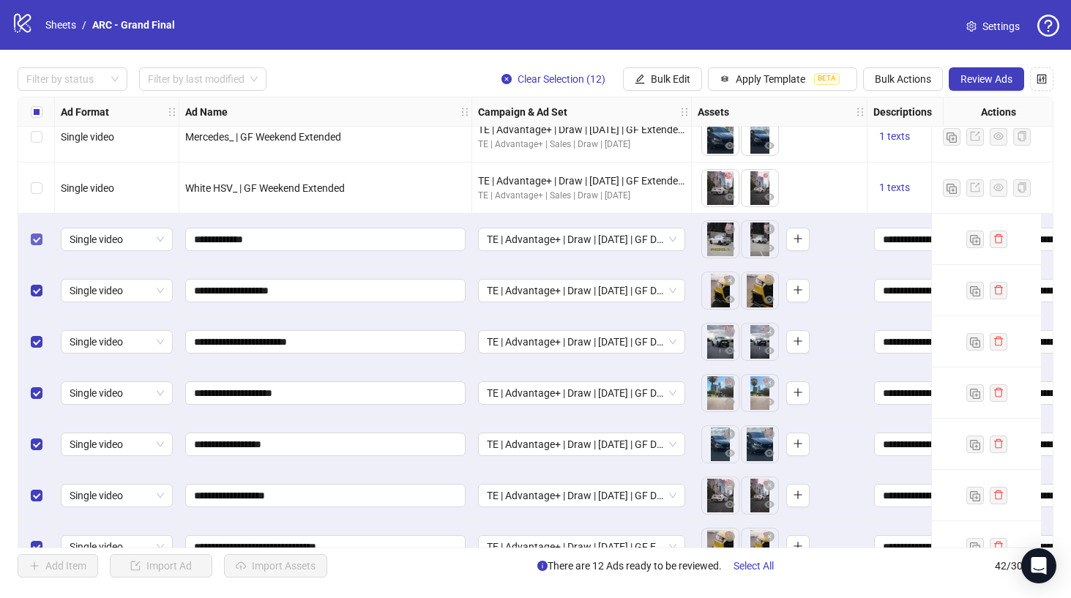
scroll to position [1413, 0]
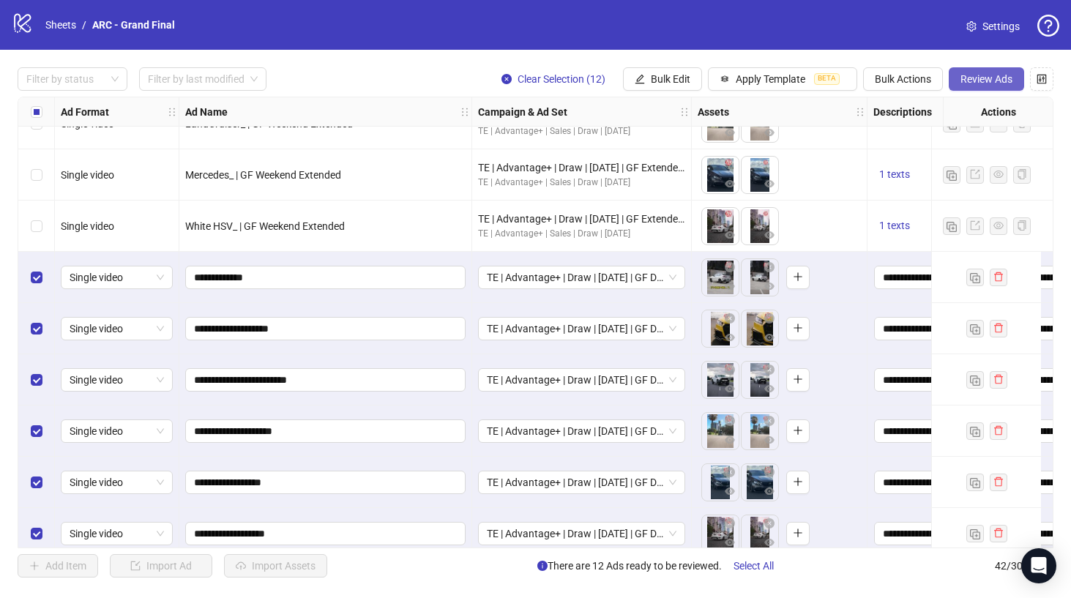
click at [983, 75] on span "Review Ads" at bounding box center [987, 79] width 52 height 12
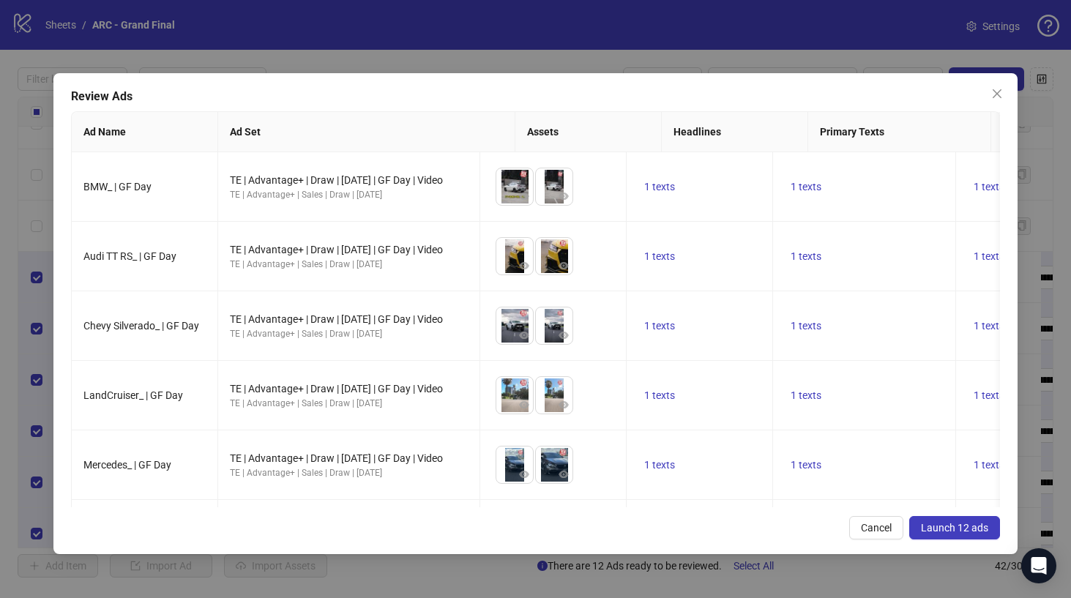
click at [958, 527] on span "Launch 12 ads" at bounding box center [954, 528] width 67 height 12
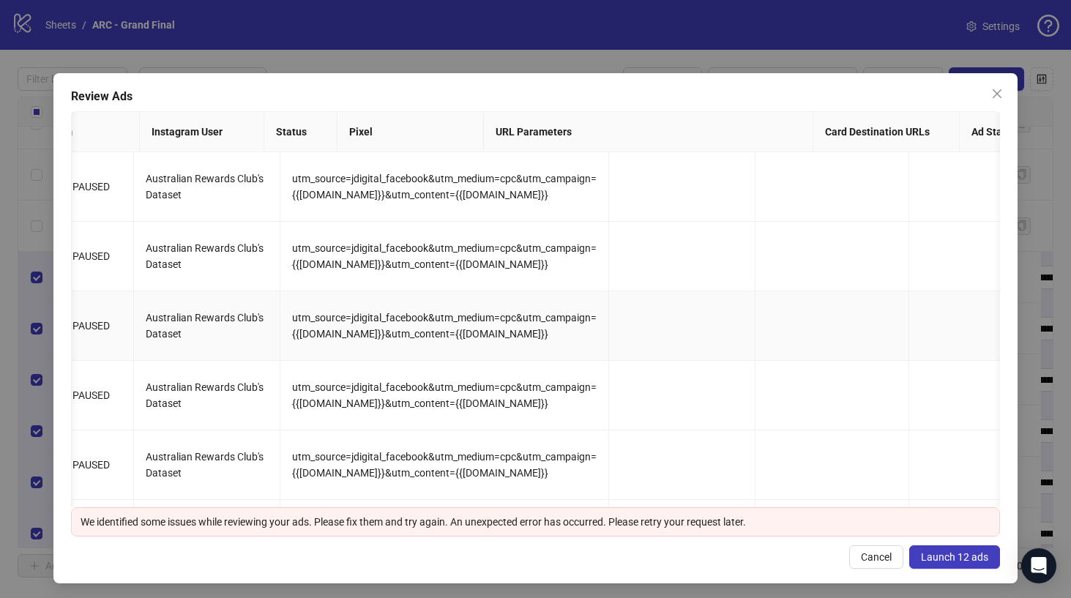
scroll to position [0, 2068]
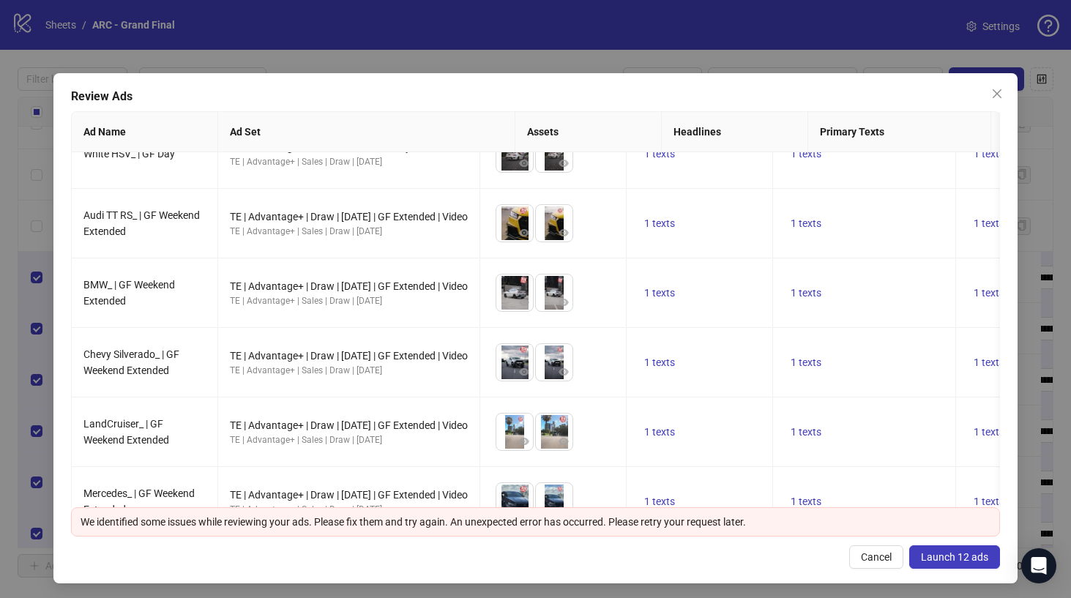
click at [967, 554] on span "Launch 12 ads" at bounding box center [954, 557] width 67 height 12
